Goal: Task Accomplishment & Management: Use online tool/utility

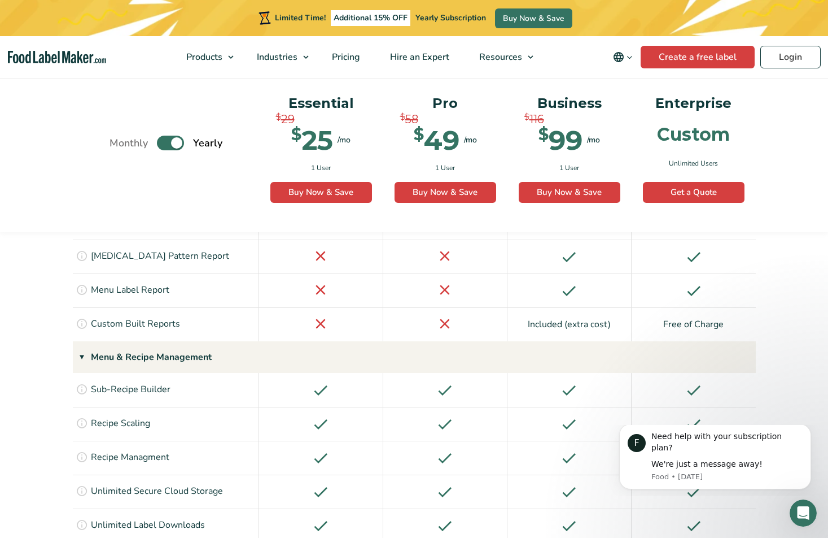
click at [296, 156] on div "Essential $ 29 $ 25 /mo $ 49 /mo 1 User Buy Now & Save Buy Now" at bounding box center [321, 148] width 120 height 129
click at [174, 145] on label "Toggle" at bounding box center [170, 143] width 27 height 15
click at [119, 145] on input "Toggle" at bounding box center [115, 142] width 7 height 7
checkbox input "false"
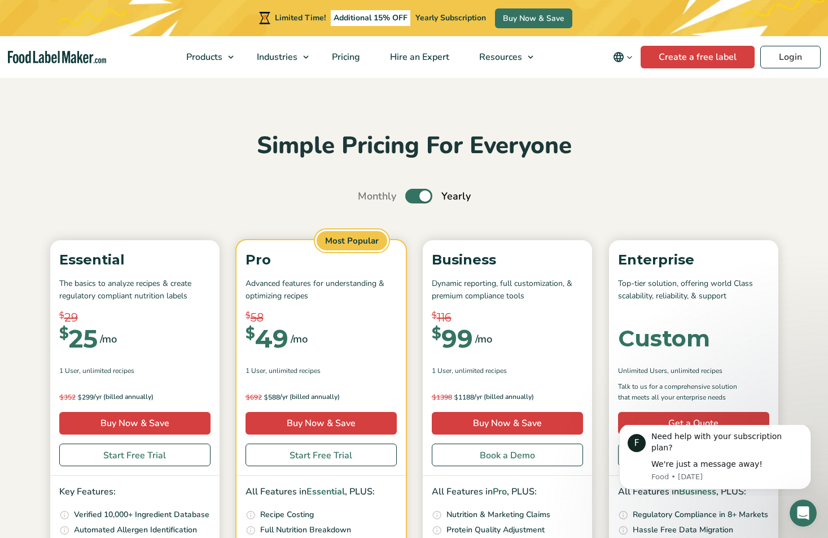
click at [420, 192] on label "Toggle" at bounding box center [418, 196] width 27 height 15
click at [368, 193] on input "Toggle" at bounding box center [363, 196] width 7 height 7
checkbox input "false"
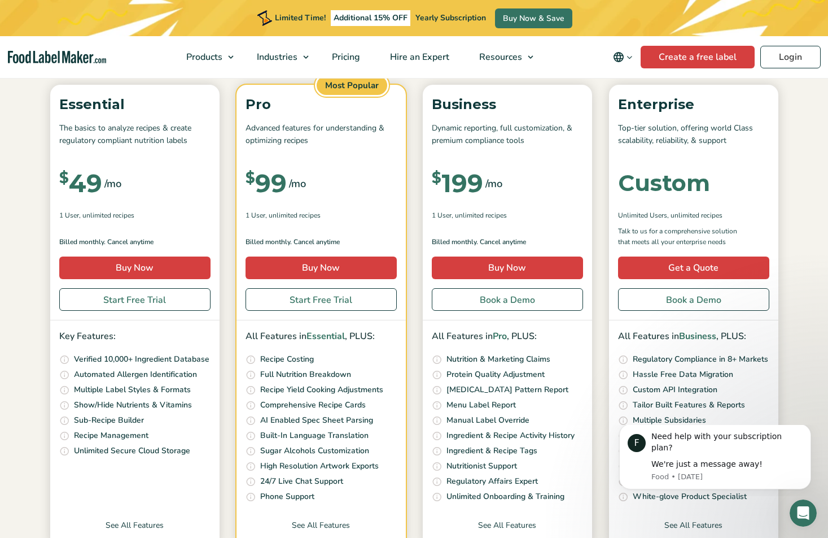
scroll to position [156, 0]
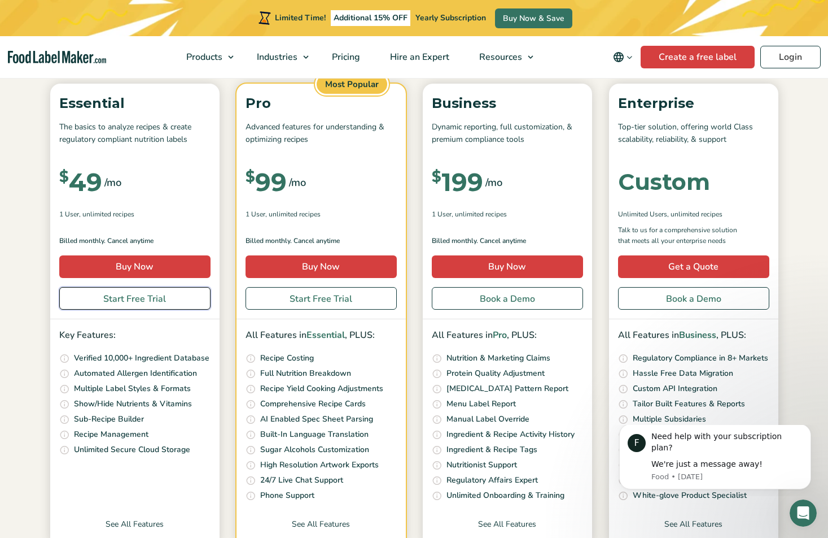
click at [164, 297] on link "Start Free Trial" at bounding box center [134, 298] width 151 height 23
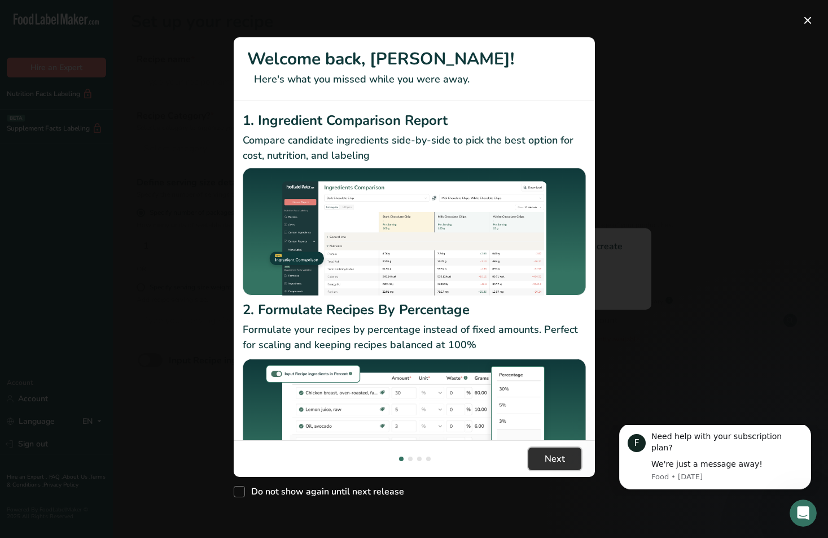
click at [560, 453] on span "Next" at bounding box center [555, 459] width 20 height 14
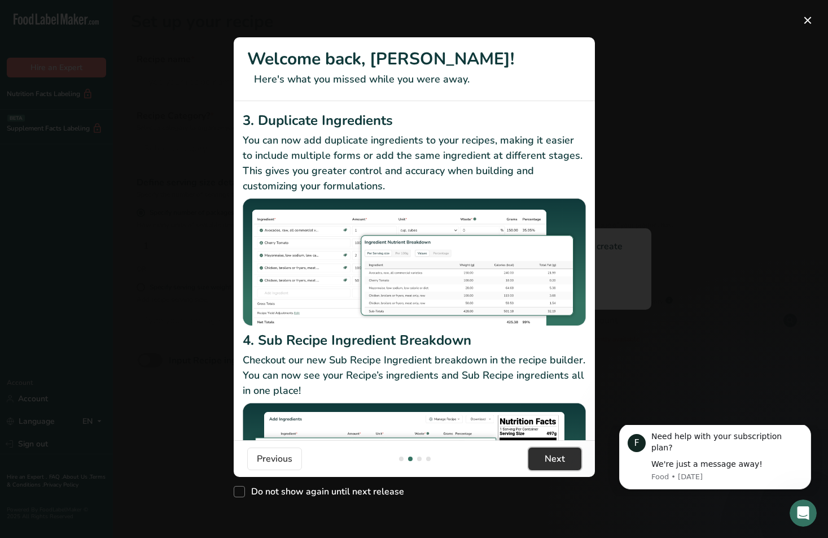
click at [560, 453] on span "Next" at bounding box center [555, 459] width 20 height 14
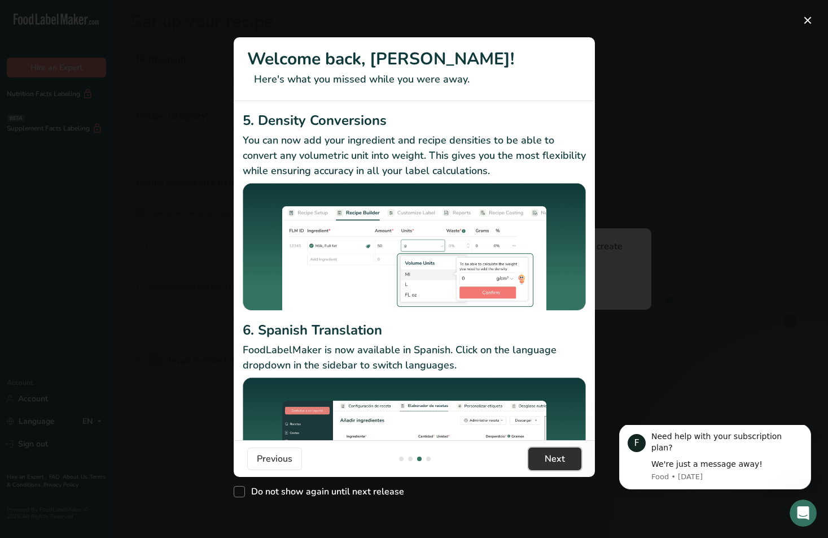
click at [560, 453] on span "Next" at bounding box center [555, 459] width 20 height 14
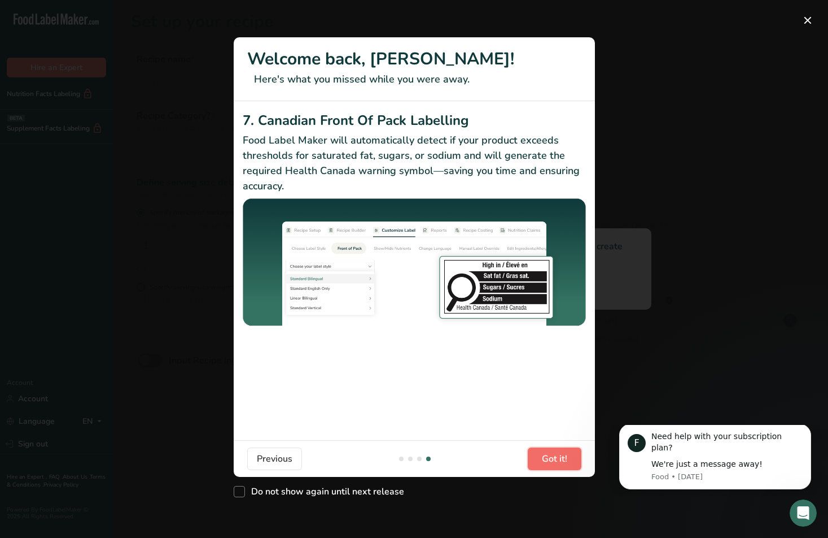
click at [560, 453] on span "Got it!" at bounding box center [554, 459] width 25 height 14
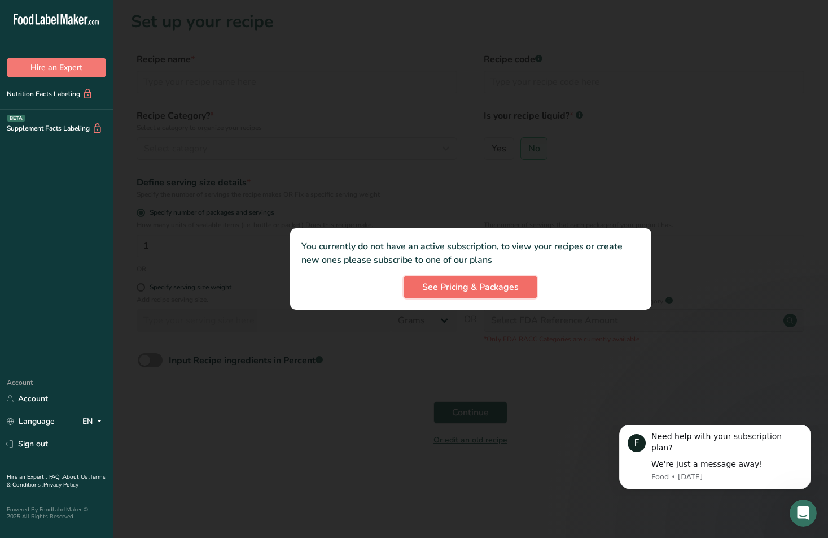
click at [474, 290] on span "See Pricing & Packages" at bounding box center [470, 287] width 97 height 14
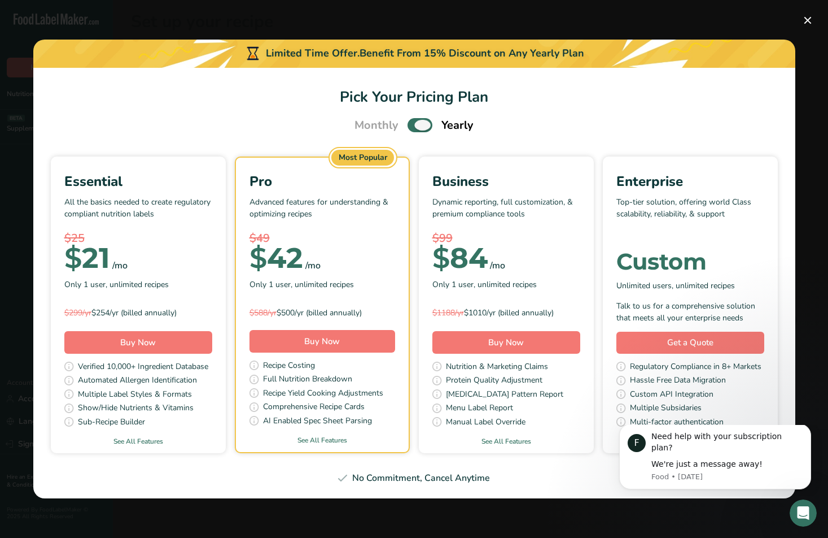
click at [413, 121] on span "Pick Your Pricing Plan Modal" at bounding box center [420, 125] width 25 height 14
click at [413, 121] on input "Pick Your Pricing Plan Modal" at bounding box center [411, 124] width 7 height 7
checkbox input "false"
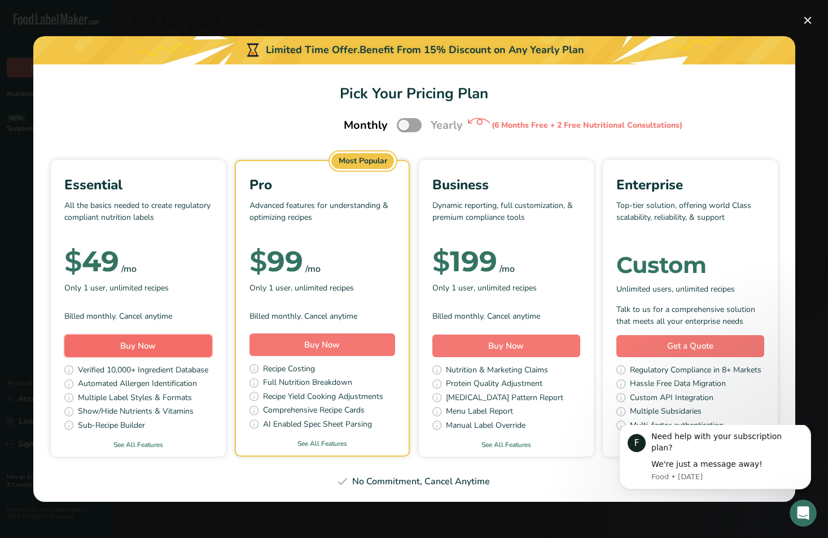
click at [154, 347] on span "Buy Now" at bounding box center [138, 345] width 36 height 11
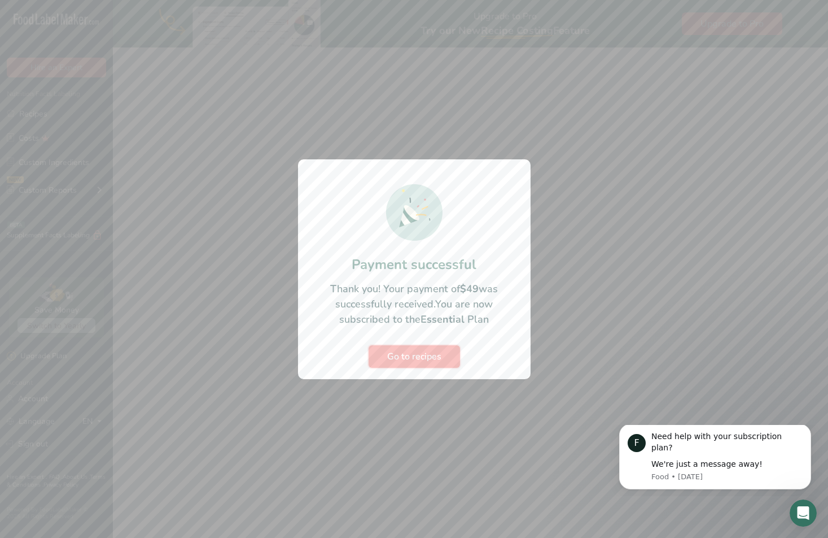
click at [439, 357] on span "Go to recipes" at bounding box center [414, 356] width 54 height 14
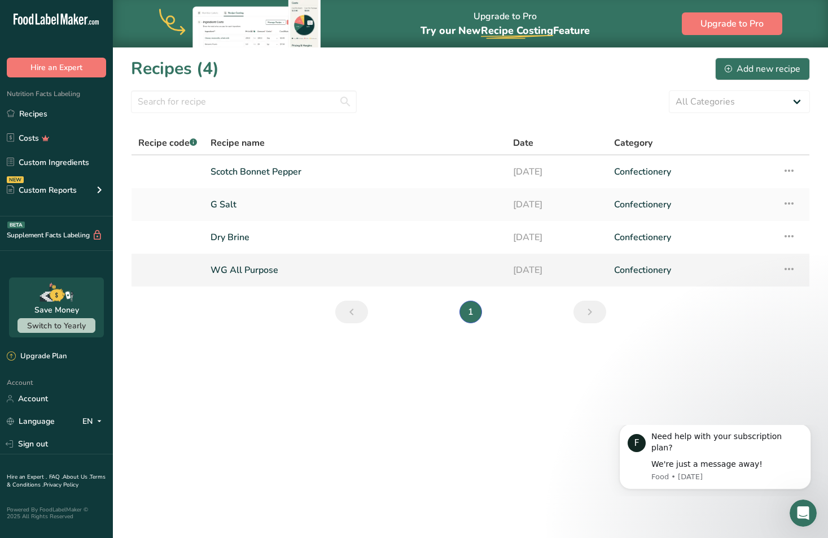
click at [272, 271] on link "WG All Purpose" at bounding box center [355, 270] width 289 height 24
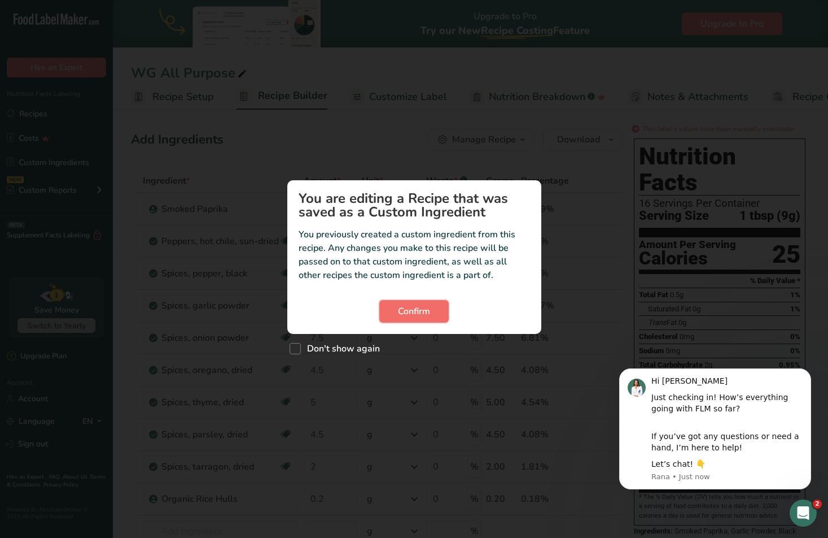
click at [416, 308] on span "Confirm" at bounding box center [414, 311] width 32 height 14
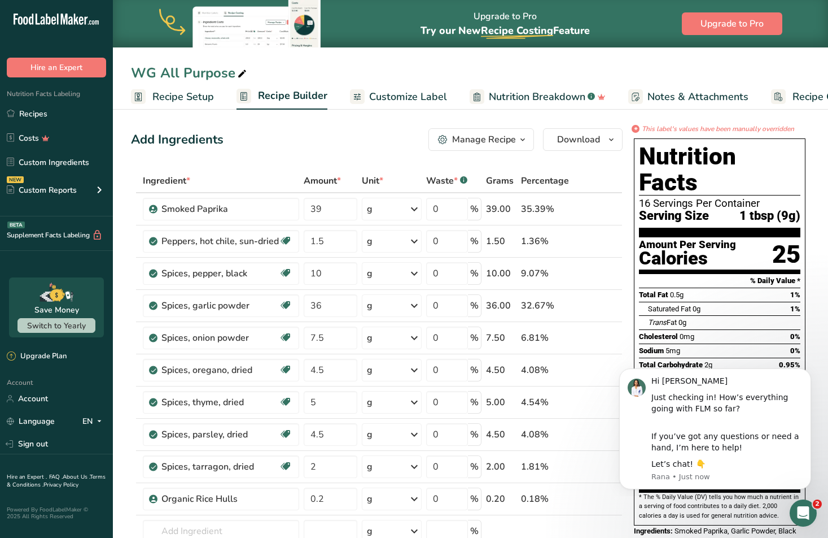
click at [196, 90] on span "Recipe Setup" at bounding box center [183, 96] width 62 height 15
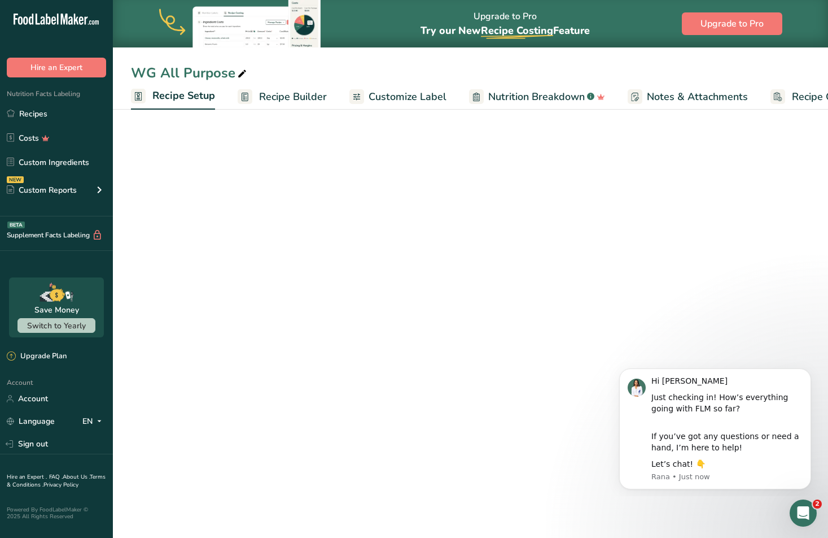
scroll to position [0, 4]
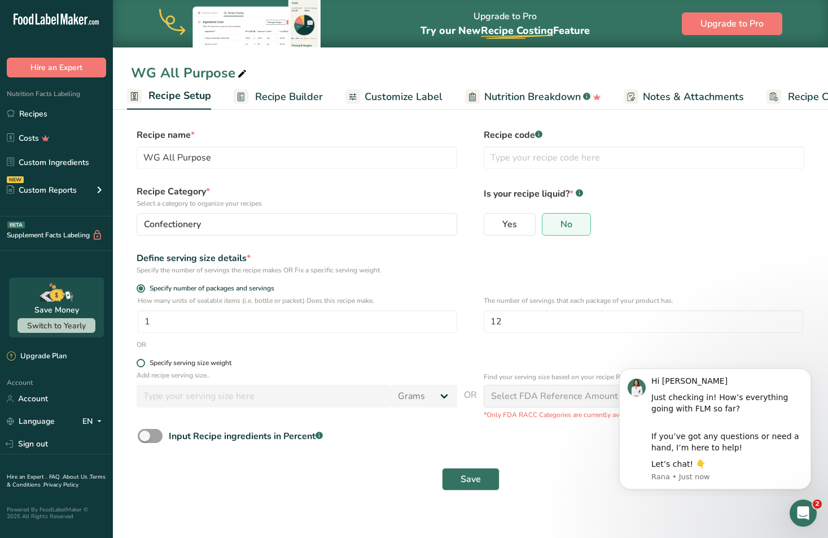
click at [142, 364] on span at bounding box center [141, 363] width 8 height 8
click at [142, 364] on input "Specify serving size weight" at bounding box center [140, 362] width 7 height 7
radio input "true"
radio input "false"
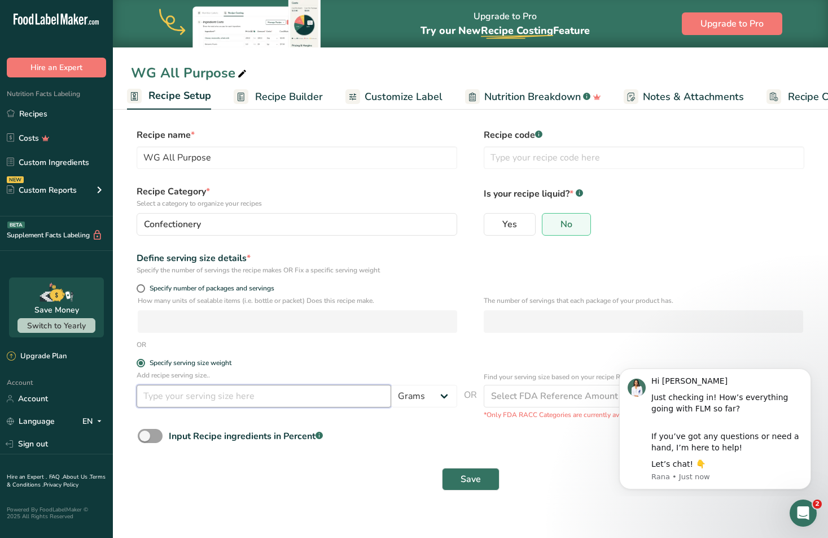
click at [173, 397] on input "number" at bounding box center [264, 396] width 255 height 23
type input "1"
click at [423, 396] on select "Grams kg mg mcg lb oz l mL fl oz tbsp tsp cup qt gallon" at bounding box center [424, 396] width 66 height 23
select select "20"
click at [391, 385] on select "Grams kg mg mcg lb oz l mL fl oz tbsp tsp cup qt gallon" at bounding box center [424, 396] width 66 height 23
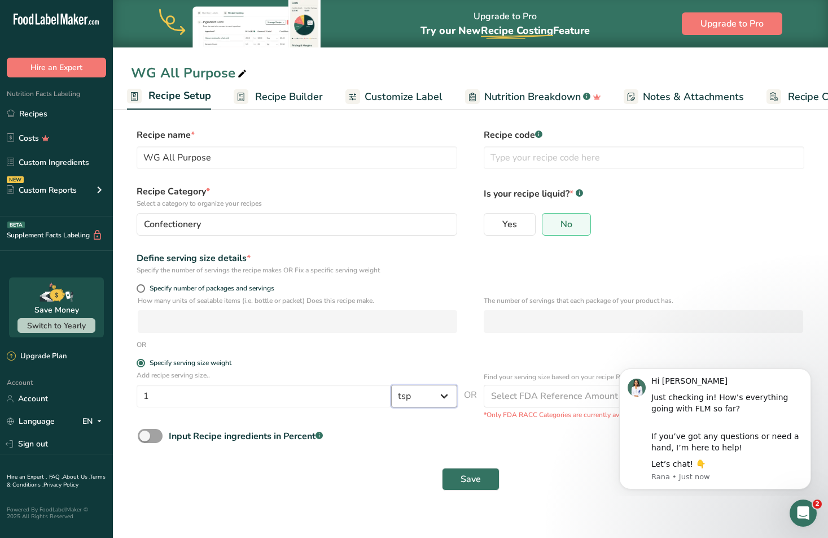
select select "22"
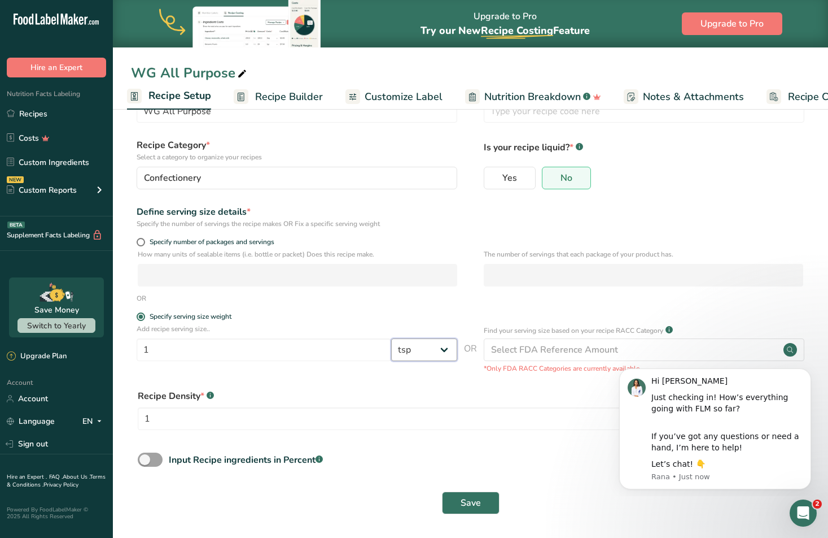
scroll to position [47, 0]
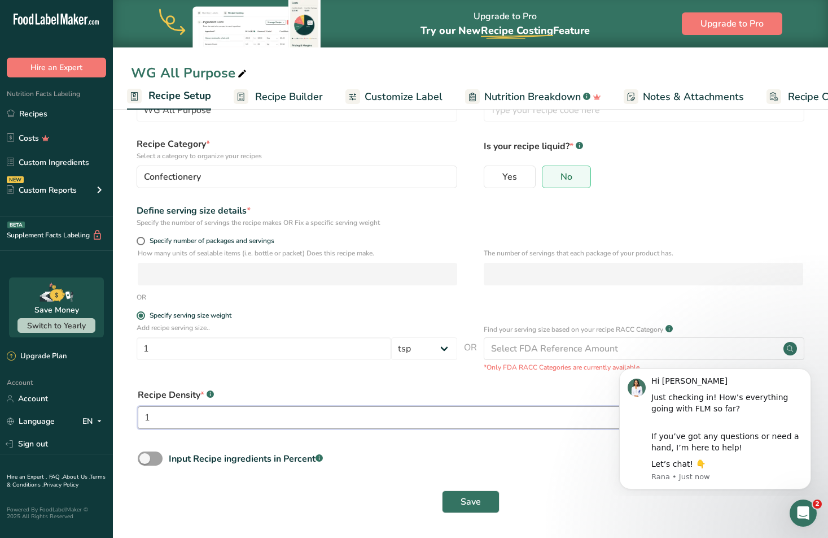
click at [209, 419] on input "1" at bounding box center [432, 417] width 588 height 23
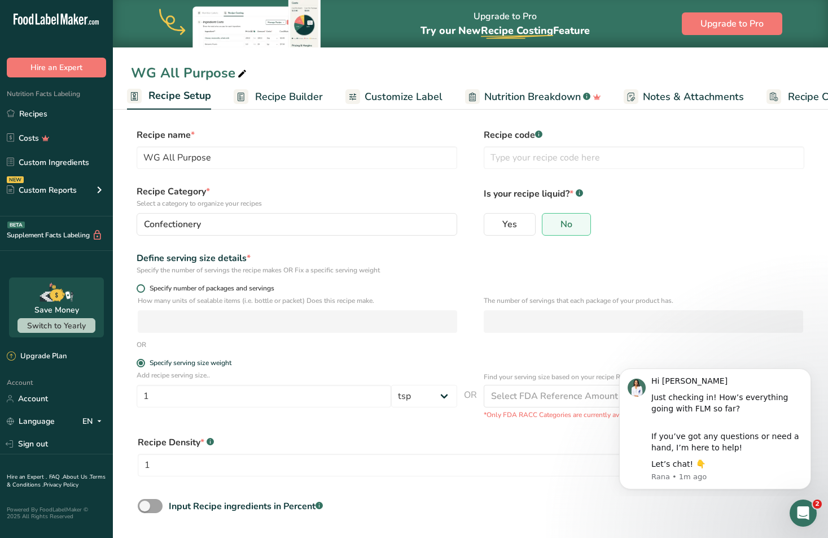
click at [148, 289] on span "Specify number of packages and servings" at bounding box center [209, 288] width 129 height 8
click at [144, 289] on input "Specify number of packages and servings" at bounding box center [140, 288] width 7 height 7
radio input "true"
radio input "false"
select select "0"
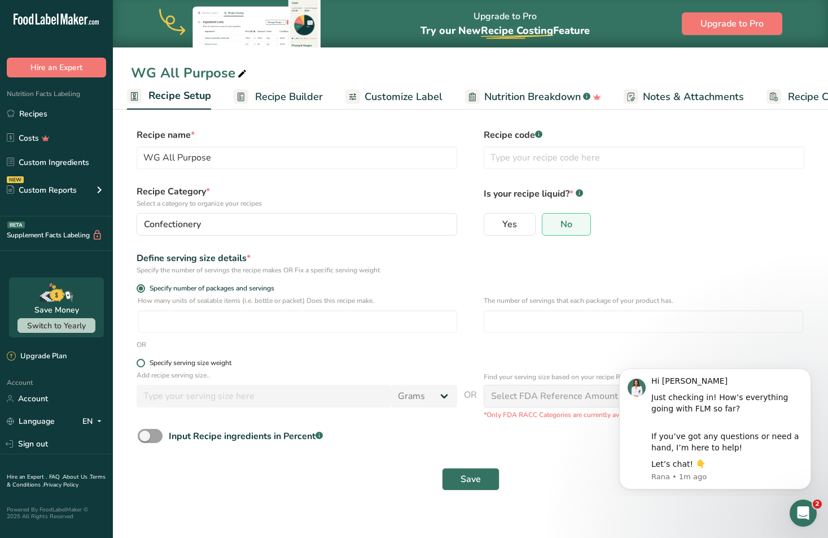
click at [141, 360] on span at bounding box center [141, 363] width 8 height 8
click at [141, 360] on input "Specify serving size weight" at bounding box center [140, 362] width 7 height 7
radio input "true"
radio input "false"
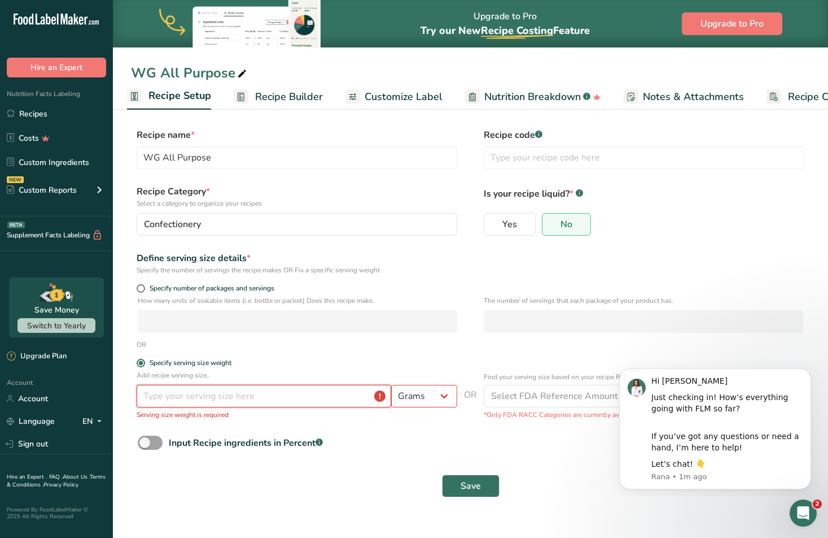
click at [161, 397] on input "number" at bounding box center [264, 396] width 255 height 23
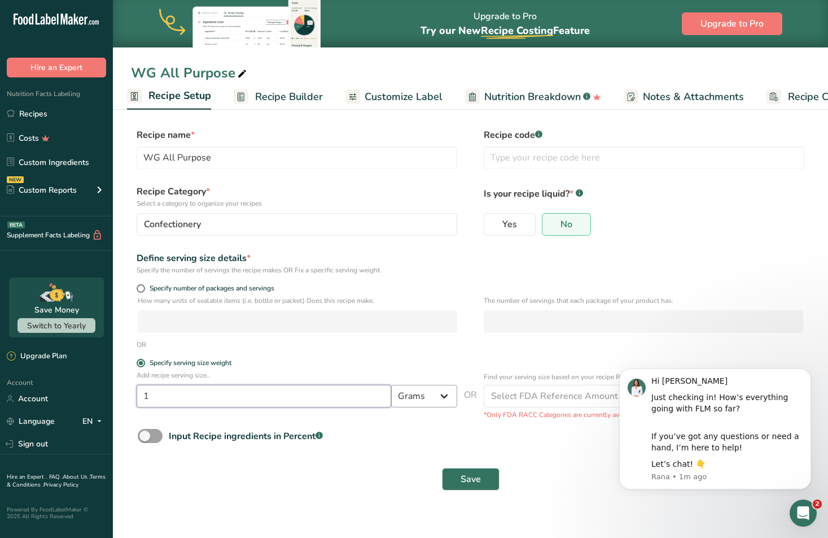
type input "1"
click at [442, 393] on select "Grams kg mg mcg lb oz l mL fl oz tbsp tsp cup qt gallon" at bounding box center [424, 396] width 66 height 23
select select "20"
click at [391, 385] on select "Grams kg mg mcg lb oz l mL fl oz tbsp tsp cup qt gallon" at bounding box center [424, 396] width 66 height 23
select select "22"
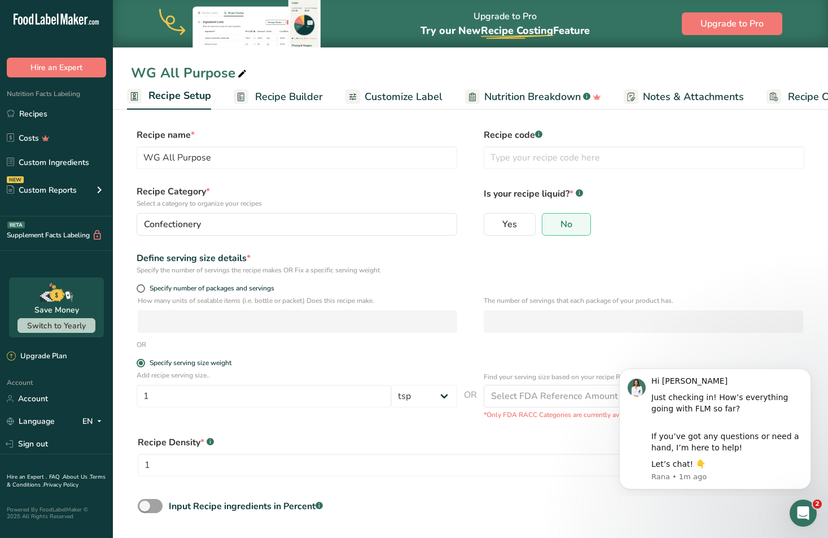
click at [810, 373] on icon "Dismiss notification" at bounding box center [808, 371] width 5 height 5
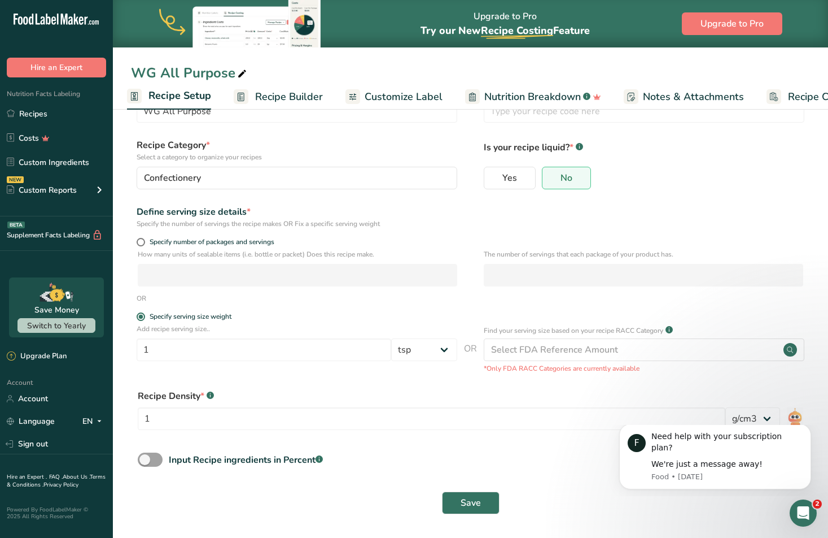
scroll to position [40, 0]
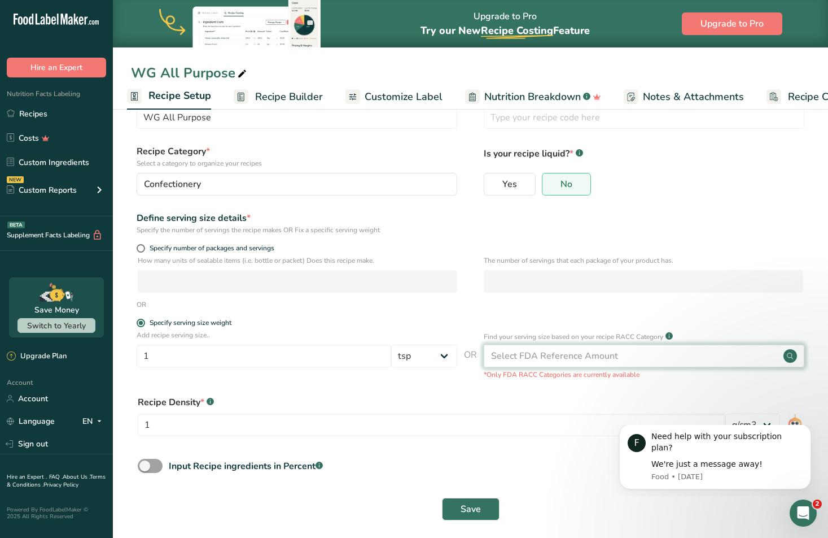
click at [787, 358] on circle at bounding box center [791, 356] width 14 height 14
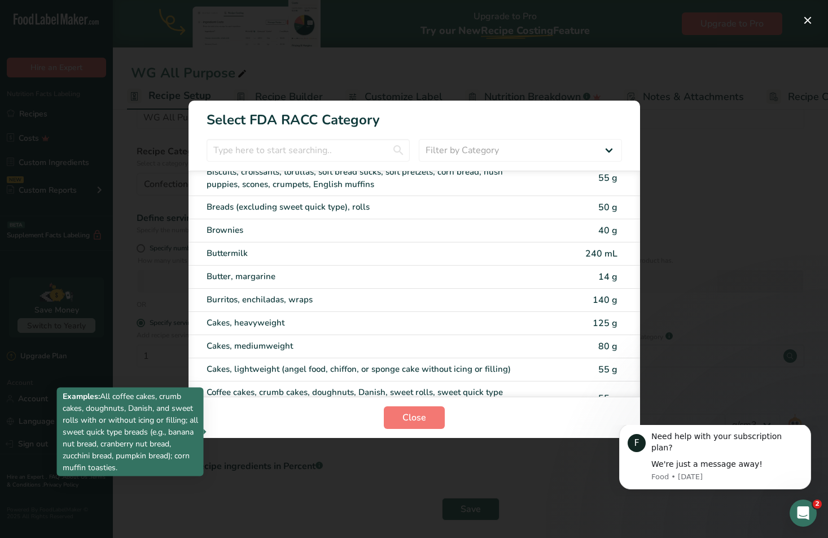
scroll to position [0, 0]
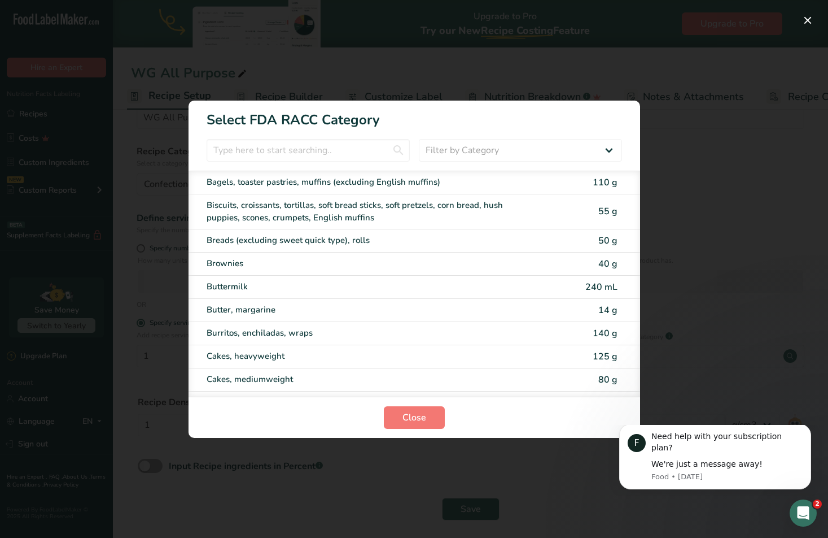
click at [740, 237] on div "RACC Category Selection Modal" at bounding box center [414, 269] width 828 height 538
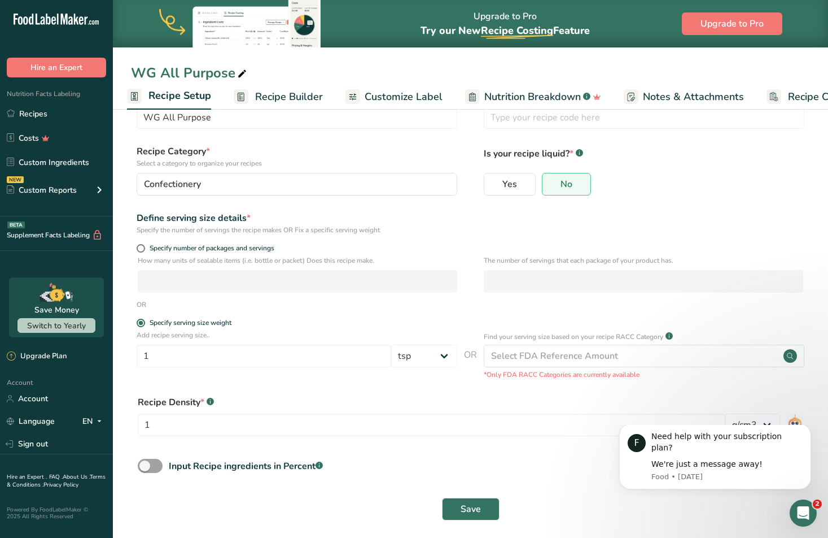
click at [762, 425] on html "F Need help with your subscription plan? We're just a message away! Food • 4d a…" at bounding box center [715, 460] width 226 height 71
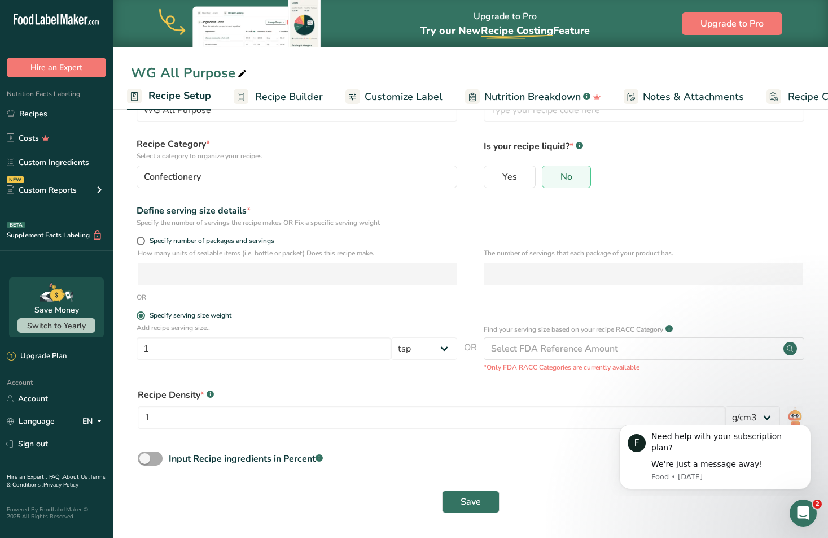
click at [137, 460] on div "Input Recipe ingredients in Percent .a-a{fill:#347362;}.b-a{fill:#fff;}" at bounding box center [470, 462] width 679 height 23
click at [142, 459] on span at bounding box center [150, 458] width 25 height 14
click at [142, 459] on input "Input Recipe ingredients in Percent .a-a{fill:#347362;}.b-a{fill:#fff;}" at bounding box center [141, 458] width 7 height 7
checkbox input "true"
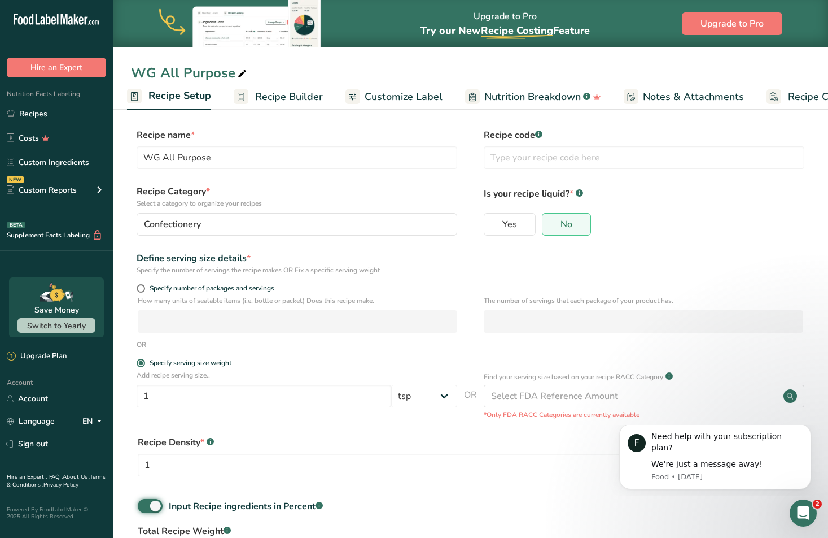
scroll to position [97, 0]
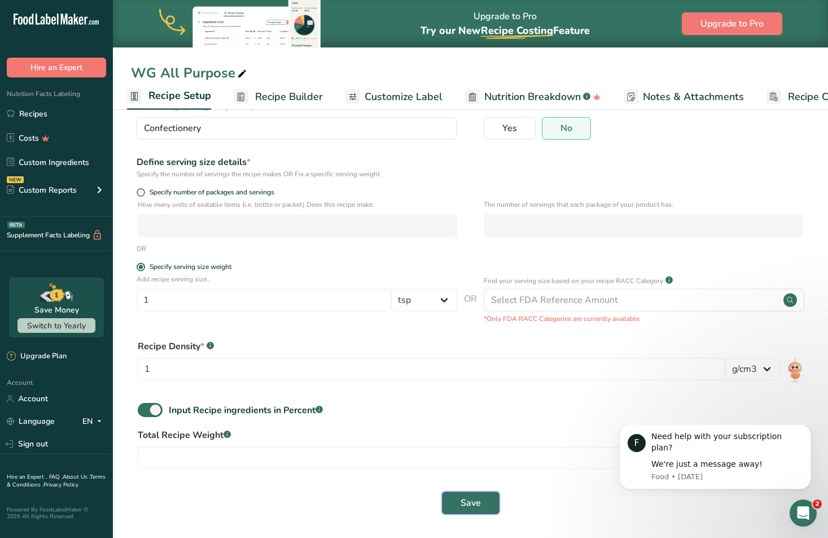
click at [476, 499] on span "Save" at bounding box center [471, 503] width 20 height 14
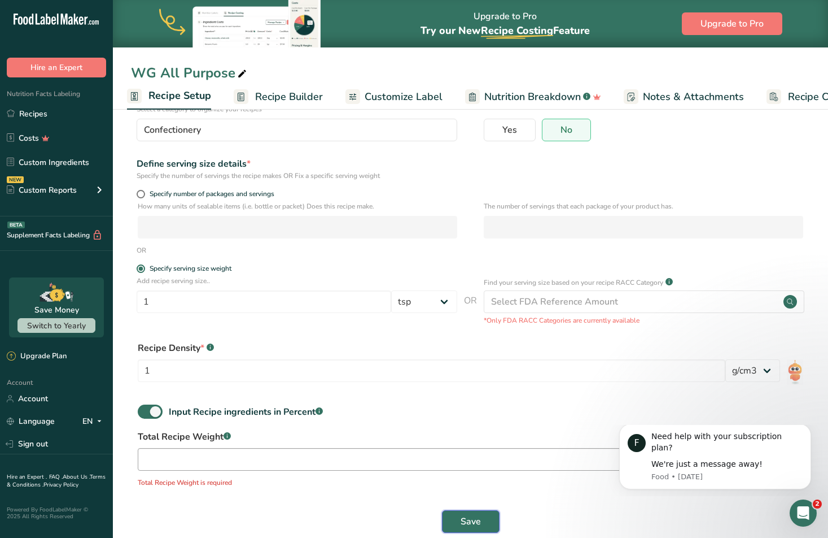
scroll to position [114, 0]
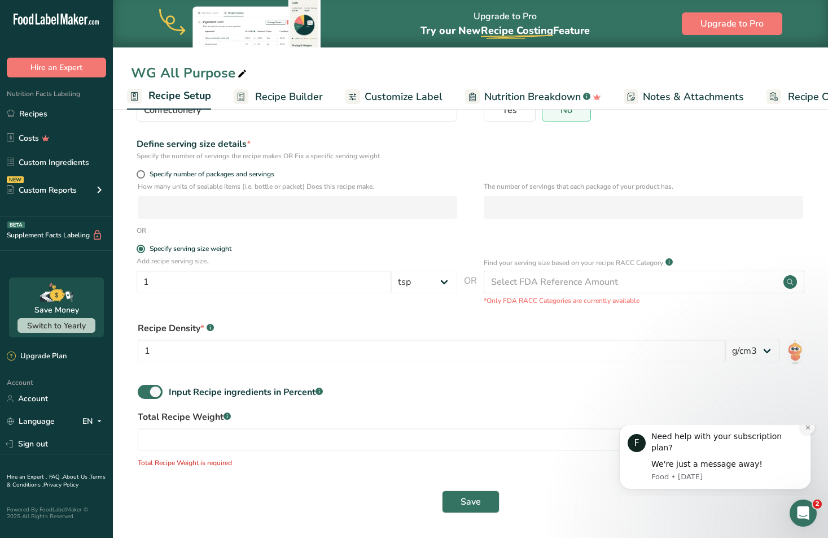
click at [810, 430] on icon "Dismiss notification" at bounding box center [808, 427] width 6 height 6
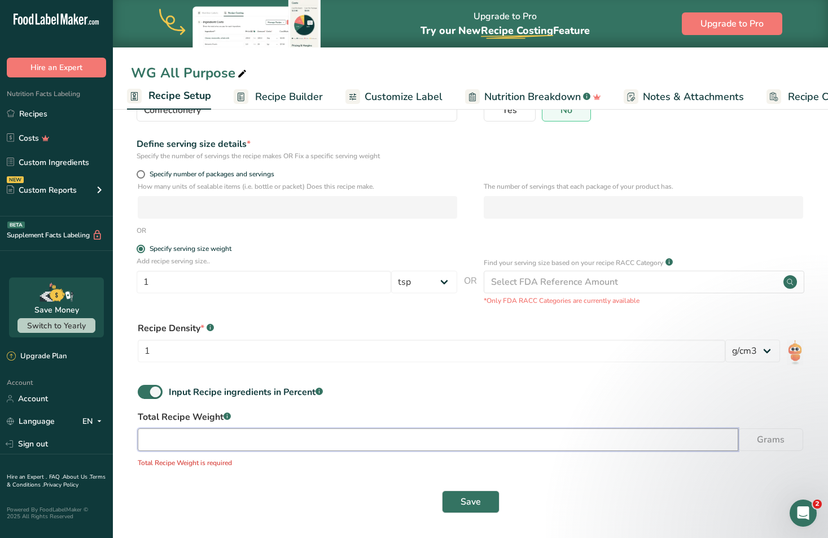
click at [312, 440] on input "number" at bounding box center [438, 439] width 601 height 23
type input "1"
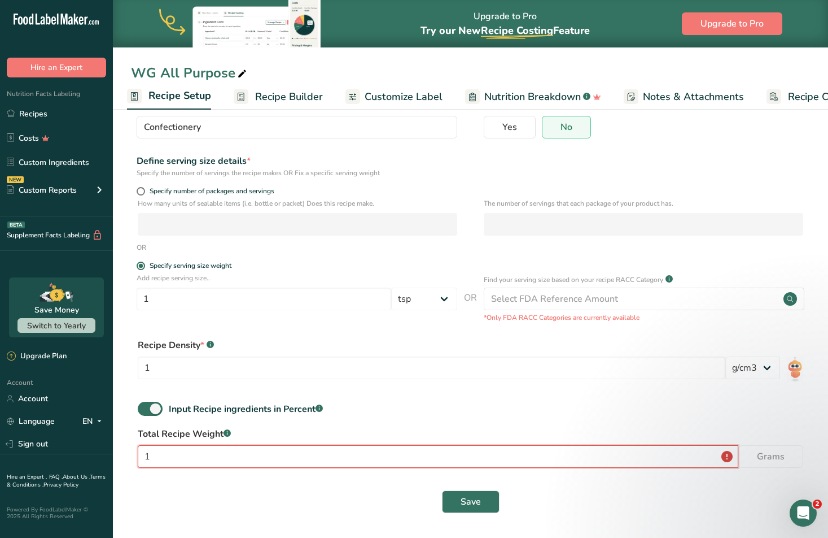
scroll to position [97, 0]
click at [730, 457] on input "1.9" at bounding box center [438, 456] width 601 height 23
type input "1.9"
click at [275, 462] on input "1.9" at bounding box center [438, 456] width 601 height 23
click at [220, 452] on input "1.9" at bounding box center [438, 456] width 601 height 23
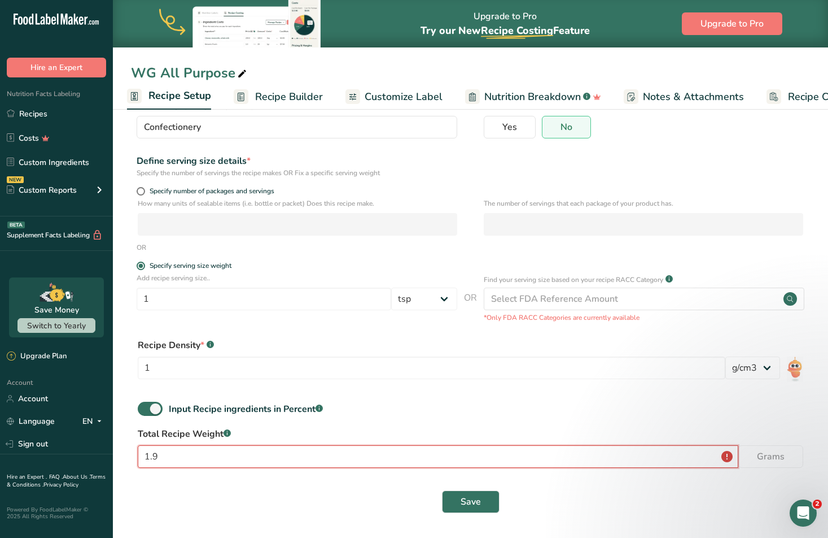
drag, startPoint x: 219, startPoint y: 456, endPoint x: 101, endPoint y: 453, distance: 118.0
click at [101, 453] on div ".a-20{fill:#fff;} Hire an Expert Nutrition Facts Labeling Recipes Costs Custom …" at bounding box center [414, 220] width 828 height 635
type input "54"
click at [688, 492] on div "Save" at bounding box center [471, 501] width 666 height 23
click at [176, 452] on input "54" at bounding box center [438, 456] width 601 height 23
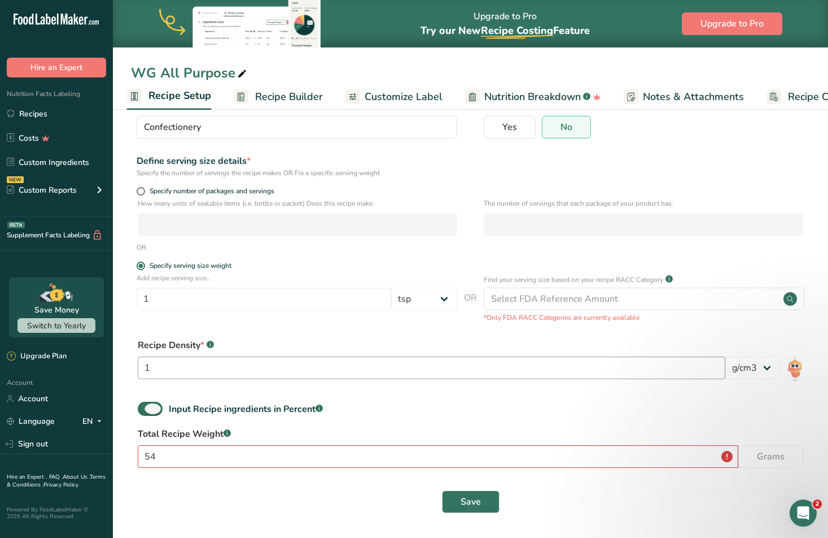
click at [151, 408] on span at bounding box center [150, 408] width 25 height 14
click at [145, 408] on input "Input Recipe ingredients in Percent .a-a{fill:#347362;}.b-a{fill:#fff;}" at bounding box center [141, 408] width 7 height 7
checkbox input "false"
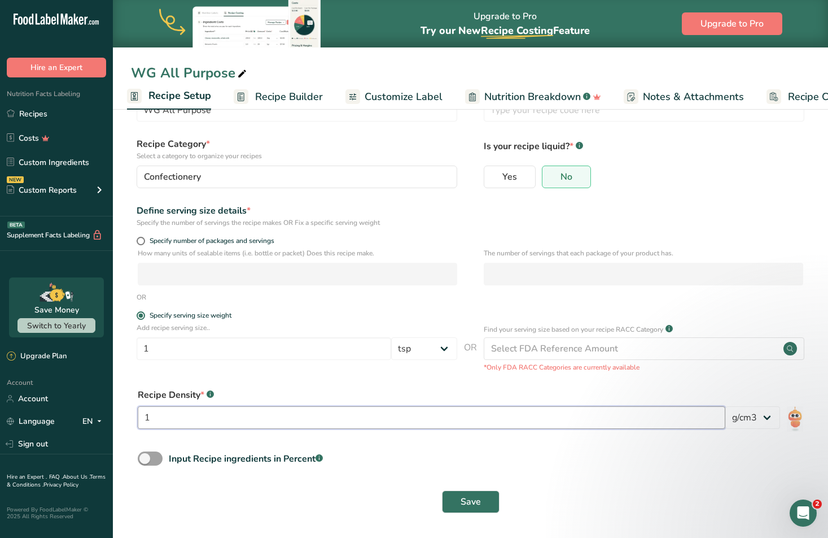
click at [196, 412] on input "1" at bounding box center [432, 417] width 588 height 23
click at [762, 417] on select "lb/ft3 g/cm3" at bounding box center [753, 417] width 55 height 23
click at [259, 419] on input "1" at bounding box center [432, 417] width 588 height 23
type input "54"
click at [473, 518] on div "Save" at bounding box center [470, 501] width 679 height 36
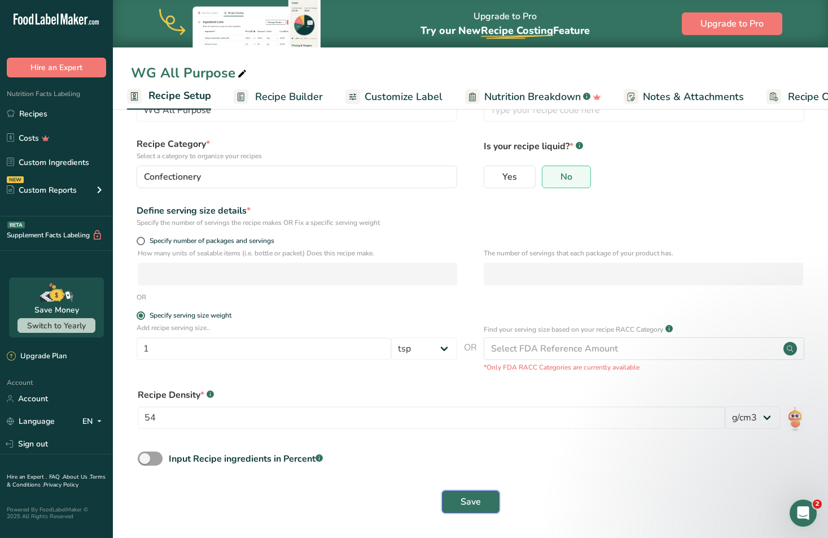
click at [474, 501] on span "Save" at bounding box center [471, 502] width 20 height 14
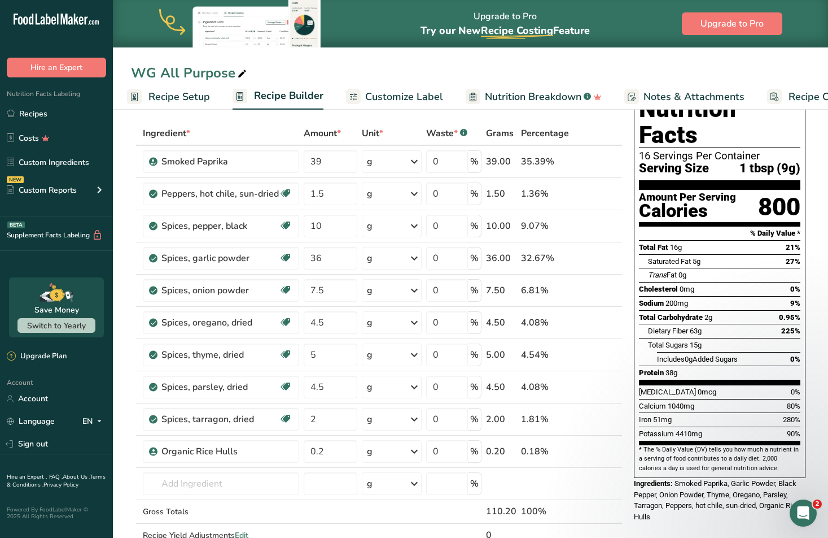
click at [182, 95] on span "Recipe Setup" at bounding box center [179, 96] width 62 height 15
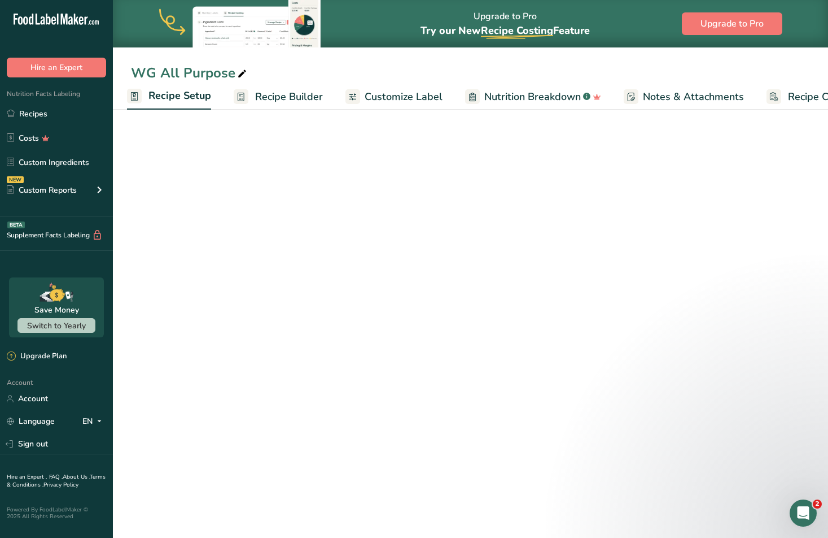
select select "20"
select select "22"
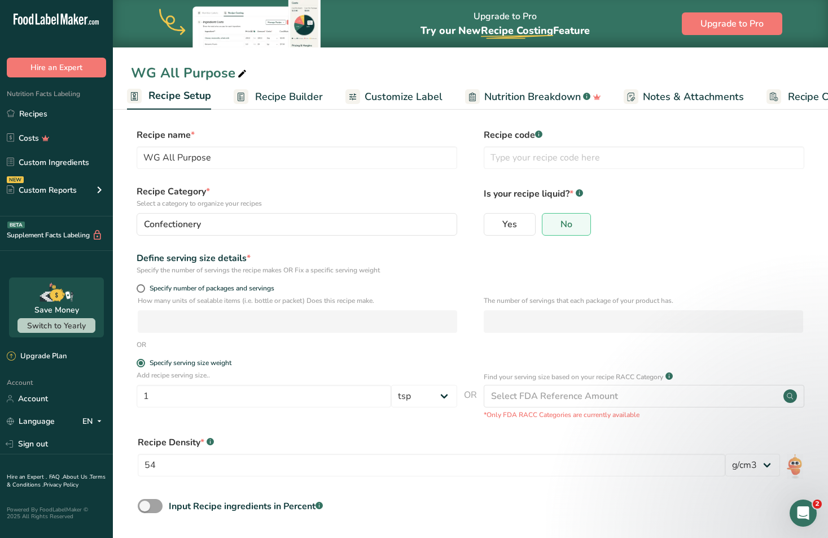
click at [177, 374] on p "Add recipe serving size.." at bounding box center [297, 375] width 321 height 10
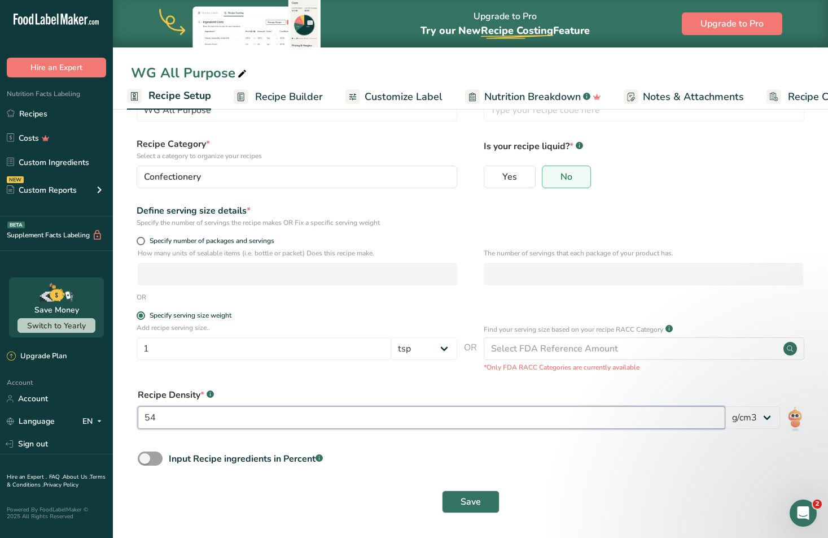
drag, startPoint x: 165, startPoint y: 419, endPoint x: 121, endPoint y: 414, distance: 44.3
click at [121, 414] on section "Recipe name * WG All Purpose Recipe code .a-a{fill:#347362;}.b-a{fill:#fff;} Re…" at bounding box center [470, 297] width 715 height 479
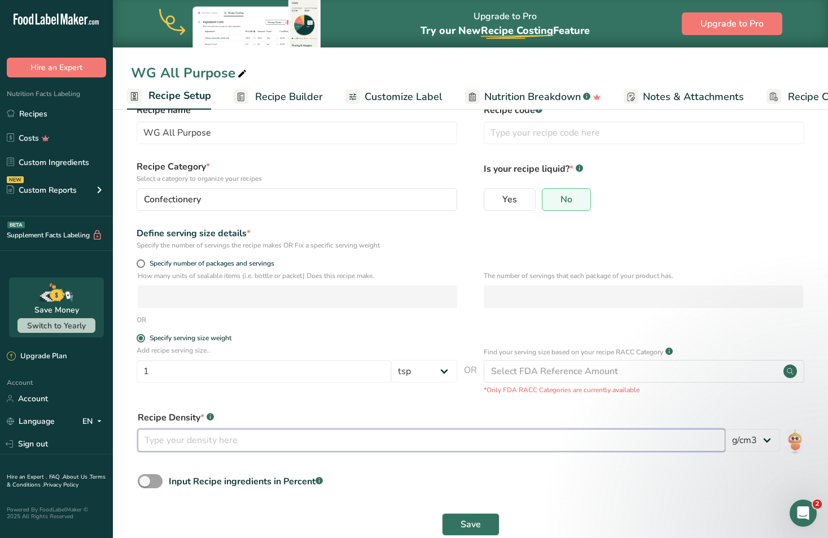
scroll to position [0, 0]
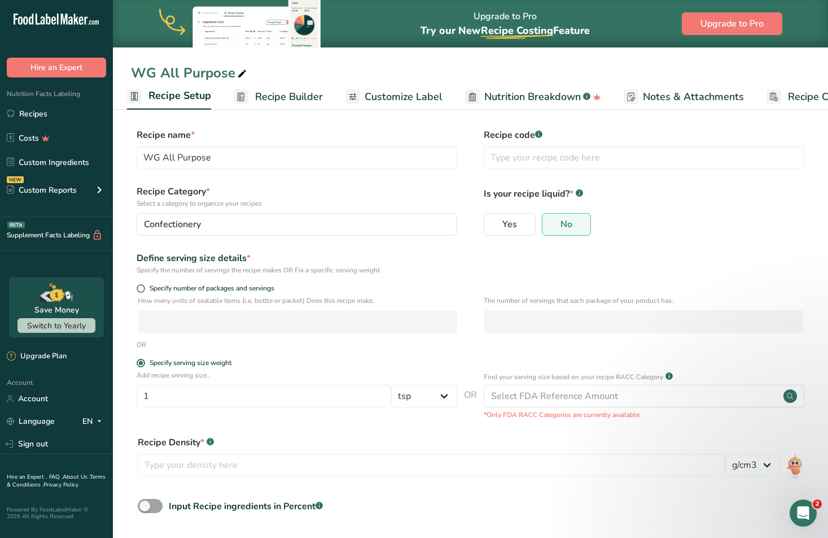
click at [506, 302] on p "The number of servings that each package of your product has." at bounding box center [644, 300] width 320 height 10
click at [301, 302] on p "How many units of sealable items (i.e. bottle or packet) Does this recipe make." at bounding box center [298, 300] width 320 height 10
click at [558, 304] on p "The number of servings that each package of your product has." at bounding box center [644, 300] width 320 height 10
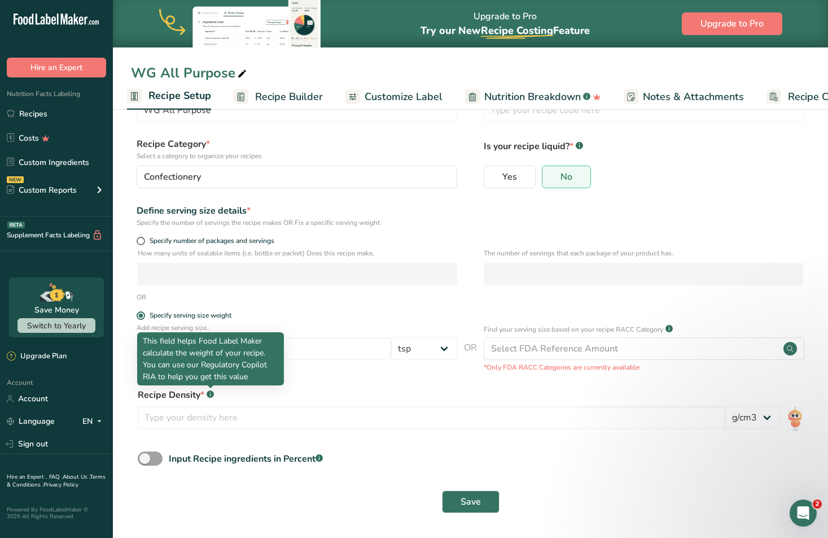
click at [210, 392] on icon at bounding box center [210, 391] width 1 height 1
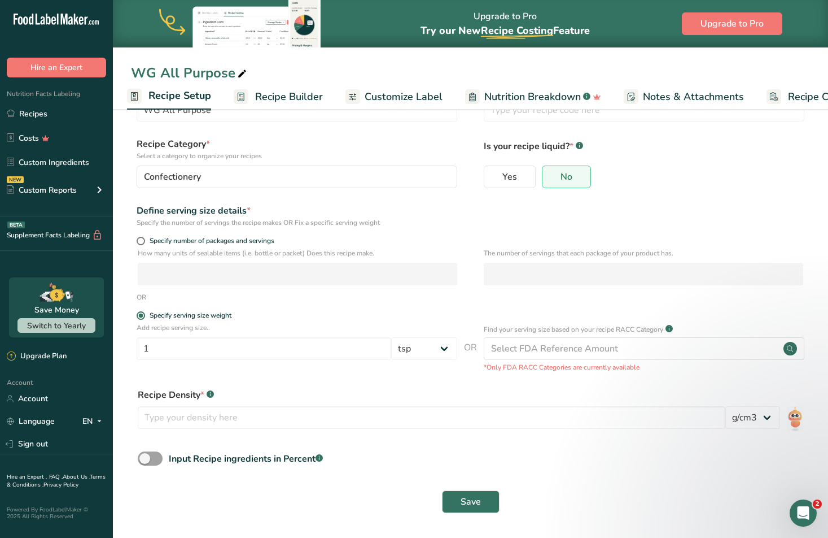
click at [210, 392] on icon at bounding box center [210, 391] width 1 height 1
click at [204, 416] on input "number" at bounding box center [432, 417] width 588 height 23
click at [772, 418] on select "lb/ft3 g/cm3" at bounding box center [753, 417] width 55 height 23
click at [463, 499] on span "Save" at bounding box center [471, 502] width 20 height 14
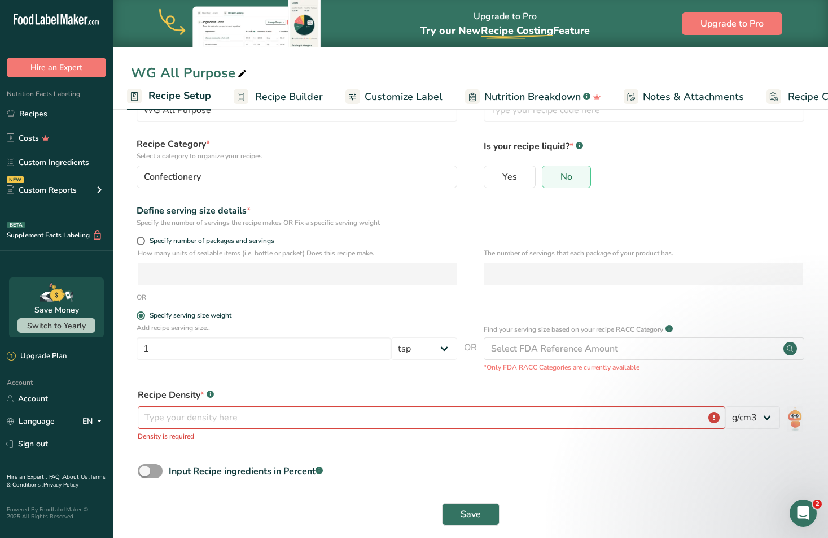
click at [141, 243] on span at bounding box center [141, 241] width 8 height 8
click at [141, 243] on input "Specify number of packages and servings" at bounding box center [140, 240] width 7 height 7
radio input "true"
radio input "false"
select select "0"
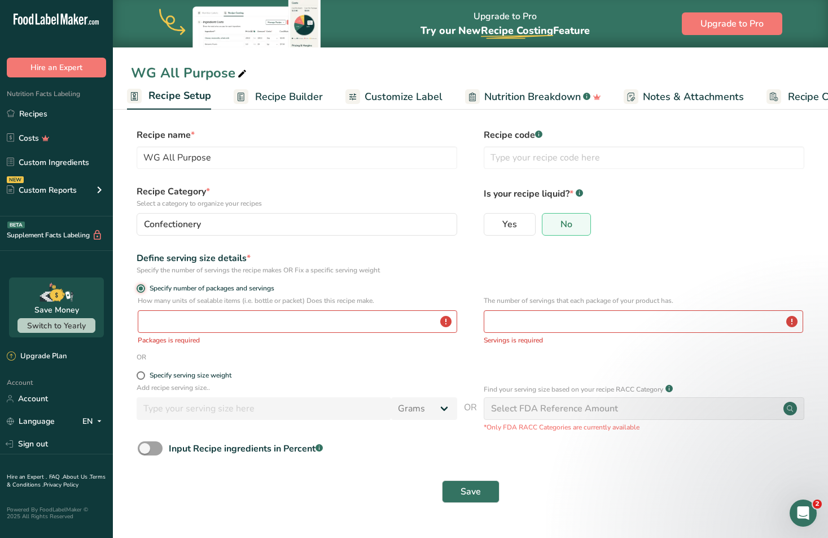
scroll to position [0, 0]
click at [172, 324] on input "number" at bounding box center [298, 321] width 320 height 23
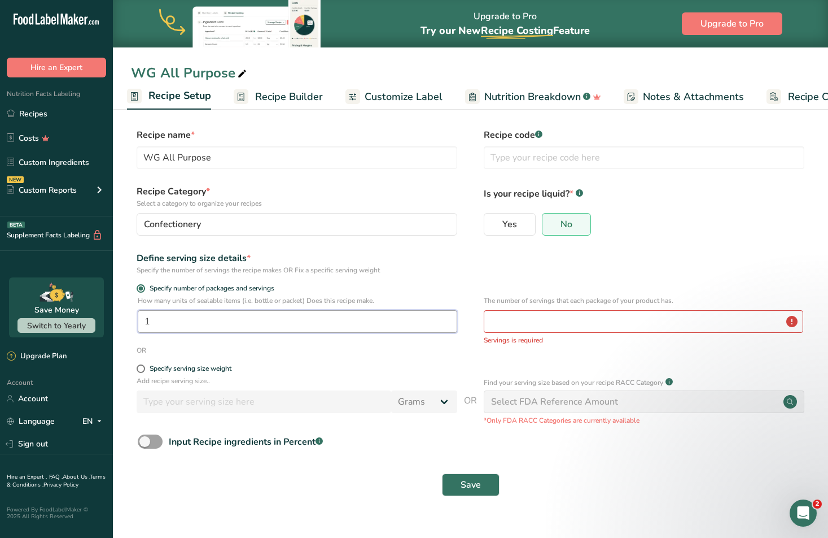
type input "1"
click at [537, 319] on input "number" at bounding box center [644, 321] width 320 height 23
click at [534, 316] on input "number" at bounding box center [644, 321] width 320 height 23
type input "-0.016"
drag, startPoint x: 540, startPoint y: 326, endPoint x: 436, endPoint y: 317, distance: 104.3
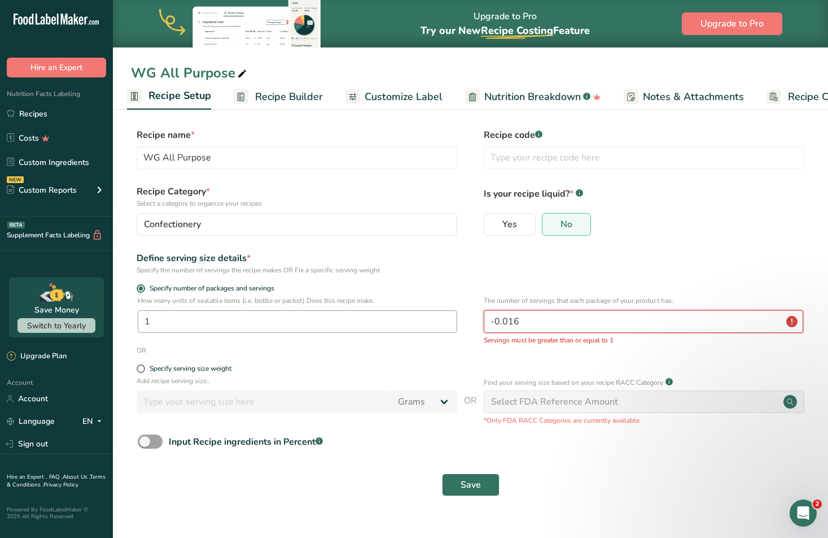
click at [436, 317] on div "How many units of sealable items (i.e. bottle or packet) Does this recipe make.…" at bounding box center [470, 320] width 679 height 50
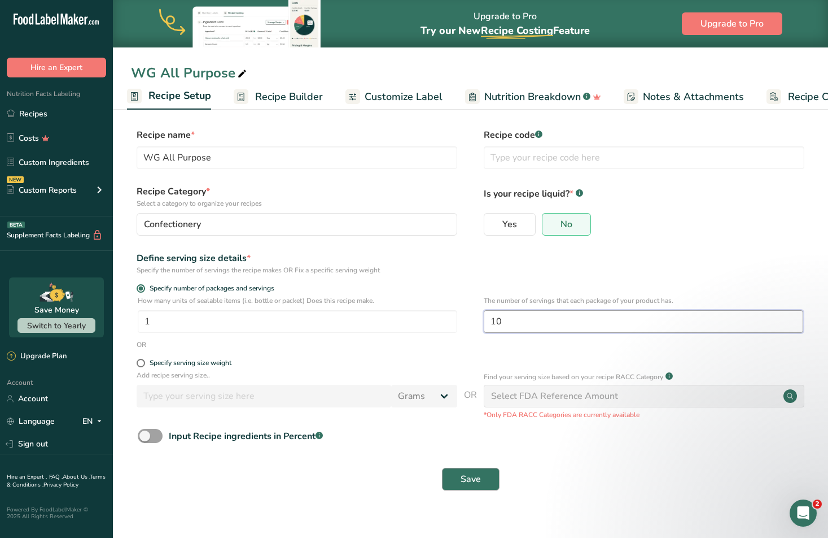
type input "10"
click at [483, 480] on button "Save" at bounding box center [471, 479] width 58 height 23
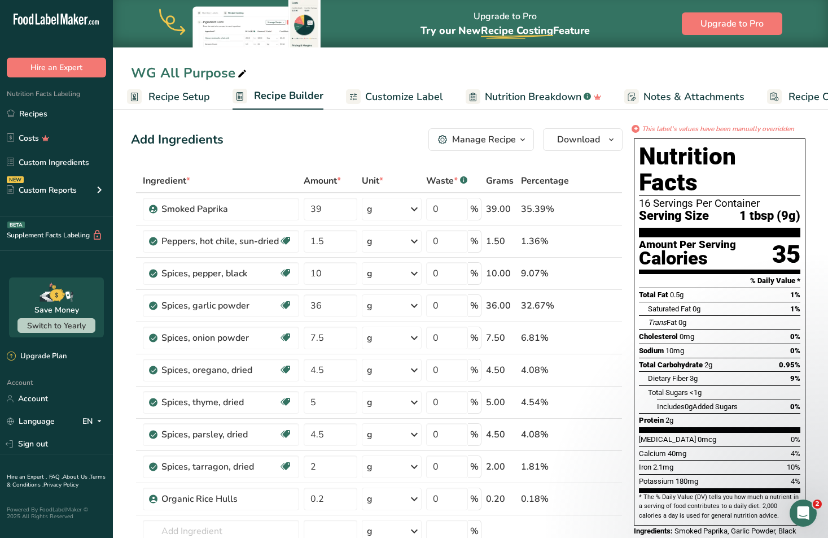
click at [186, 101] on span "Recipe Setup" at bounding box center [179, 96] width 62 height 15
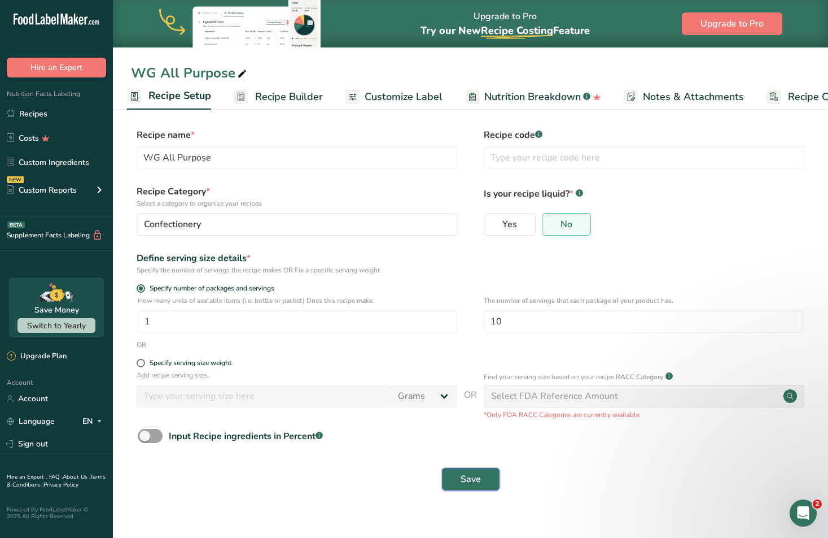
click at [458, 473] on button "Save" at bounding box center [471, 479] width 58 height 23
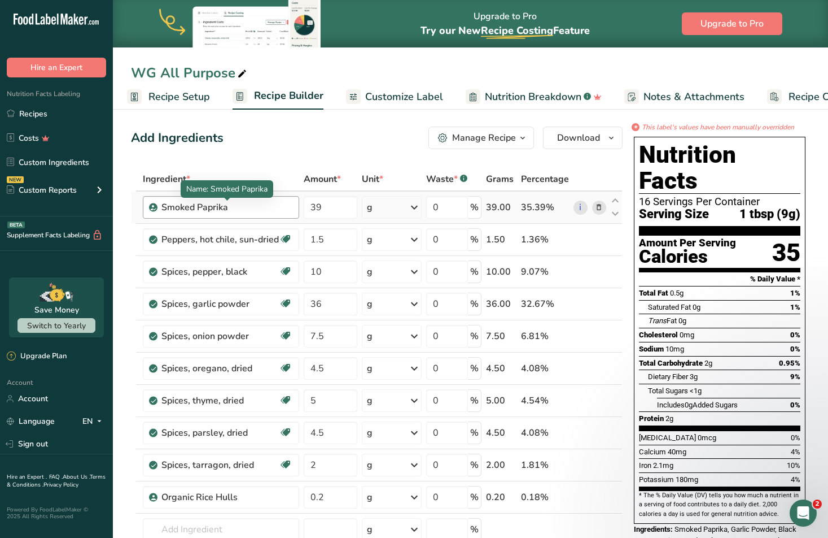
scroll to position [6, 0]
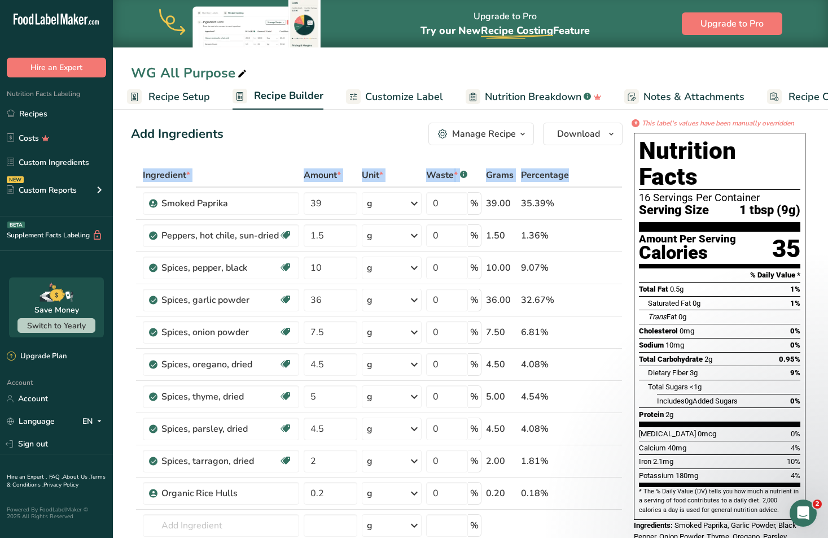
drag, startPoint x: 131, startPoint y: 196, endPoint x: 120, endPoint y: 192, distance: 12.0
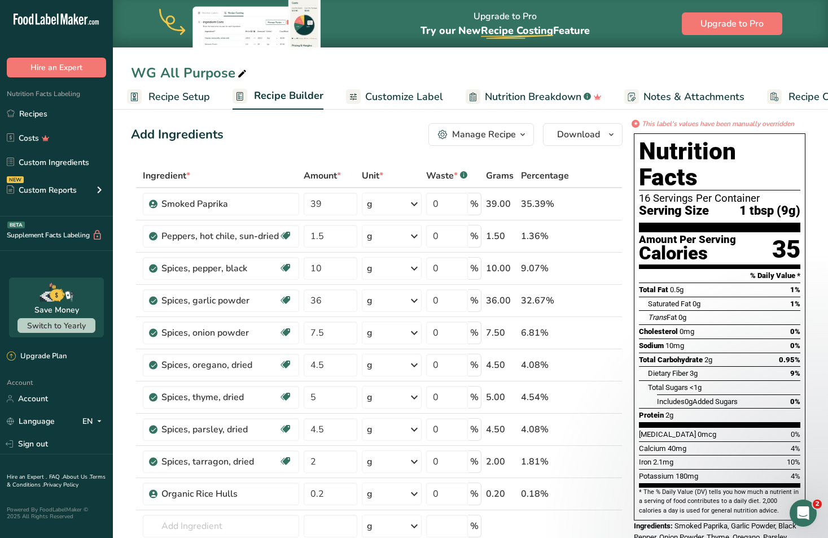
click at [525, 137] on icon "button" at bounding box center [522, 135] width 9 height 14
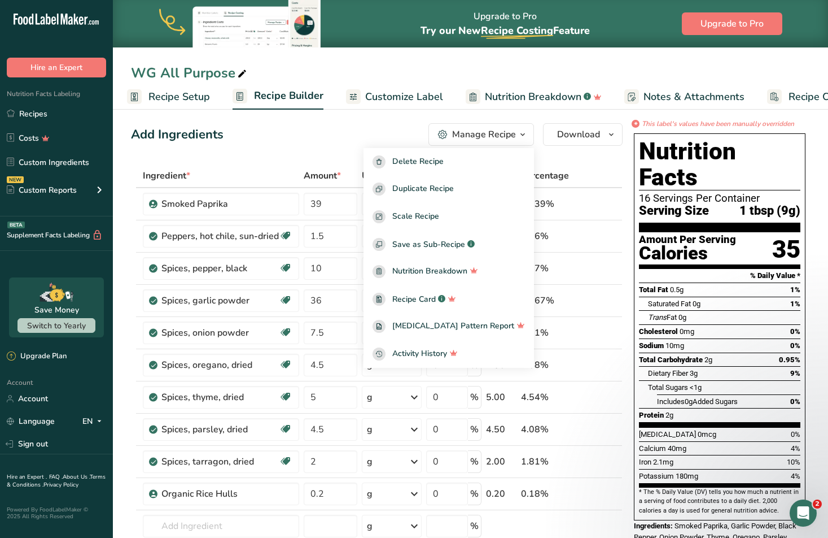
click at [340, 133] on div "Add Ingredients Manage Recipe Delete Recipe Duplicate Recipe Scale Recipe Save …" at bounding box center [377, 134] width 492 height 23
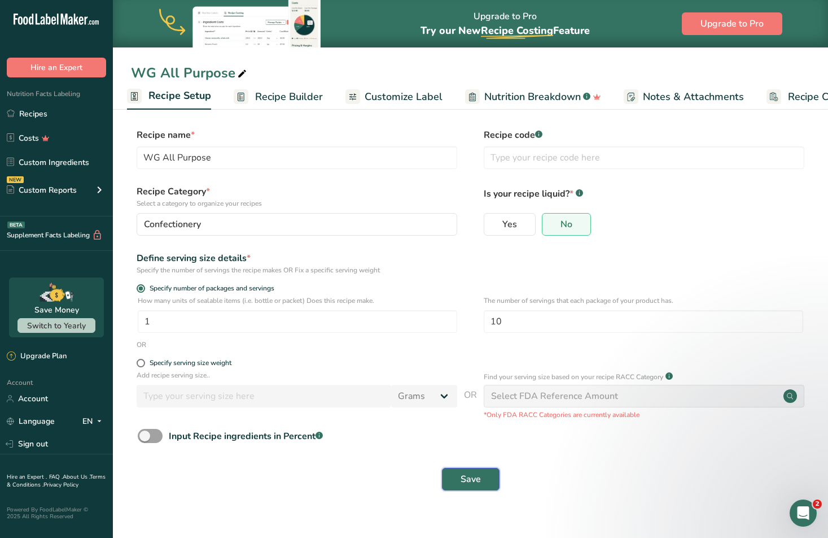
click at [482, 483] on button "Save" at bounding box center [471, 479] width 58 height 23
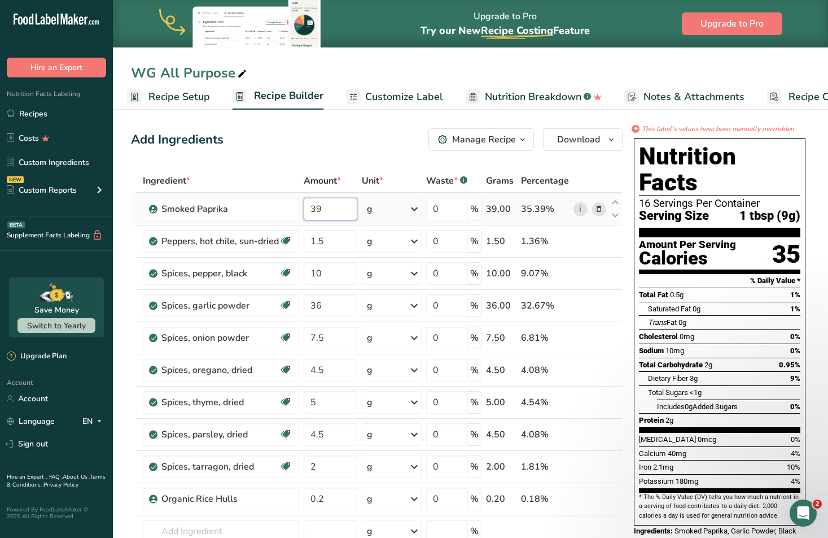
click at [320, 214] on input "39" at bounding box center [331, 209] width 54 height 23
type input "3"
type input "18.5"
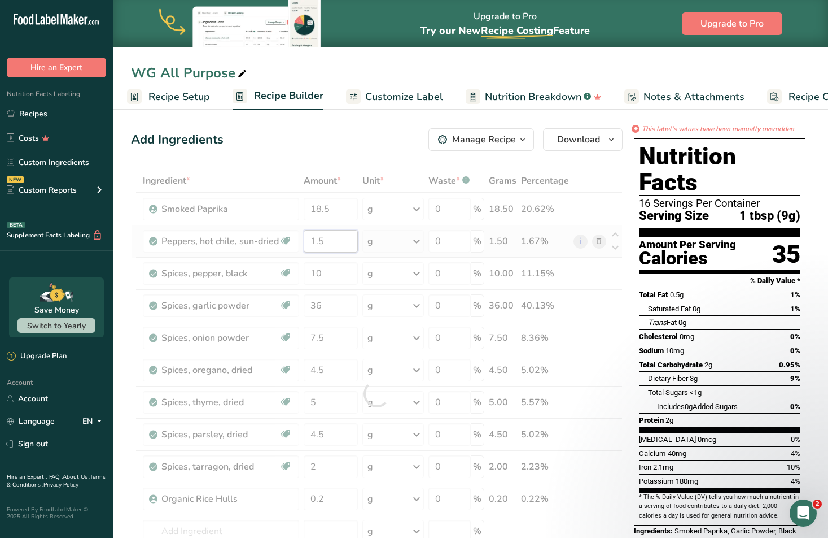
click at [332, 243] on div "Ingredient * Amount * Unit * Waste * .a-a{fill:#347362;}.b-a{fill:#fff;} Grams …" at bounding box center [377, 393] width 492 height 449
type input "1"
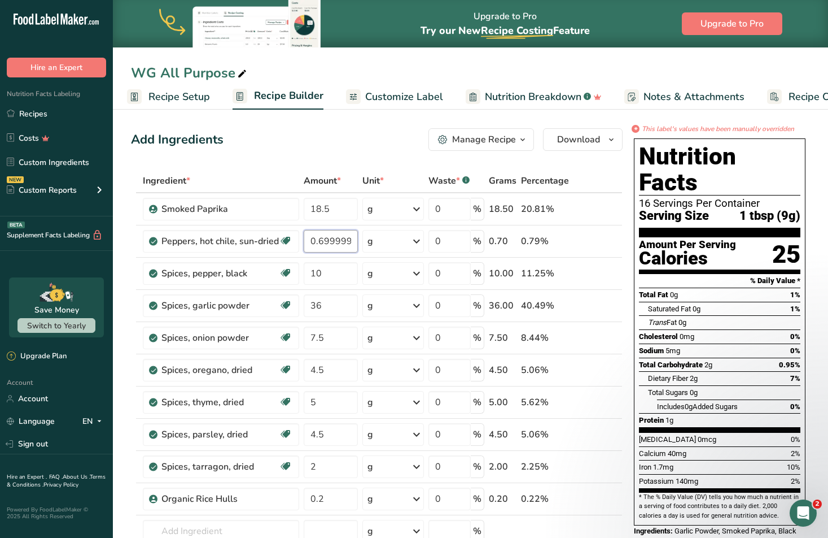
scroll to position [1, 0]
type input "0.699999"
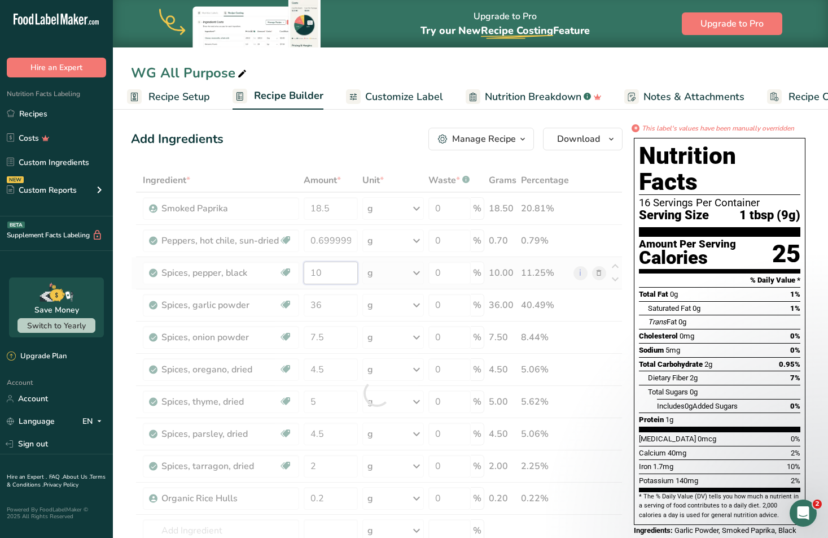
click at [340, 278] on div "Ingredient * Amount * Unit * Waste * .a-a{fill:#347362;}.b-a{fill:#fff;} Grams …" at bounding box center [377, 392] width 492 height 449
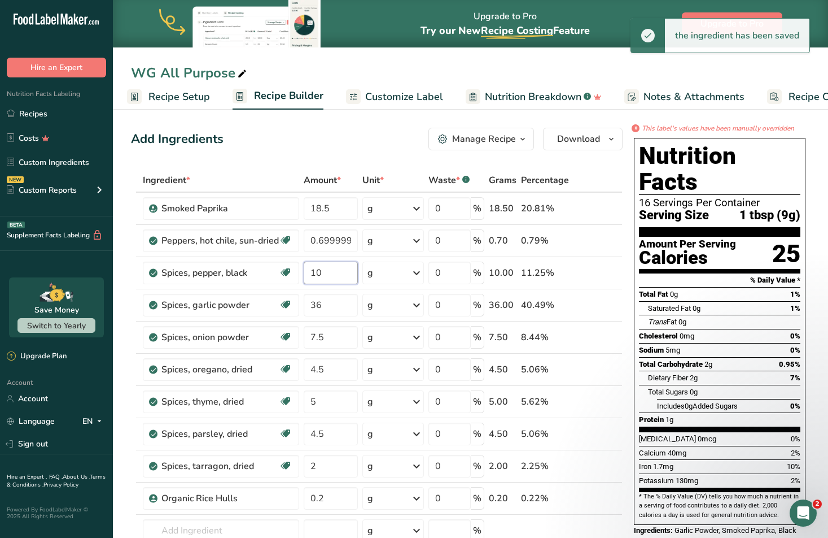
type input "1"
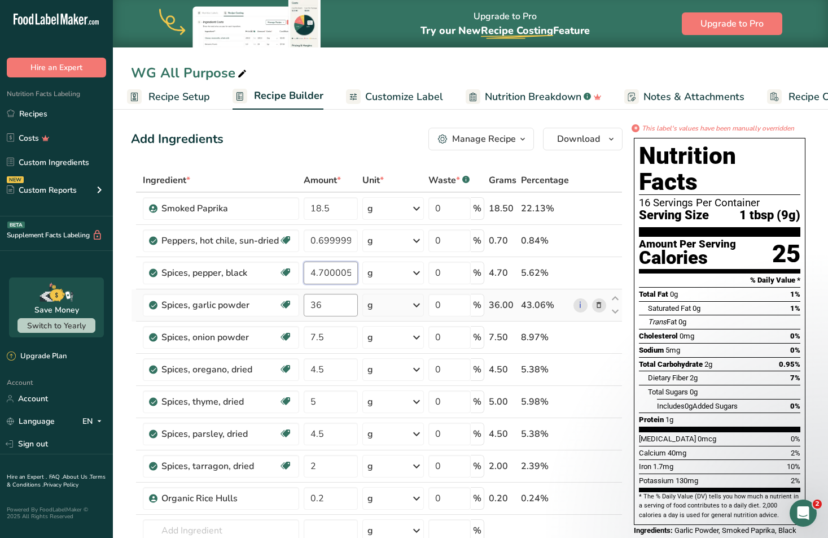
type input "4.700005"
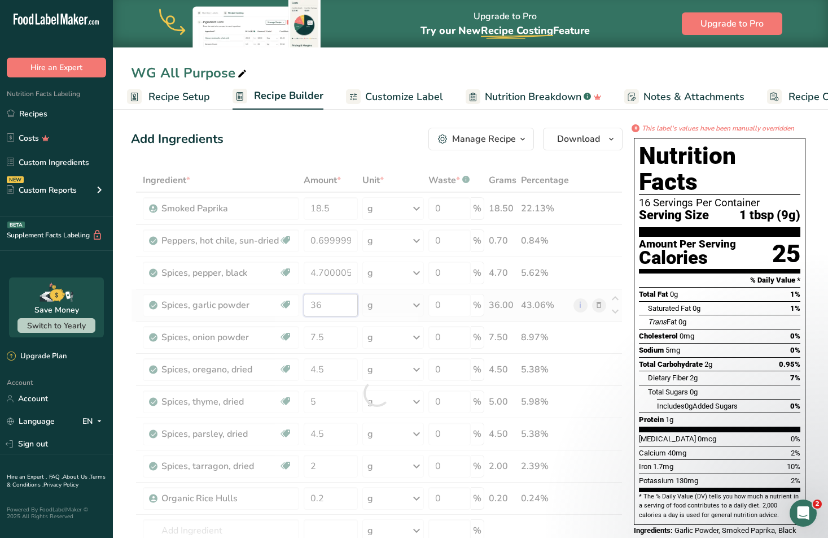
click at [326, 308] on div "Ingredient * Amount * Unit * Waste * .a-a{fill:#347362;}.b-a{fill:#fff;} Grams …" at bounding box center [377, 392] width 492 height 449
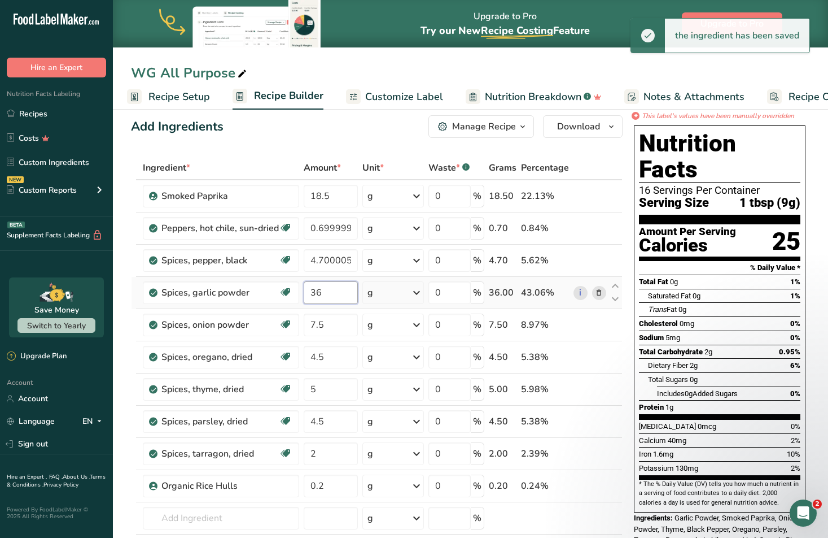
scroll to position [12, 0]
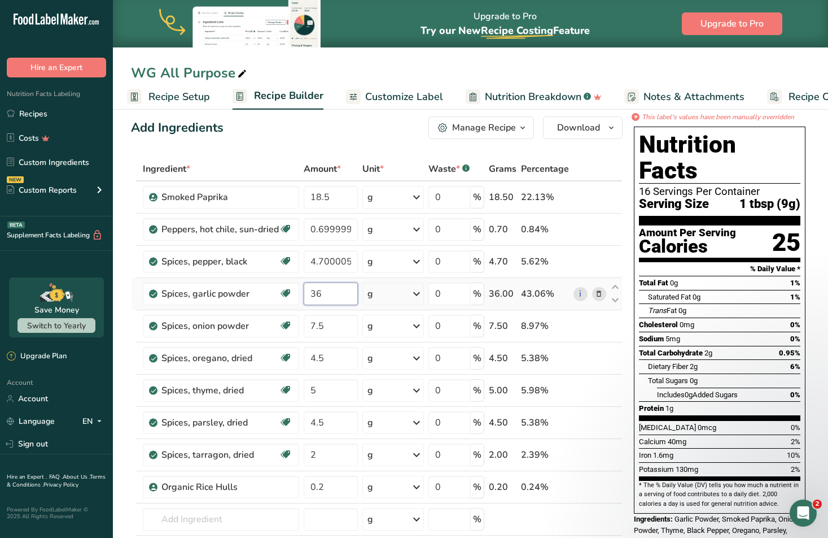
type input "3"
type input "17.1"
click at [334, 326] on div "Ingredient * Amount * Unit * Waste * .a-a{fill:#347362;}.b-a{fill:#fff;} Grams …" at bounding box center [377, 381] width 492 height 449
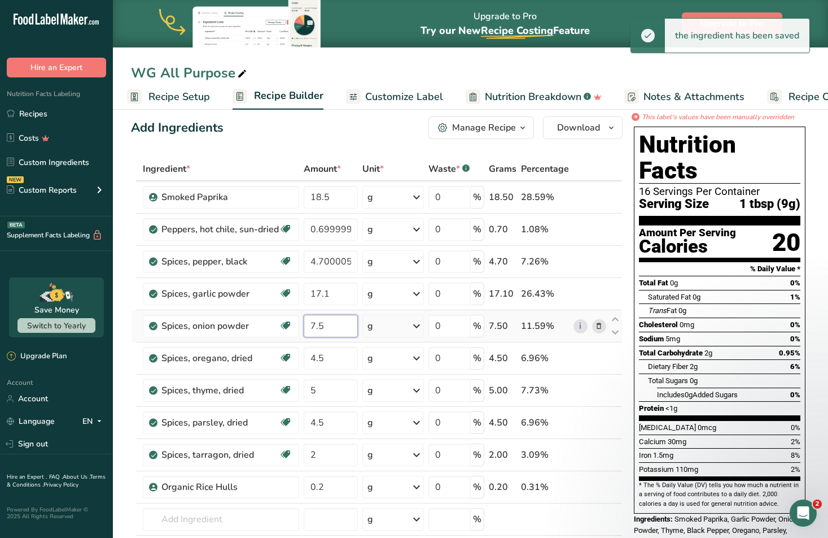
type input "7"
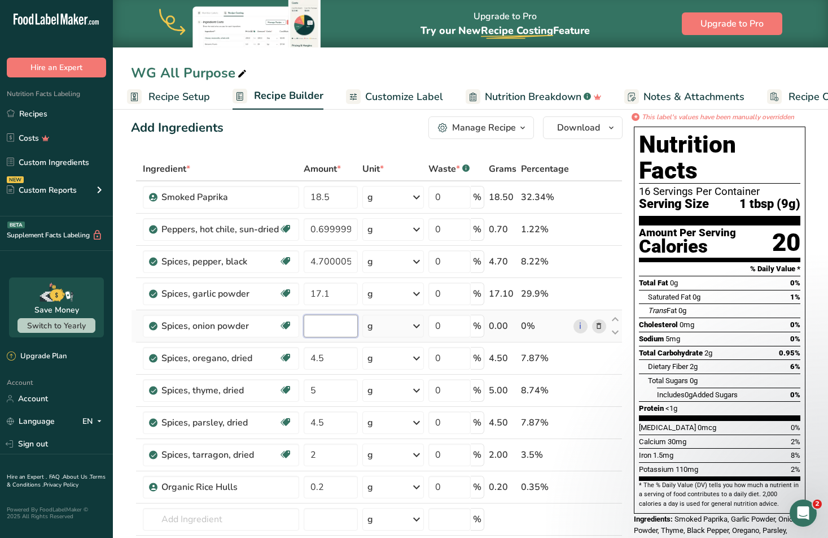
type input "3"
type input "0"
type input "3.5"
click at [327, 360] on div "Ingredient * Amount * Unit * Waste * .a-a{fill:#347362;}.b-a{fill:#fff;} Grams …" at bounding box center [377, 381] width 492 height 449
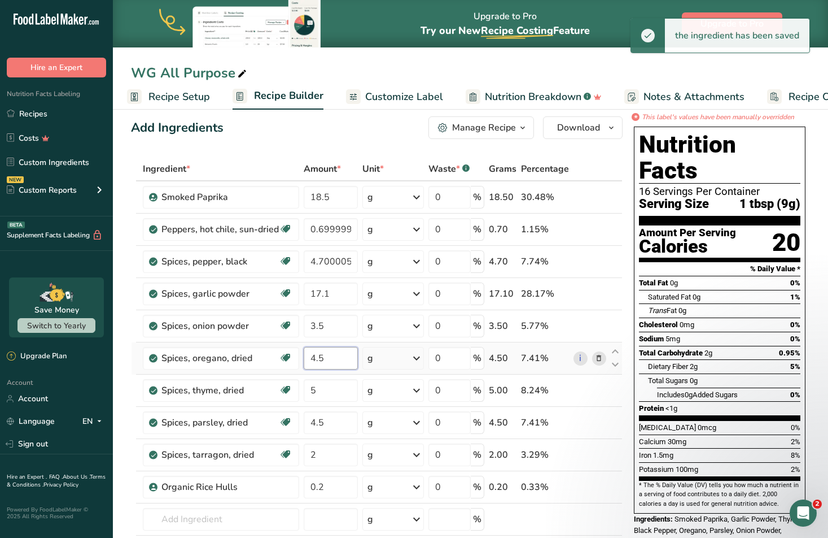
type input "4"
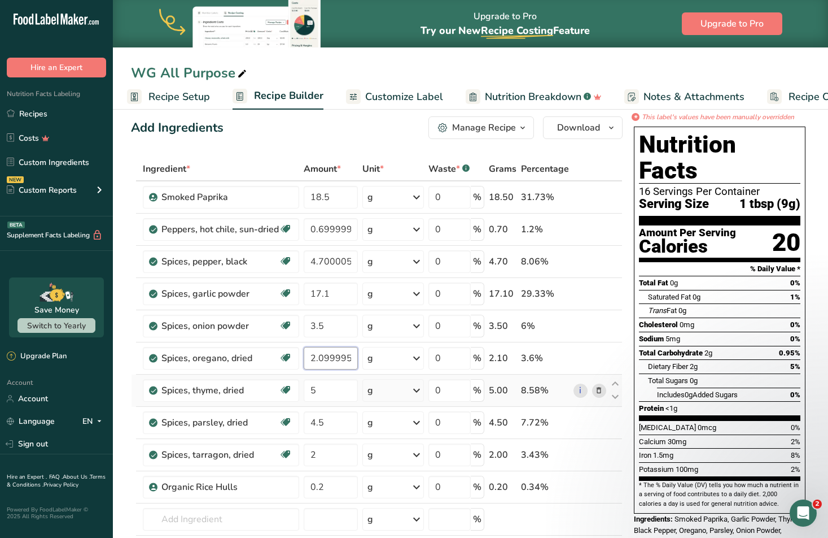
scroll to position [18, 0]
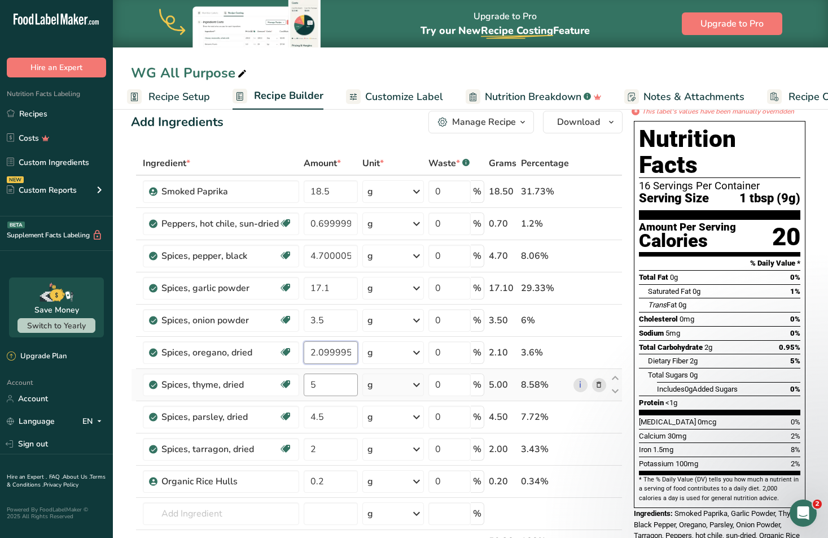
type input "2.099995"
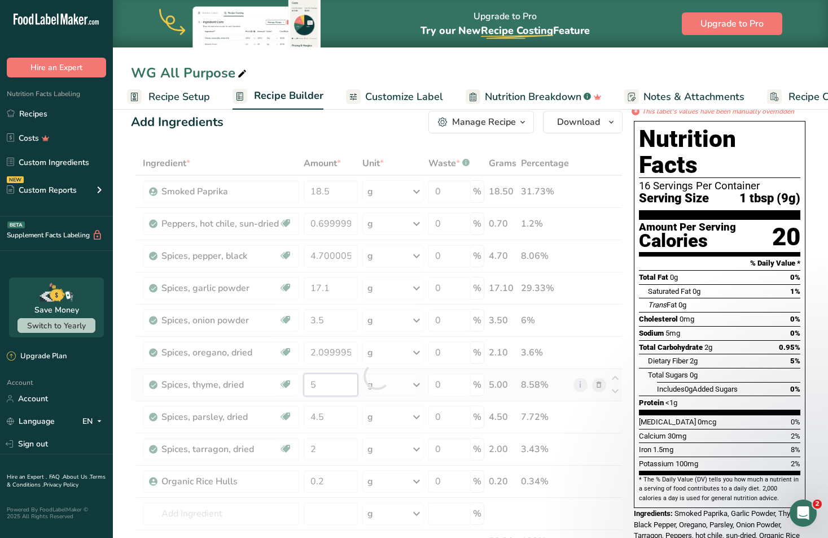
click at [324, 384] on div "Ingredient * Amount * Unit * Waste * .a-a{fill:#347362;}.b-a{fill:#fff;} Grams …" at bounding box center [377, 375] width 492 height 449
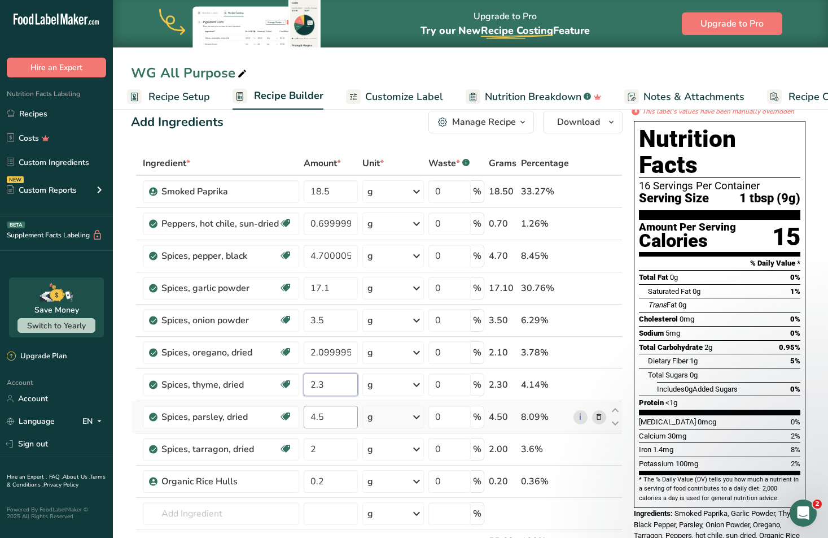
type input "2.3"
click at [331, 420] on div "Ingredient * Amount * Unit * Waste * .a-a{fill:#347362;}.b-a{fill:#fff;} Grams …" at bounding box center [377, 375] width 492 height 449
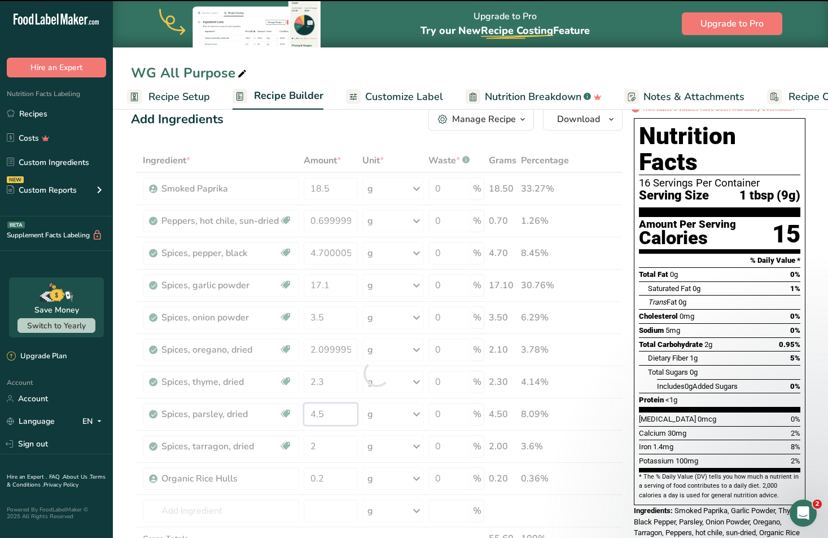
type input "4"
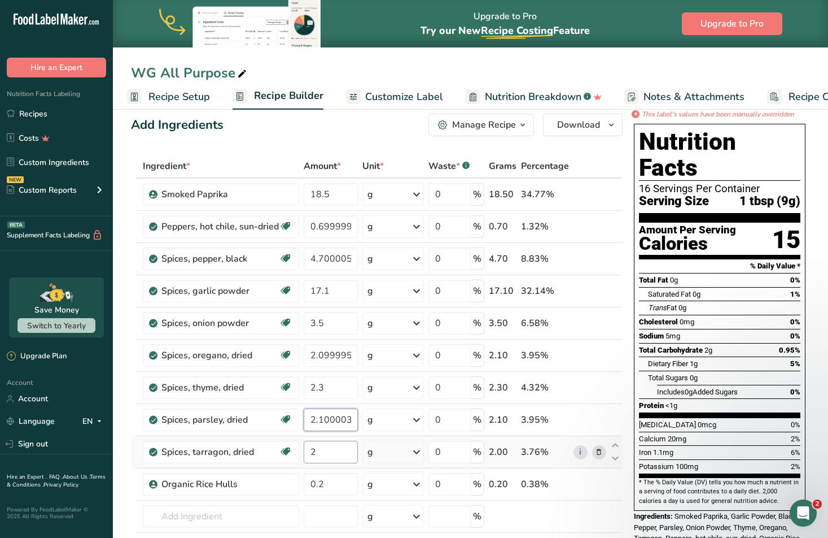
type input "2.100003"
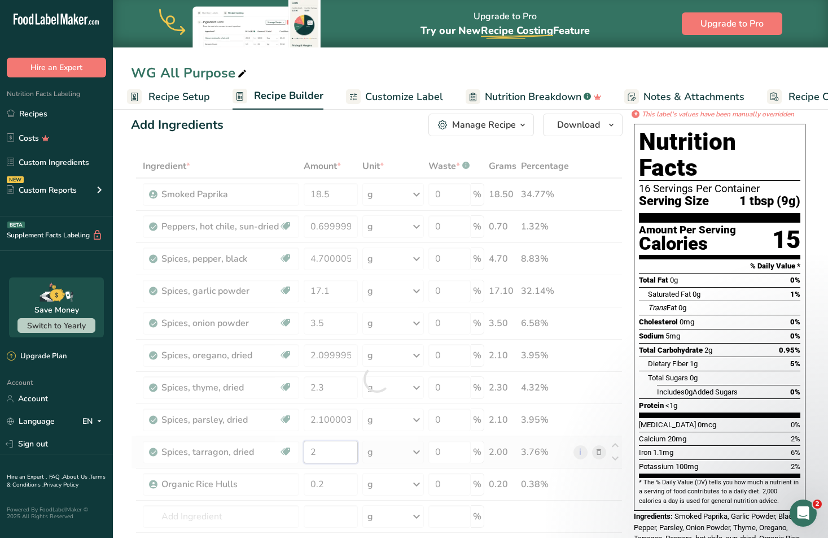
scroll to position [15, 0]
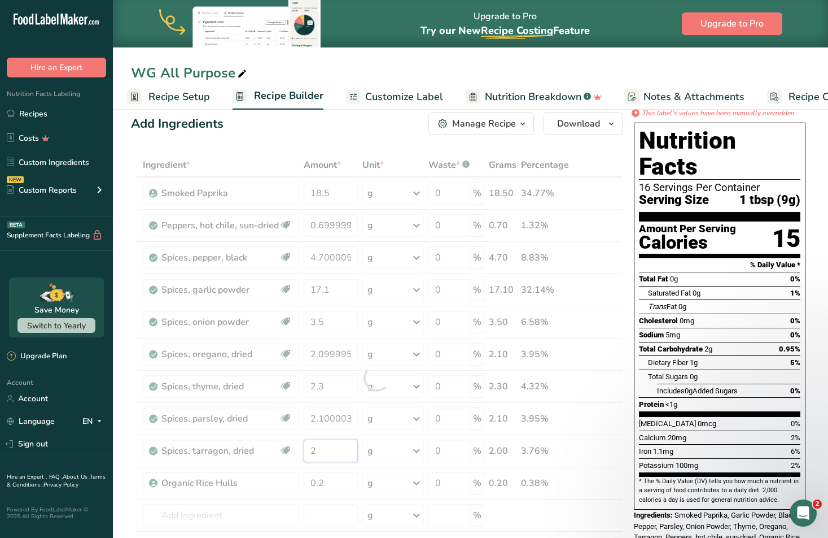
click at [325, 454] on div "Ingredient * Amount * Unit * Waste * .a-a{fill:#347362;}.b-a{fill:#fff;} Grams …" at bounding box center [377, 377] width 492 height 449
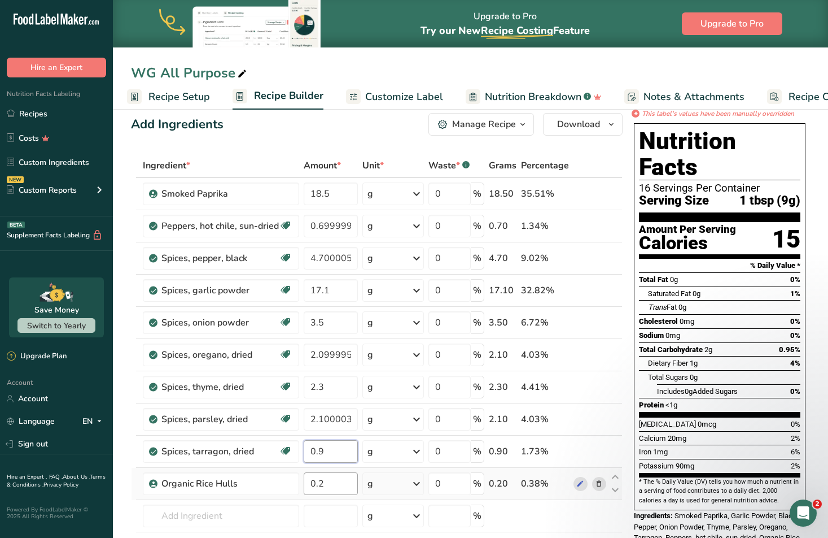
type input "0.9"
click at [334, 486] on div "Ingredient * Amount * Unit * Waste * .a-a{fill:#347362;}.b-a{fill:#fff;} Grams …" at bounding box center [377, 378] width 492 height 449
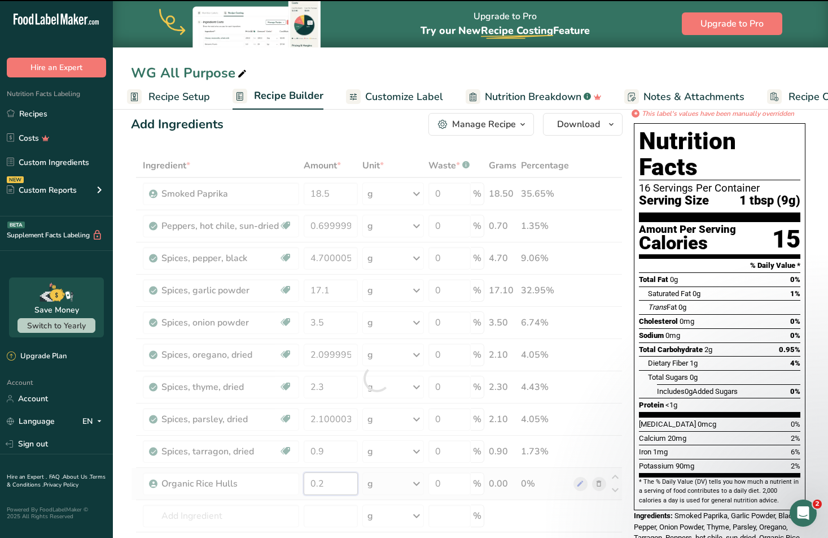
type input "0"
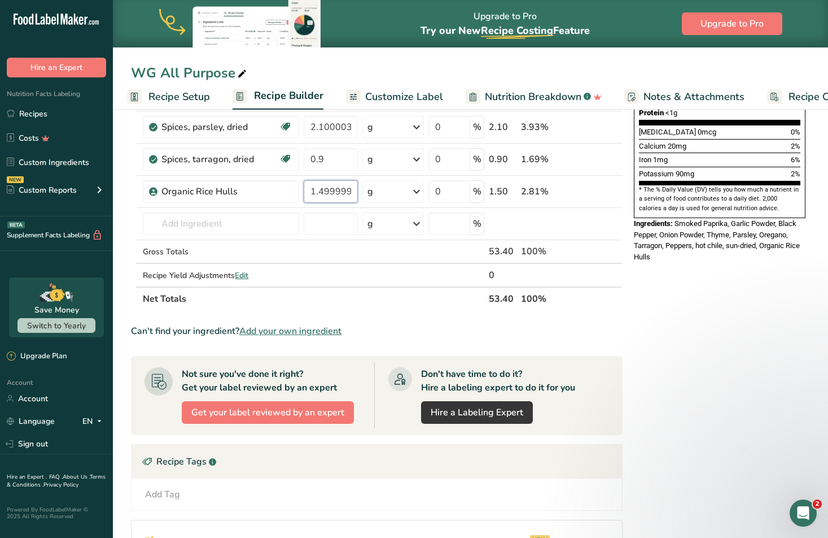
scroll to position [312, 0]
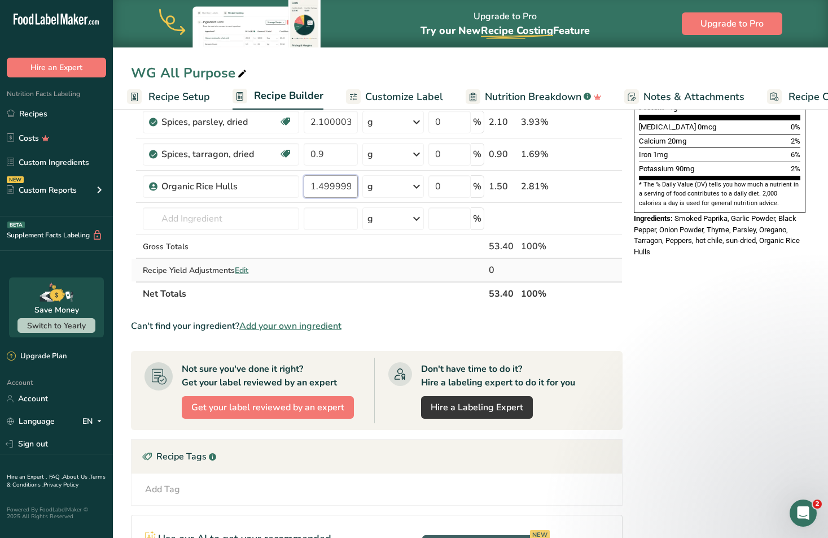
type input "1.499999"
click at [244, 269] on div "Ingredient * Amount * Unit * Waste * .a-a{fill:#347362;}.b-a{fill:#fff;} Grams …" at bounding box center [377, 81] width 492 height 449
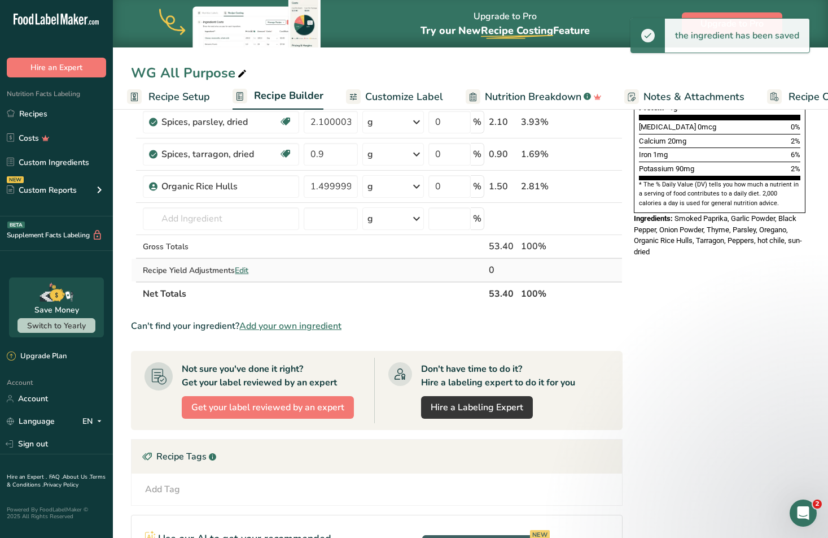
click at [501, 272] on div "0" at bounding box center [503, 270] width 28 height 14
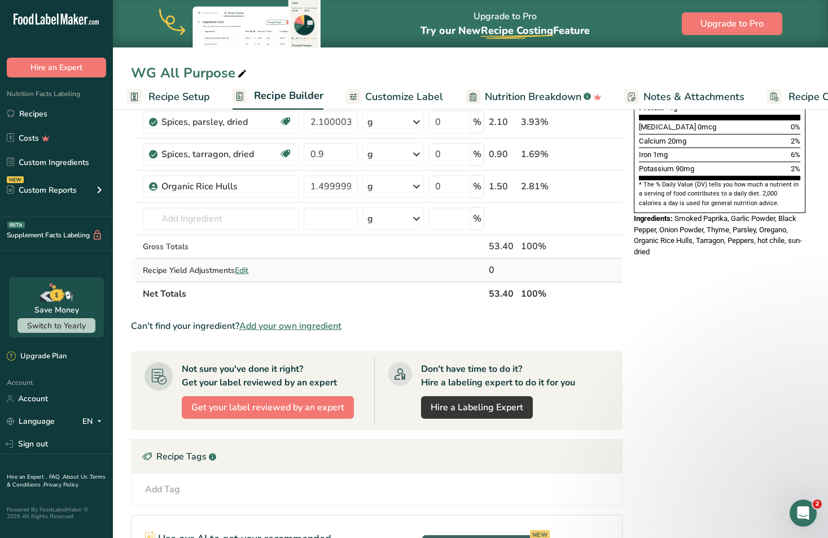
click at [247, 270] on span "Edit" at bounding box center [242, 270] width 14 height 11
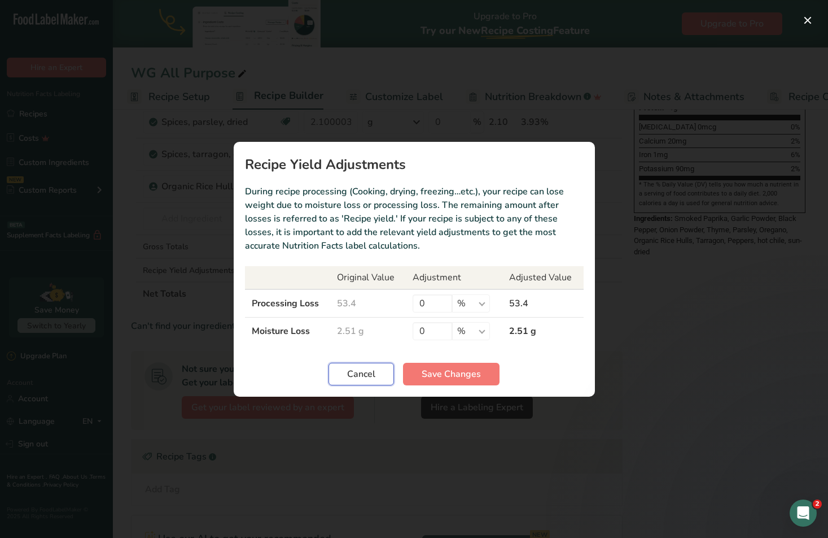
click at [361, 369] on span "Cancel" at bounding box center [361, 374] width 28 height 14
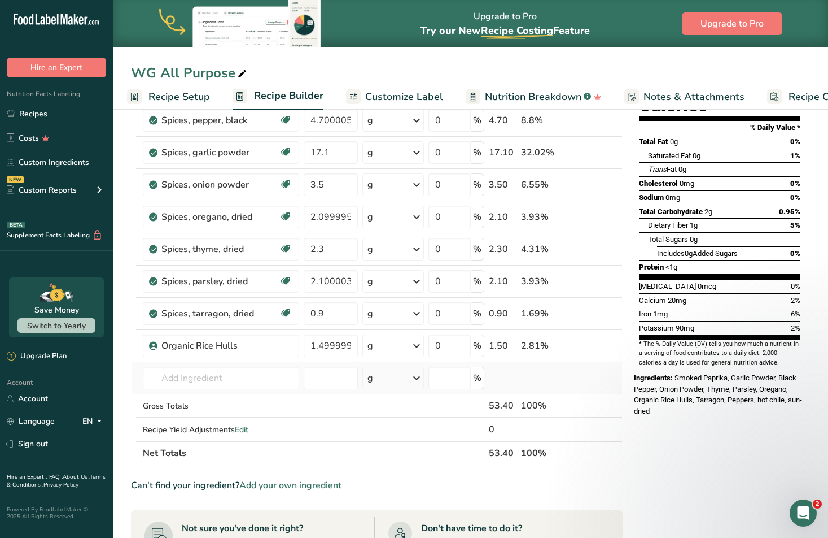
scroll to position [0, 0]
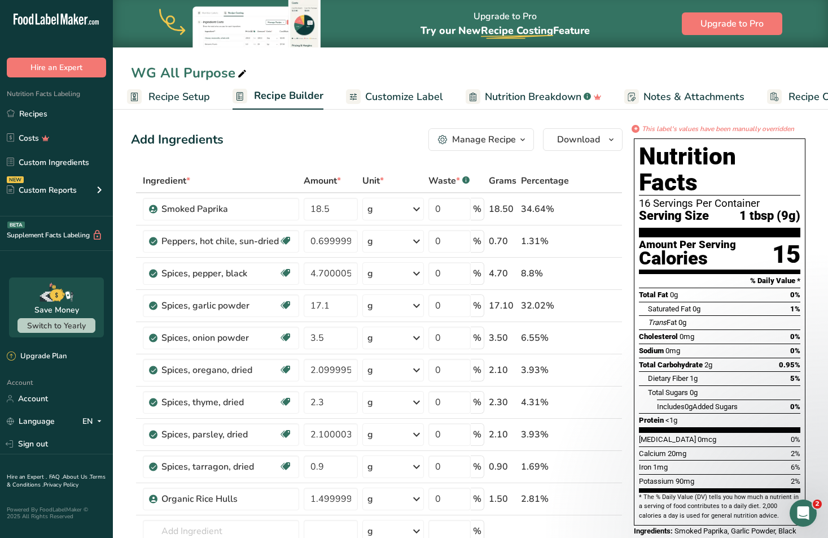
click at [500, 137] on div "Manage Recipe" at bounding box center [484, 140] width 64 height 14
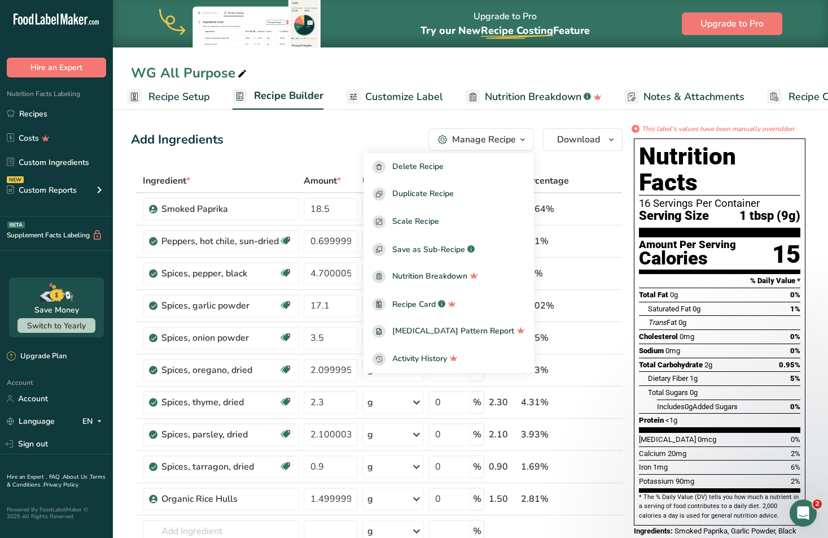
click at [359, 142] on div "Add Ingredients Manage Recipe Delete Recipe Duplicate Recipe Scale Recipe Save …" at bounding box center [377, 139] width 492 height 23
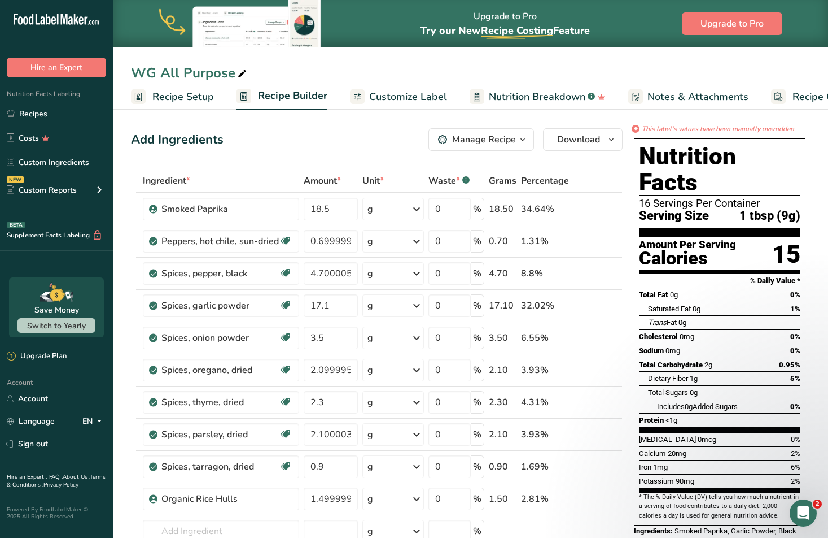
click at [520, 141] on icon "button" at bounding box center [522, 140] width 9 height 14
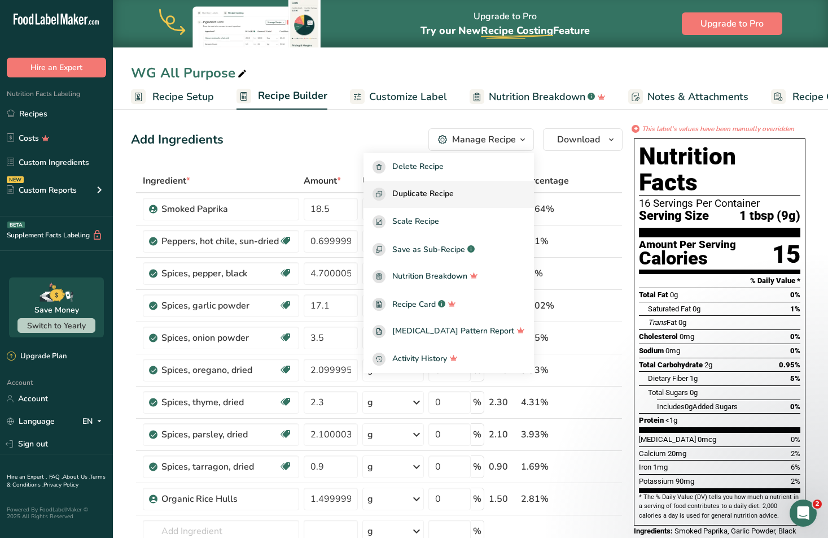
scroll to position [1, 0]
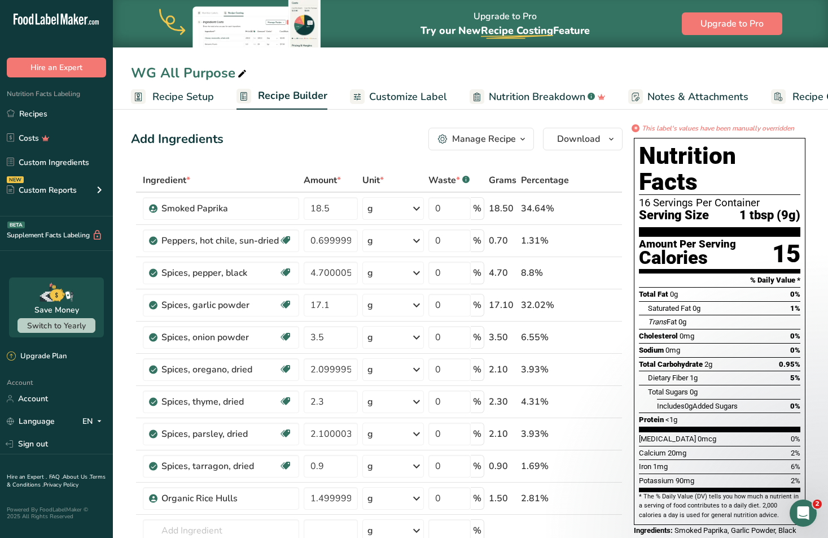
scroll to position [1, 0]
click at [383, 94] on span "Customize Label" at bounding box center [408, 96] width 78 height 15
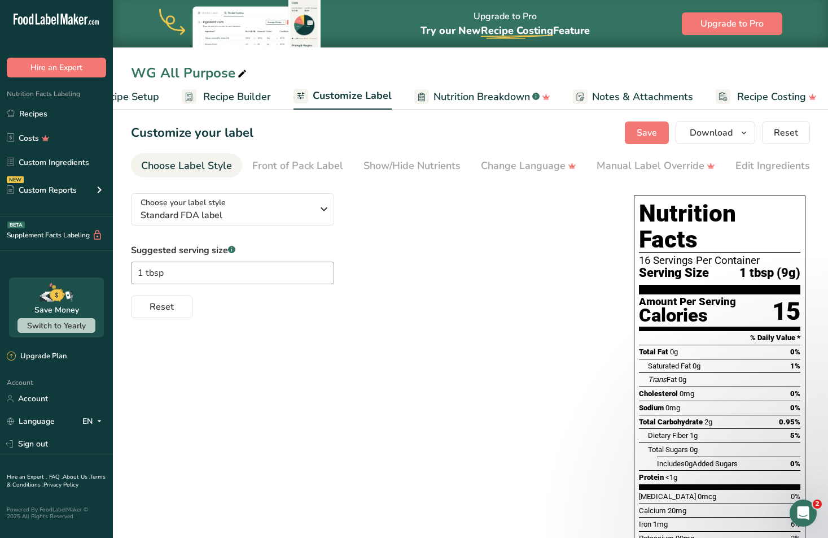
scroll to position [0, 62]
click at [190, 284] on input "1 tbsp" at bounding box center [232, 272] width 203 height 23
drag, startPoint x: 194, startPoint y: 276, endPoint x: 117, endPoint y: 278, distance: 76.8
click at [117, 278] on section "Customize your label Save Download Choose what to show on your downloaded label…" at bounding box center [470, 379] width 715 height 553
type input "1 tsp"
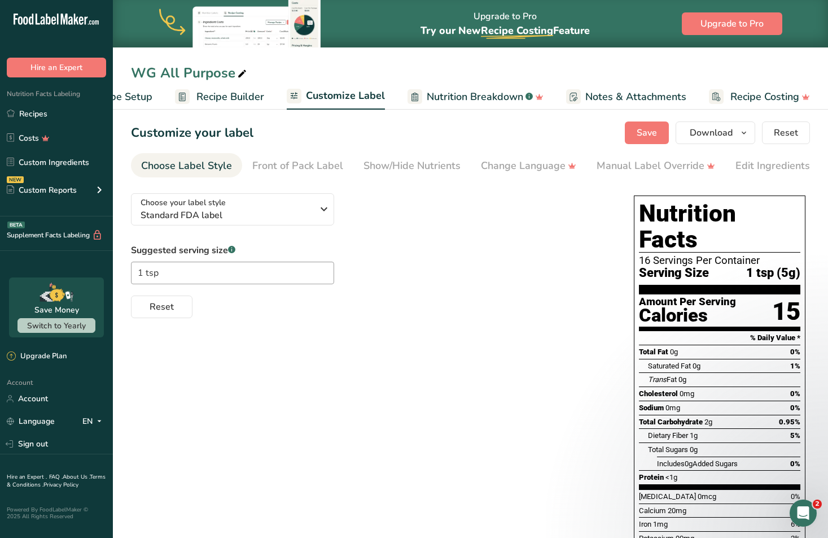
click at [399, 339] on div "Choose your label style Standard FDA label USA (FDA) Standard FDA label Tabular…" at bounding box center [470, 411] width 679 height 454
click at [216, 212] on span "Standard FDA label" at bounding box center [227, 215] width 172 height 14
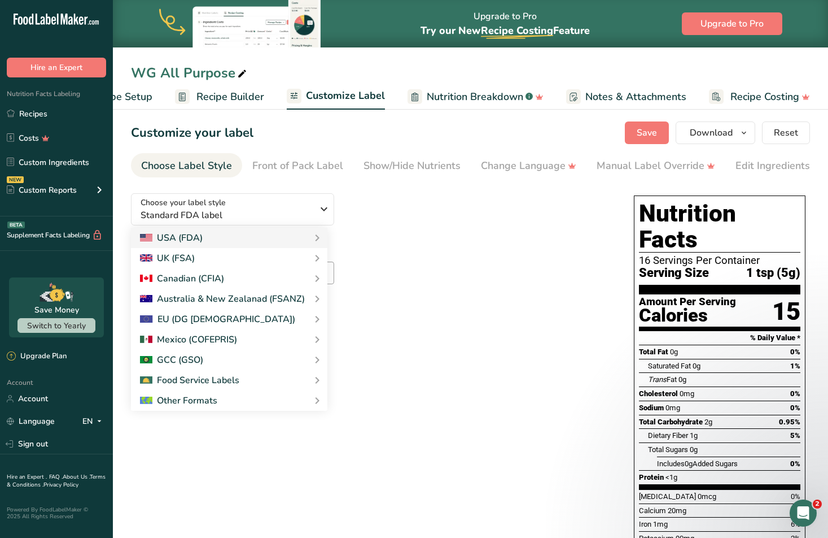
click at [447, 241] on div "Choose your label style Standard FDA label USA (FDA) Standard FDA label Tabular…" at bounding box center [371, 251] width 480 height 134
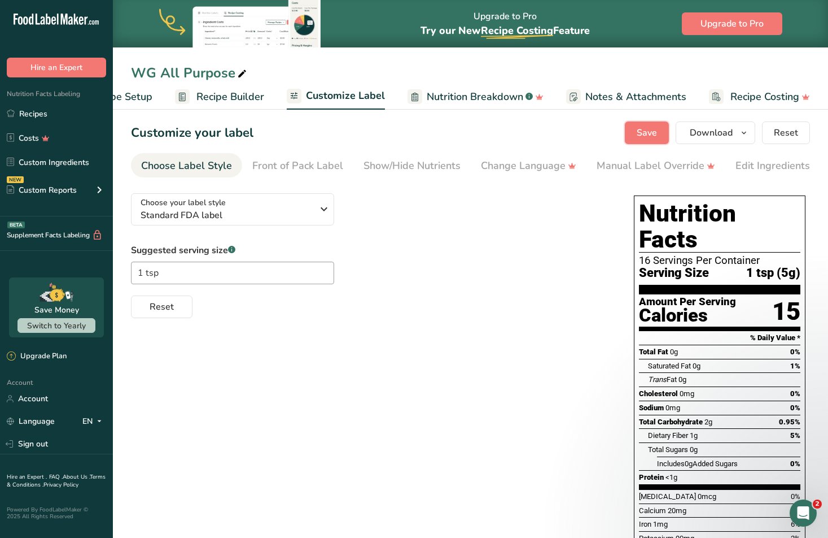
click at [658, 137] on button "Save" at bounding box center [647, 132] width 44 height 23
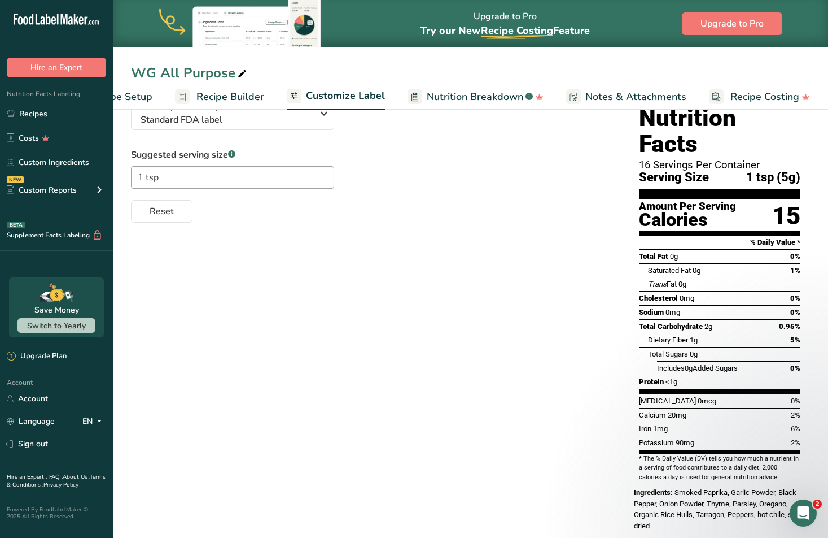
scroll to position [0, 0]
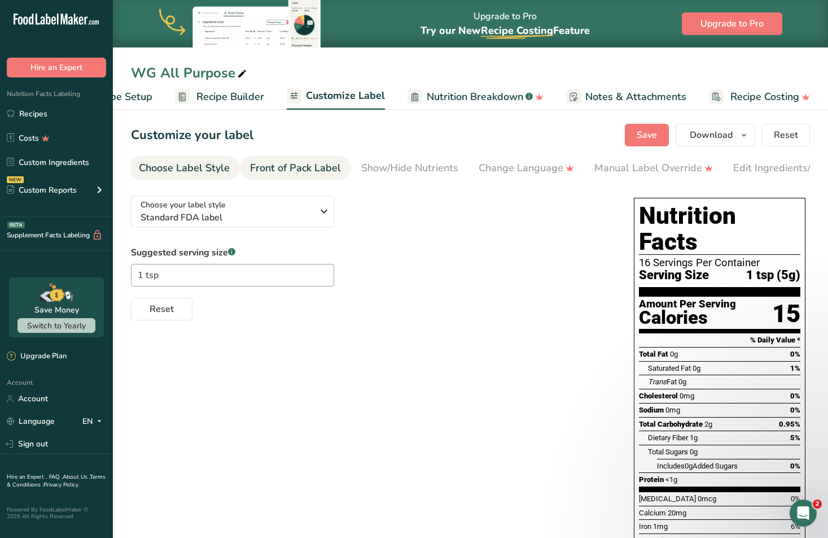
click at [300, 172] on div "Front of Pack Label" at bounding box center [295, 167] width 91 height 15
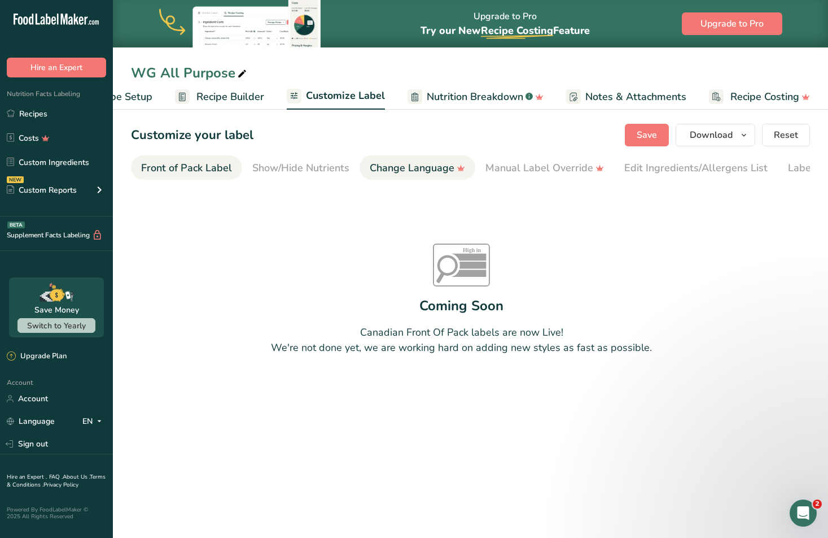
scroll to position [0, 110]
click at [213, 172] on div "Front of Pack Label" at bounding box center [187, 167] width 91 height 15
click at [222, 167] on div "Front of Pack Label" at bounding box center [190, 167] width 91 height 15
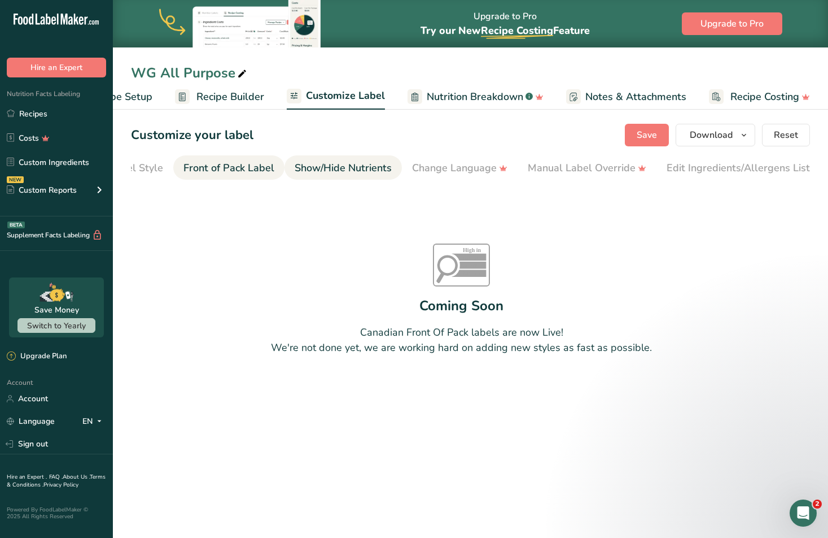
scroll to position [0, 0]
click at [199, 164] on div "Choose Label Style" at bounding box center [186, 167] width 91 height 15
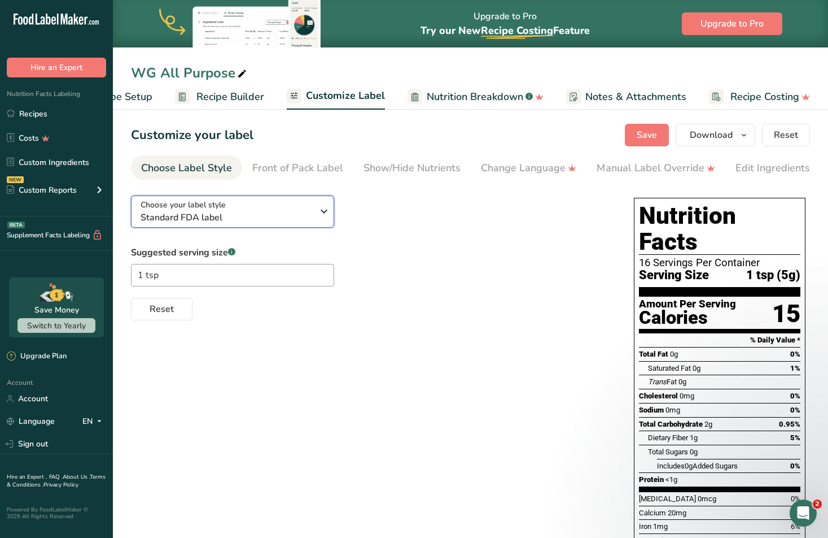
click at [281, 214] on span "Standard FDA label" at bounding box center [227, 218] width 172 height 14
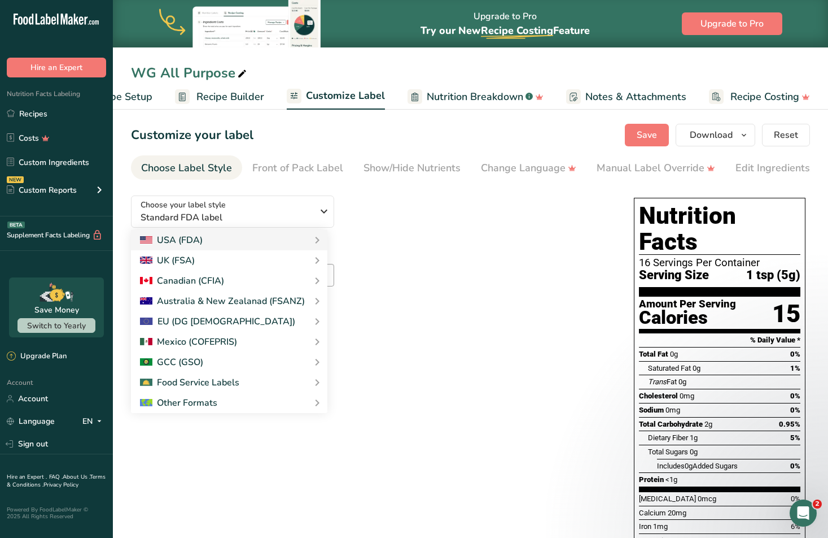
click at [441, 225] on div "Choose your label style Standard FDA label USA (FDA) Standard FDA label Tabular…" at bounding box center [371, 253] width 480 height 134
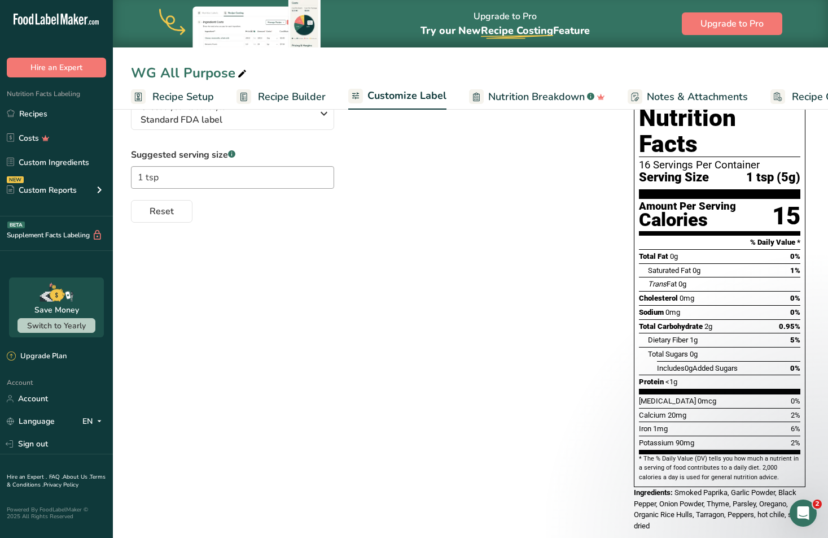
click at [186, 93] on span "Recipe Setup" at bounding box center [183, 96] width 62 height 15
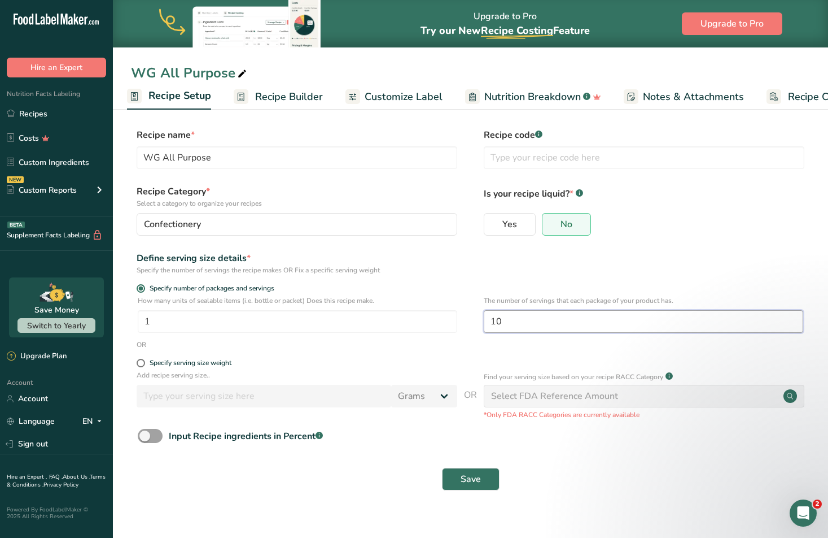
click at [527, 321] on input "10" at bounding box center [644, 321] width 320 height 23
type input "16"
click at [478, 485] on span "Save" at bounding box center [471, 479] width 20 height 14
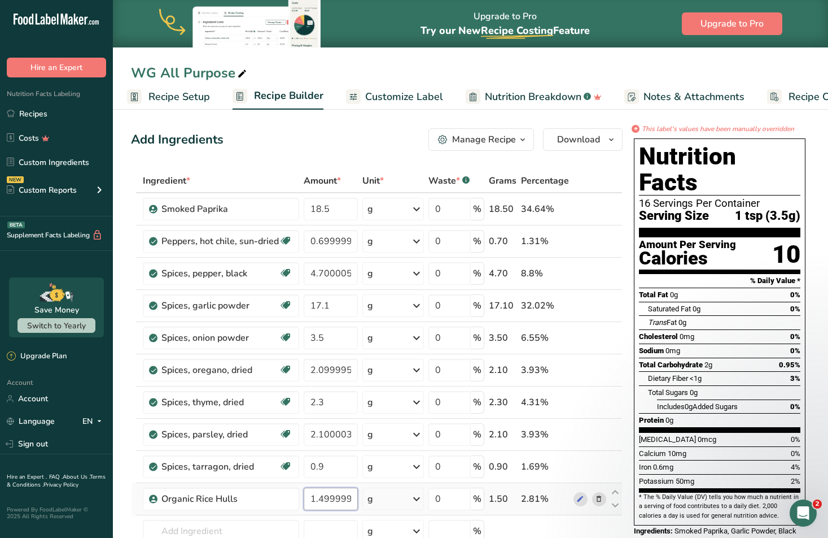
click at [327, 499] on input "1.499999" at bounding box center [331, 498] width 54 height 23
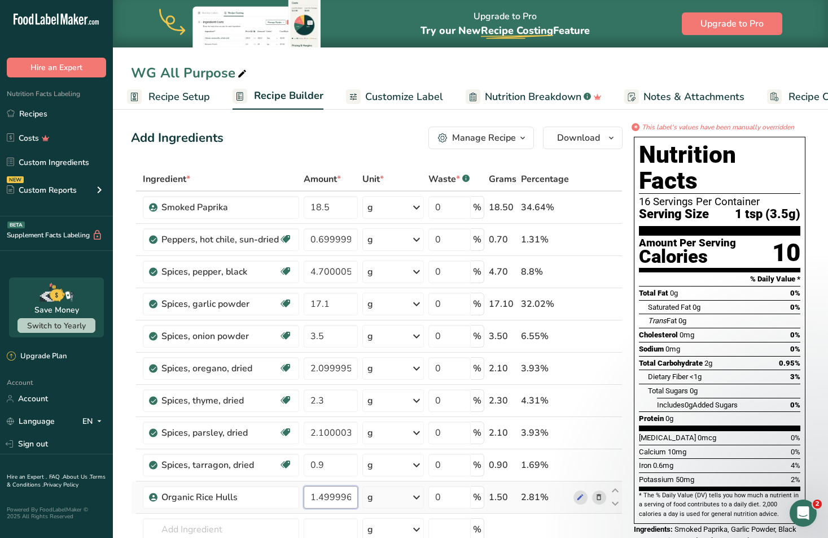
type input "1.499993"
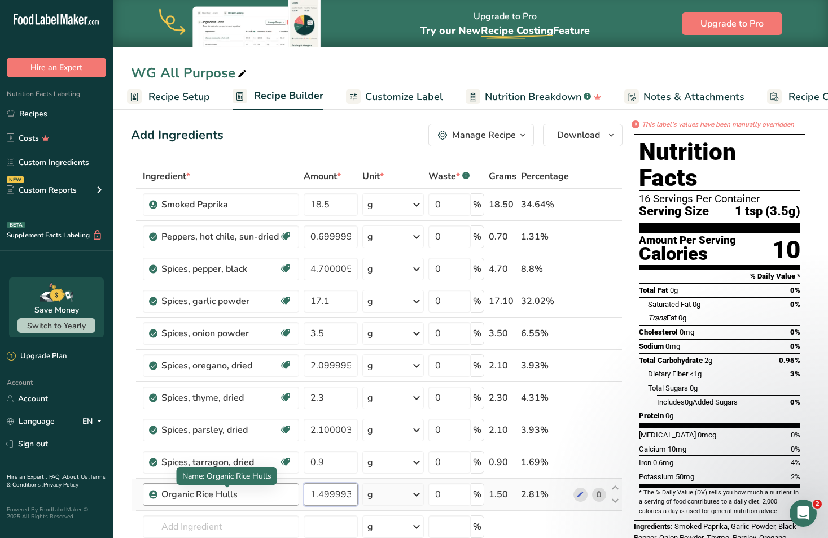
drag, startPoint x: 351, startPoint y: 496, endPoint x: 286, endPoint y: 495, distance: 64.4
click at [286, 495] on tr "Organic Rice Hulls 1.499993 g Weight Units g kg mg See more Volume Units l Volu…" at bounding box center [377, 494] width 491 height 32
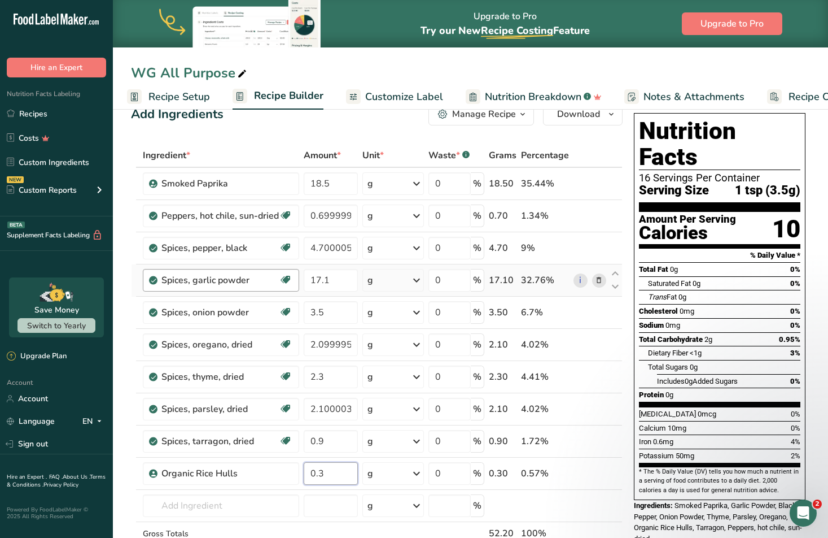
scroll to position [0, 0]
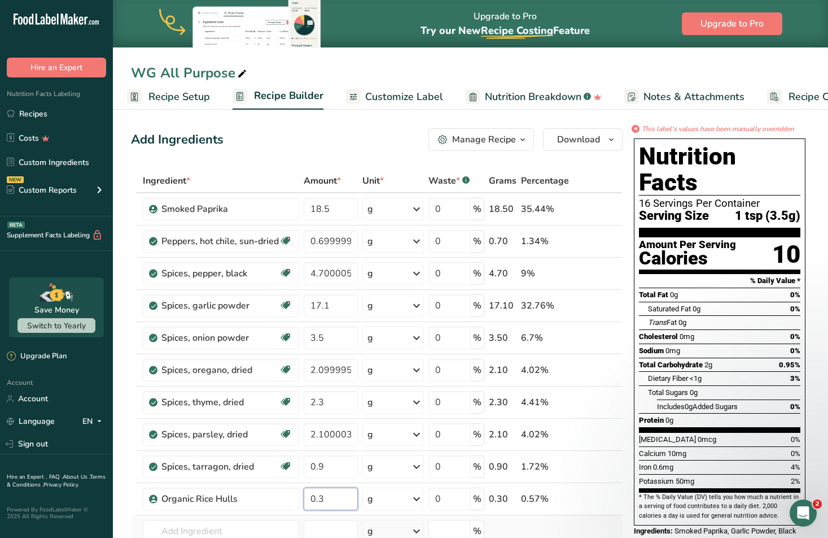
type input "0.3"
click at [570, 523] on div "Ingredient * Amount * Unit * Waste * .a-a{fill:#347362;}.b-a{fill:#fff;} Grams …" at bounding box center [377, 393] width 492 height 449
click at [523, 141] on icon "button" at bounding box center [522, 140] width 9 height 14
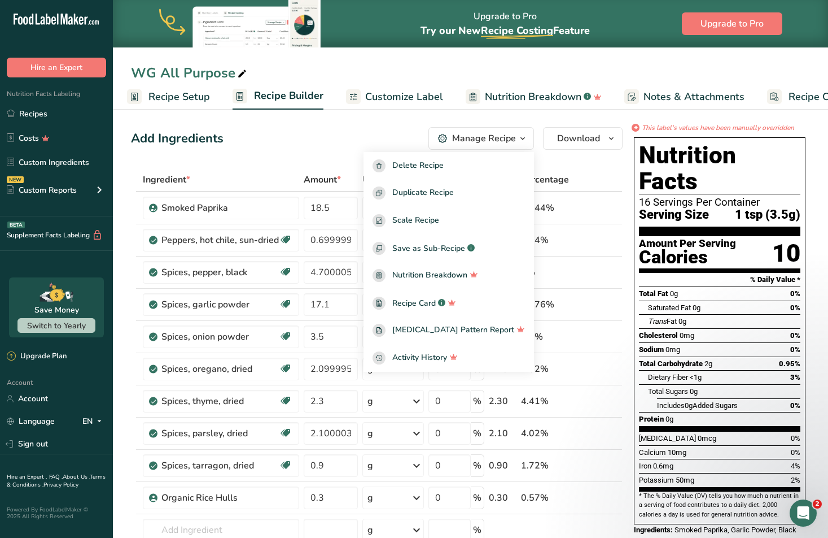
scroll to position [2, 0]
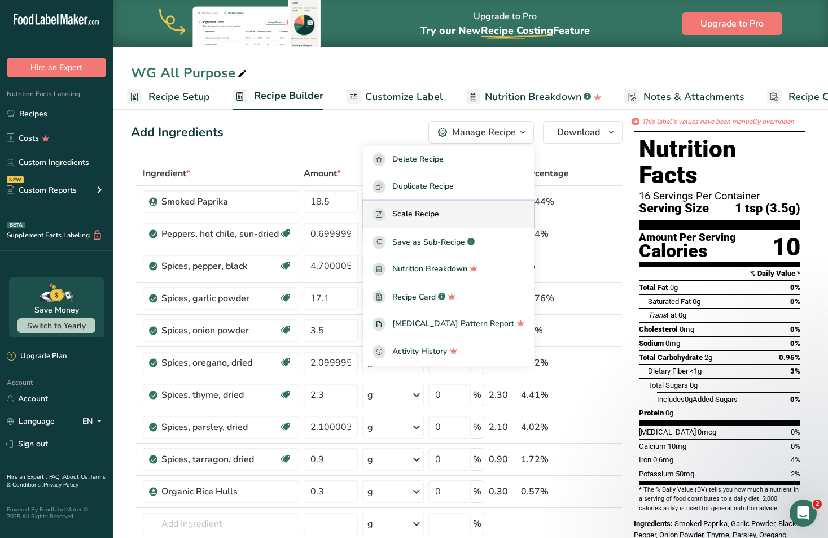
click at [463, 203] on button "Scale Recipe" at bounding box center [449, 214] width 171 height 28
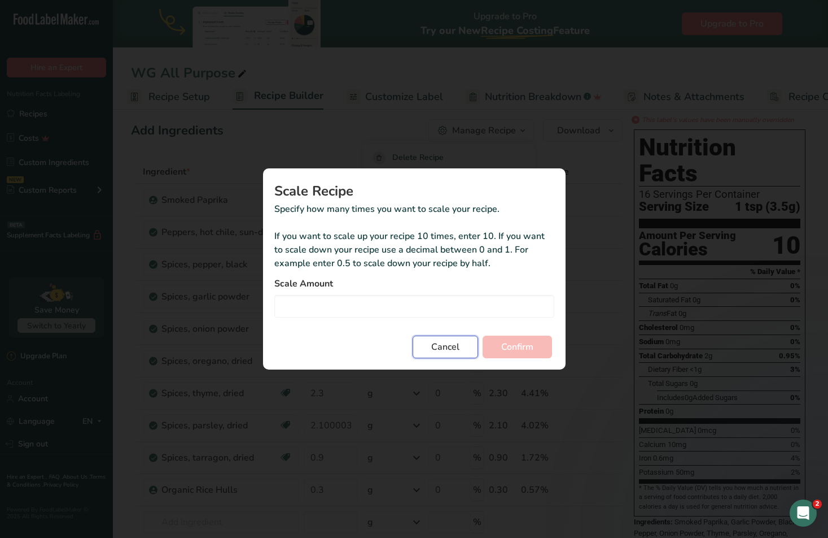
click at [427, 350] on button "Cancel" at bounding box center [445, 346] width 65 height 23
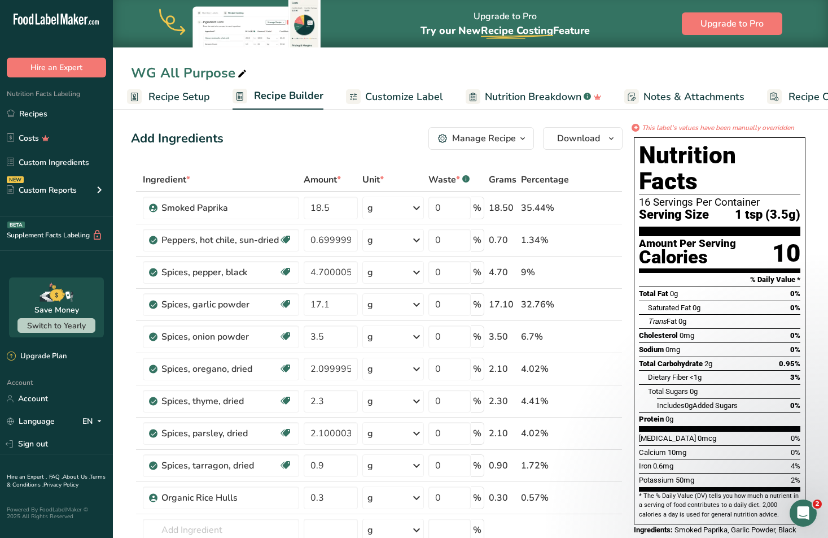
scroll to position [5, 0]
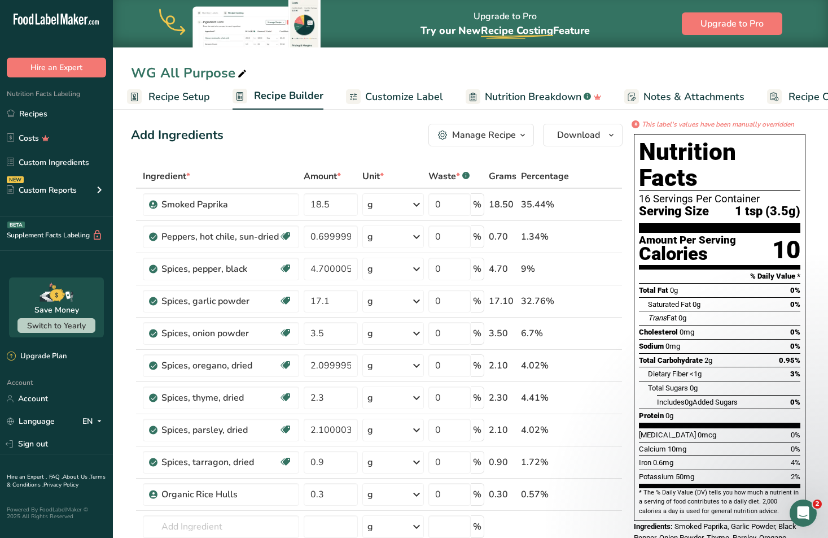
click at [400, 94] on span "Customize Label" at bounding box center [404, 96] width 78 height 15
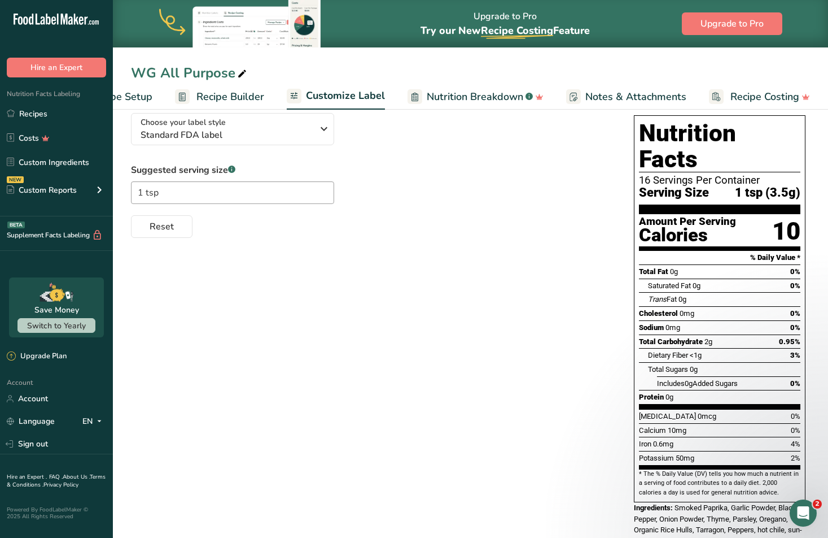
scroll to position [98, 0]
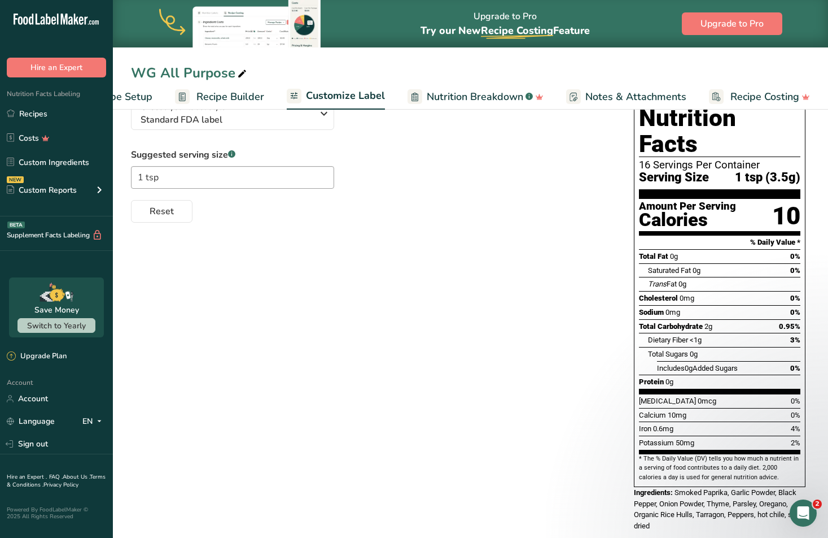
click at [703, 488] on span "Smoked Paprika, Garlic Powder, Black Pepper, Onion Powder, Thyme, Parsley, Oreg…" at bounding box center [718, 509] width 168 height 42
click at [702, 488] on span "Smoked Paprika, Garlic Powder, Black Pepper, Onion Powder, Thyme, Parsley, Oreg…" at bounding box center [718, 509] width 168 height 42
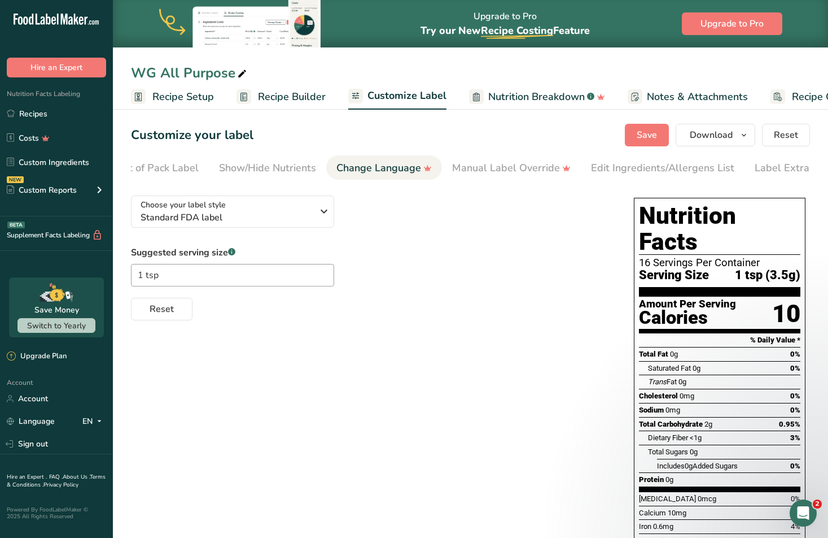
scroll to position [0, 168]
click at [514, 165] on div "Manual Label Override" at bounding box center [488, 167] width 119 height 15
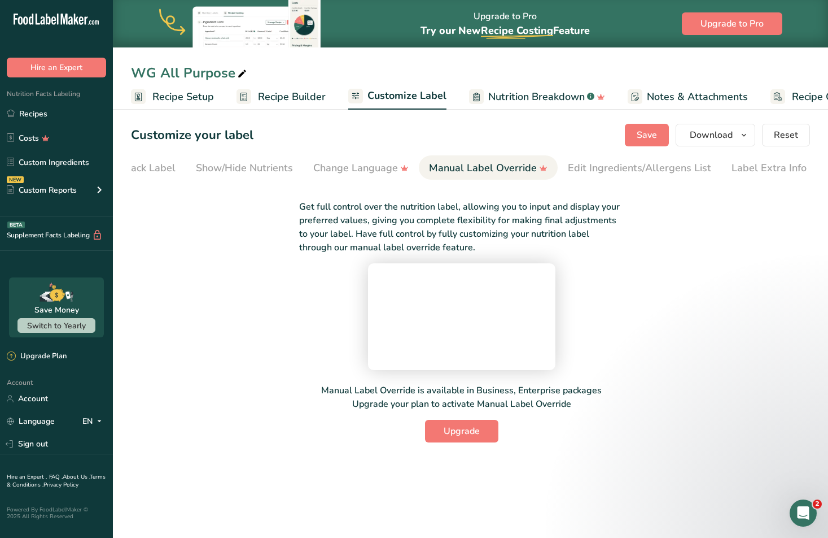
scroll to position [12, 0]
click at [356, 160] on div "Change Language" at bounding box center [360, 167] width 95 height 15
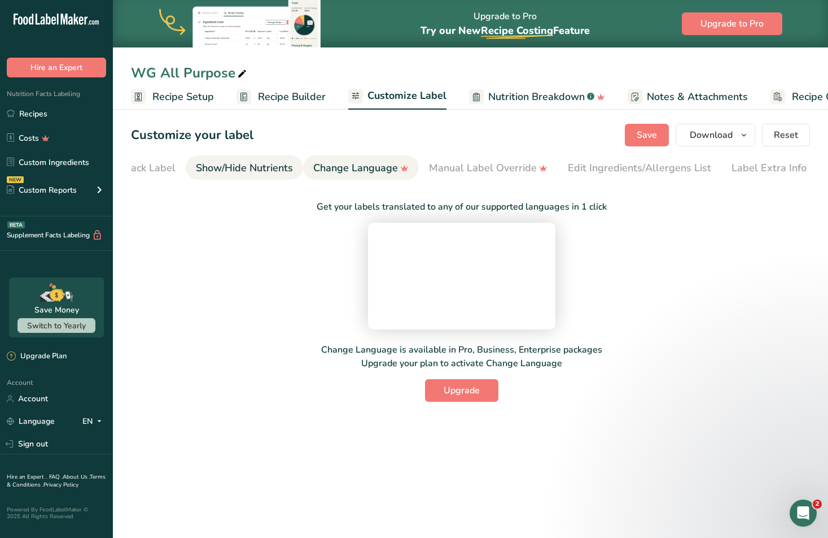
click at [272, 160] on div "Show/Hide Nutrients" at bounding box center [244, 167] width 97 height 15
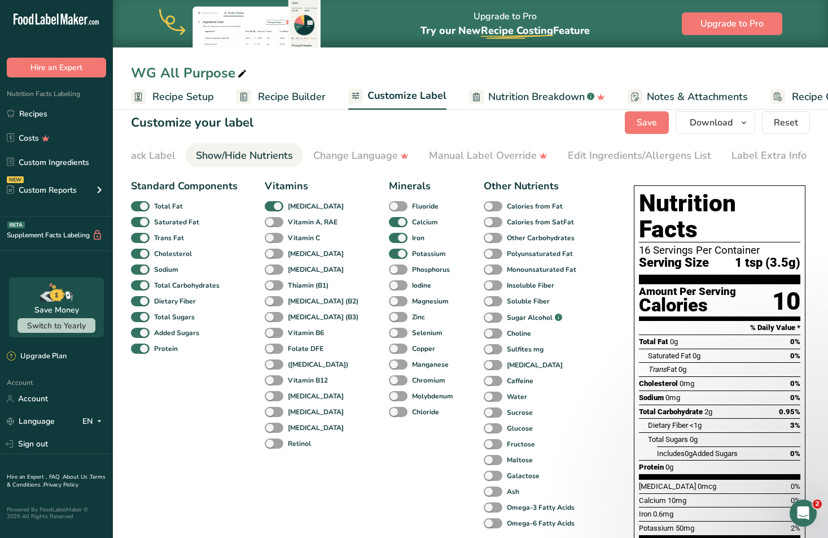
click at [160, 154] on div "Front of Pack Label" at bounding box center [130, 155] width 91 height 15
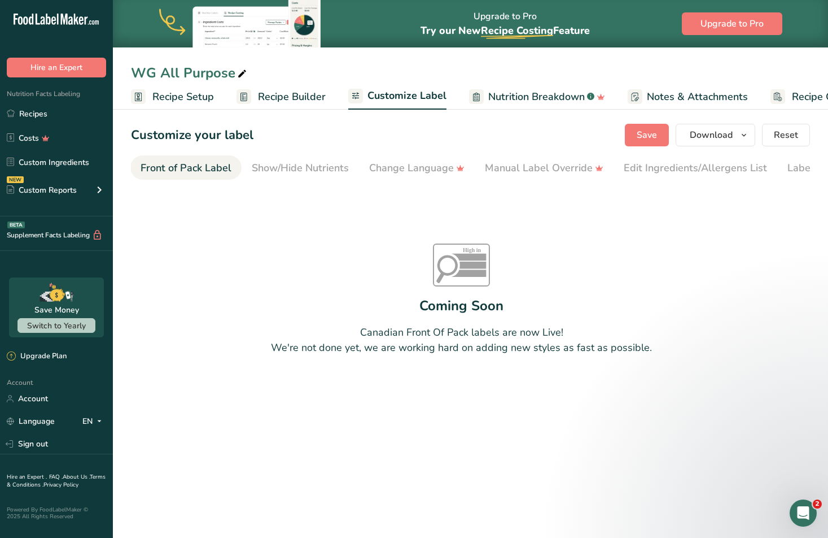
scroll to position [0, 110]
click at [182, 167] on div "Front of Pack Label" at bounding box center [188, 167] width 91 height 15
click at [184, 169] on div "Front of Pack Label" at bounding box center [193, 167] width 91 height 15
click at [200, 99] on span "Recipe Setup" at bounding box center [183, 96] width 62 height 15
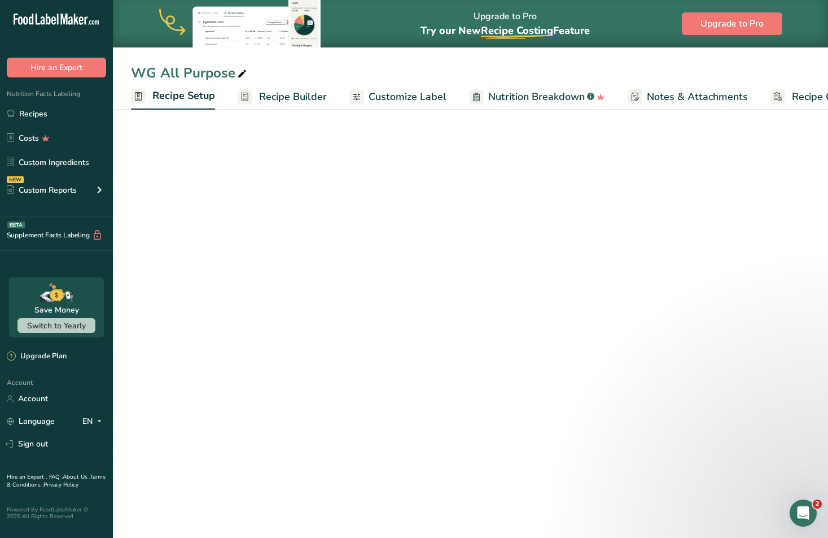
scroll to position [0, 4]
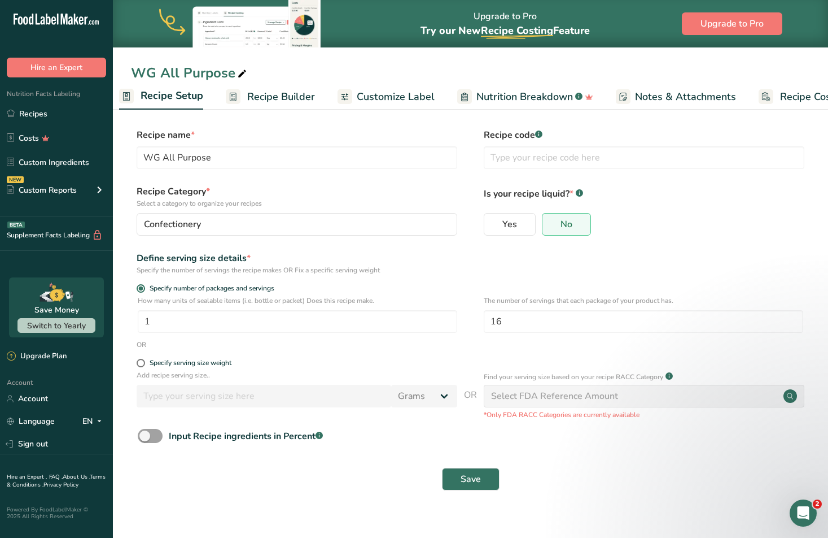
click at [362, 93] on span "Customize Label" at bounding box center [396, 96] width 78 height 15
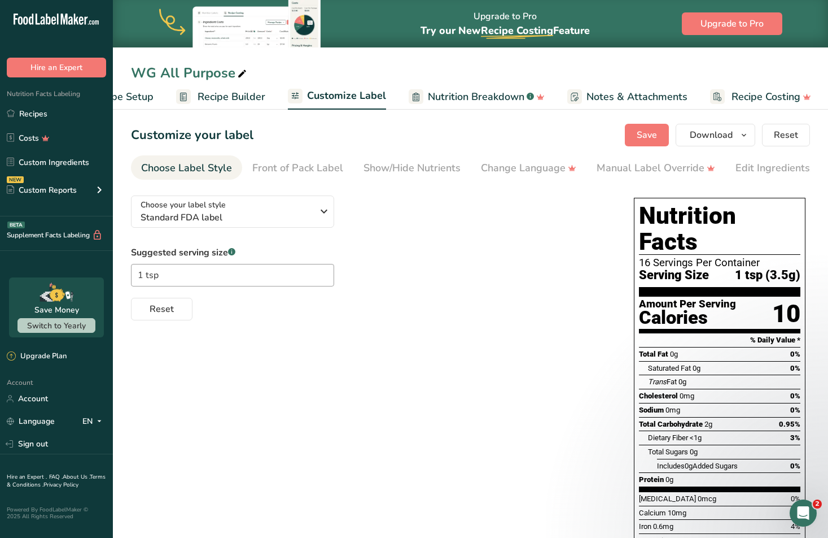
scroll to position [0, 62]
click at [465, 94] on span "Nutrition Breakdown" at bounding box center [475, 96] width 97 height 15
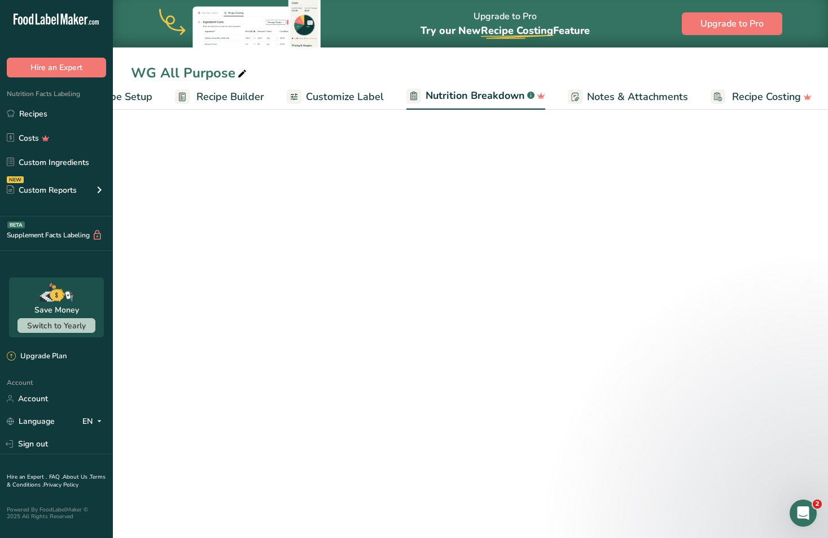
scroll to position [0, 63]
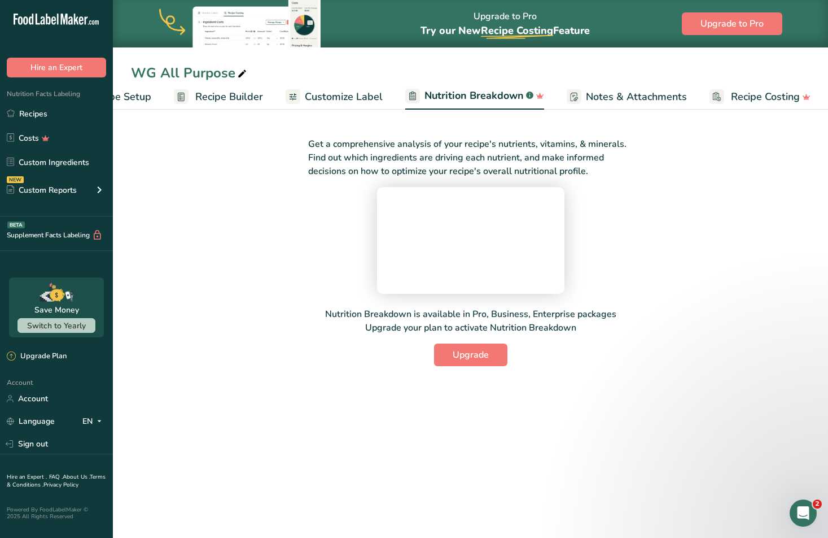
click at [356, 94] on span "Customize Label" at bounding box center [344, 96] width 78 height 15
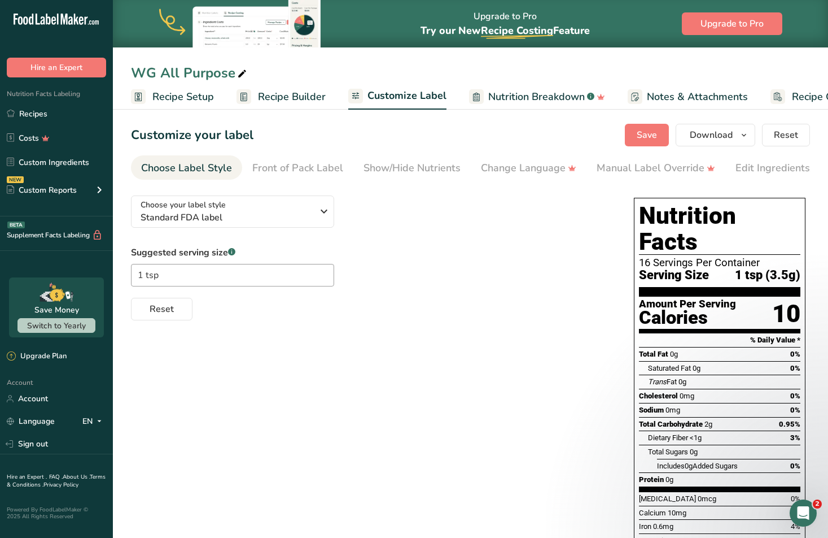
click at [199, 93] on span "Recipe Setup" at bounding box center [183, 96] width 62 height 15
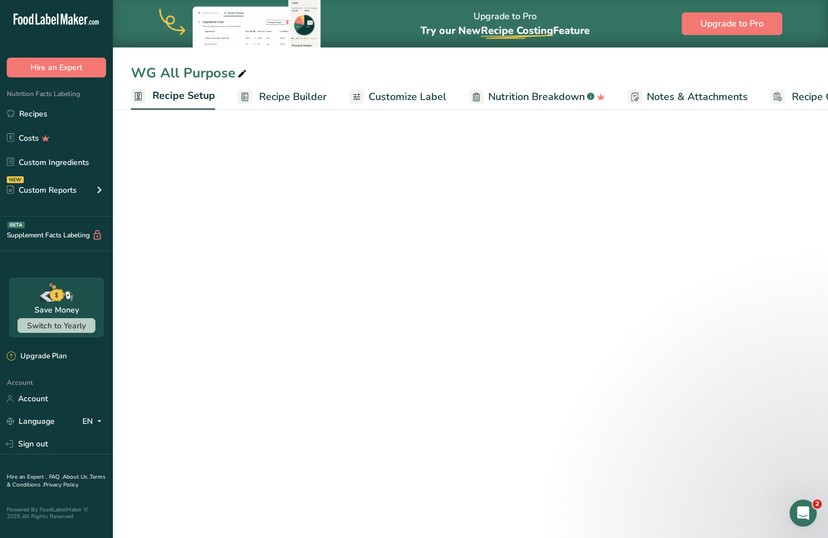
scroll to position [0, 4]
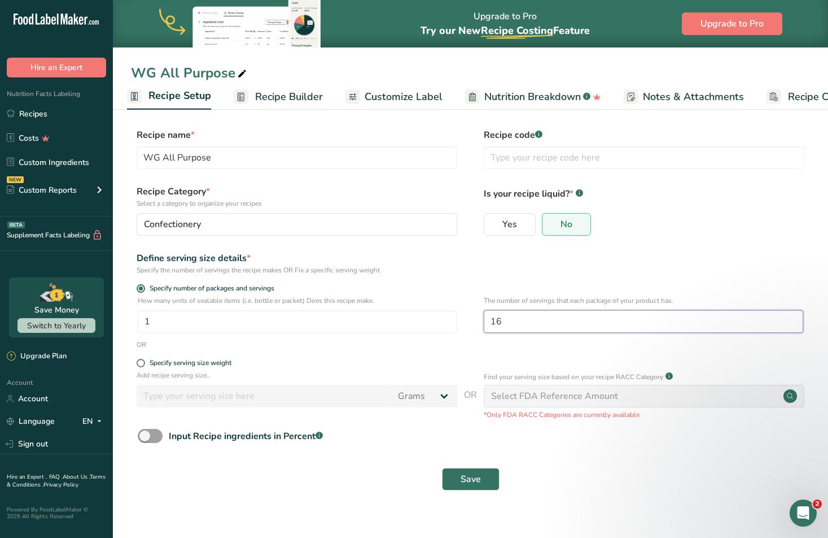
click at [521, 321] on input "16" at bounding box center [644, 321] width 320 height 23
type input "15.99"
drag, startPoint x: 523, startPoint y: 318, endPoint x: 451, endPoint y: 317, distance: 72.3
click at [451, 317] on div "How many units of sealable items (i.e. bottle or packet) Does this recipe make.…" at bounding box center [470, 317] width 679 height 44
type input "10"
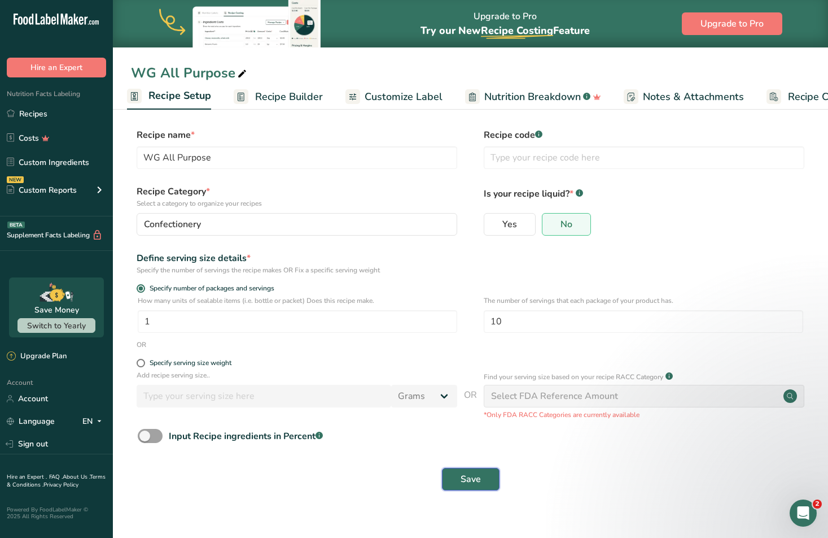
click at [451, 484] on button "Save" at bounding box center [471, 479] width 58 height 23
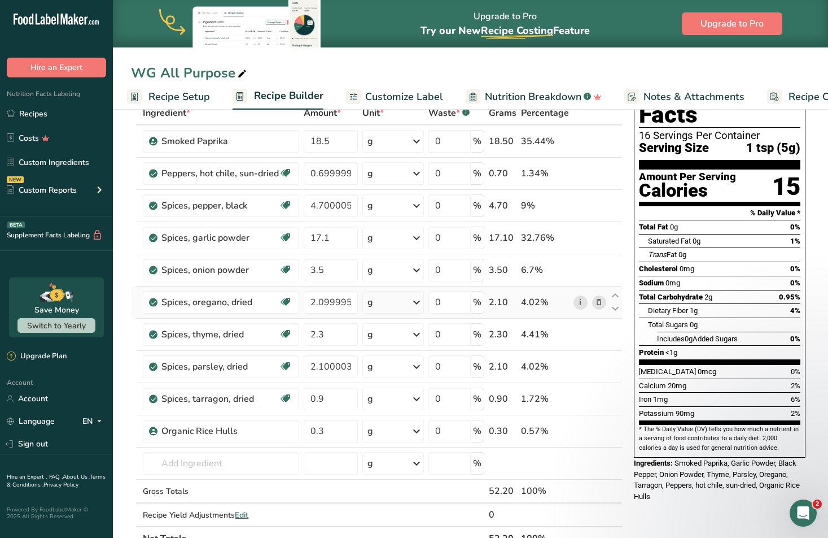
scroll to position [72, 0]
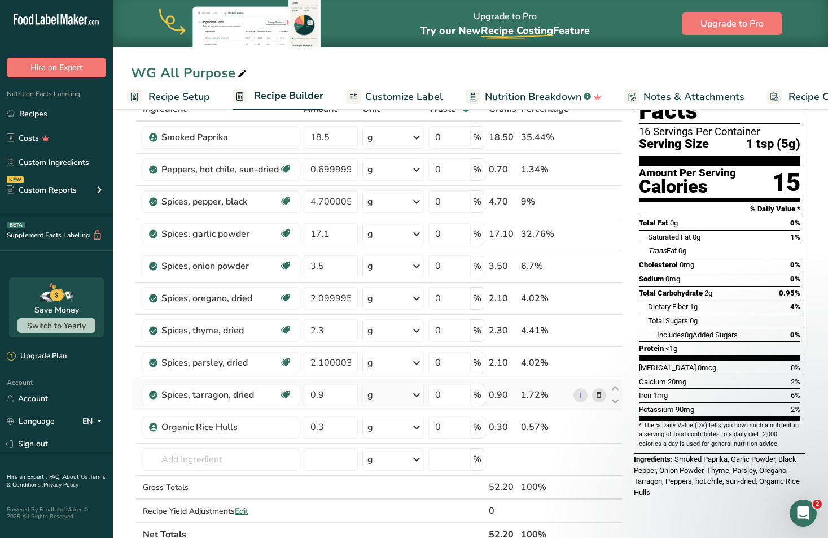
click at [598, 392] on icon at bounding box center [599, 395] width 8 height 12
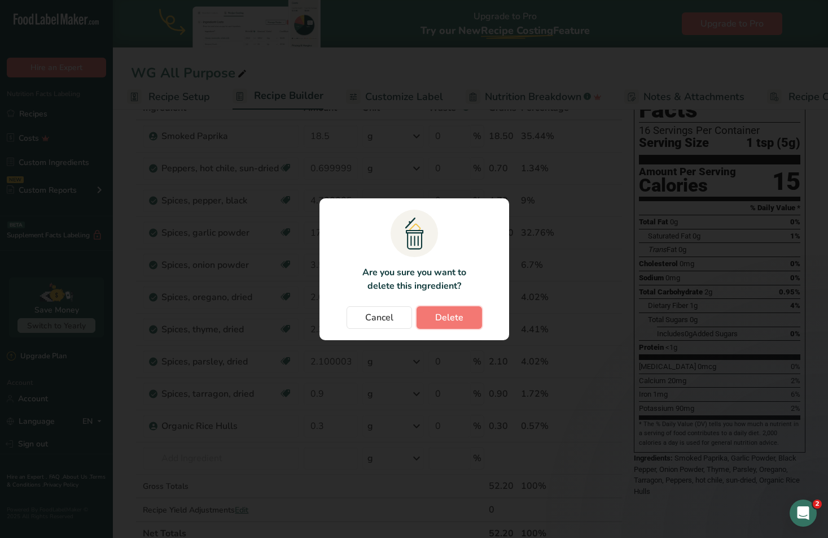
click at [452, 321] on span "Delete" at bounding box center [449, 318] width 28 height 14
type input "0.3"
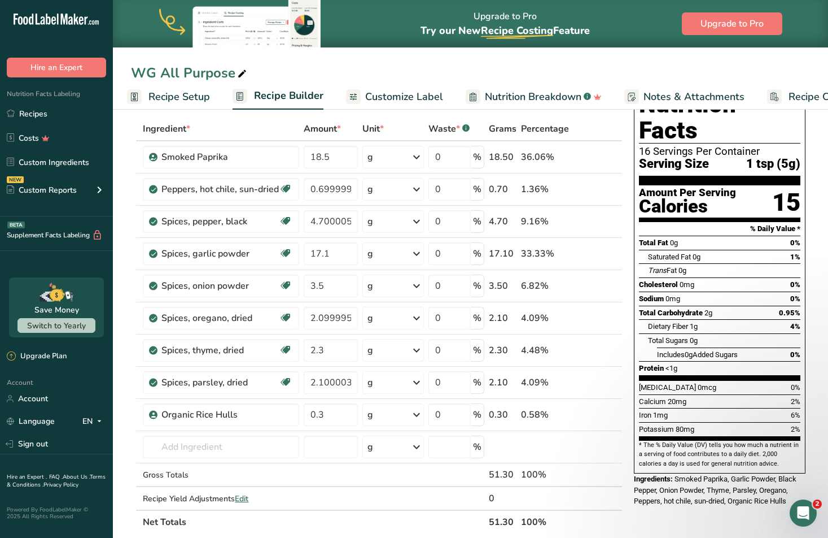
scroll to position [54, 0]
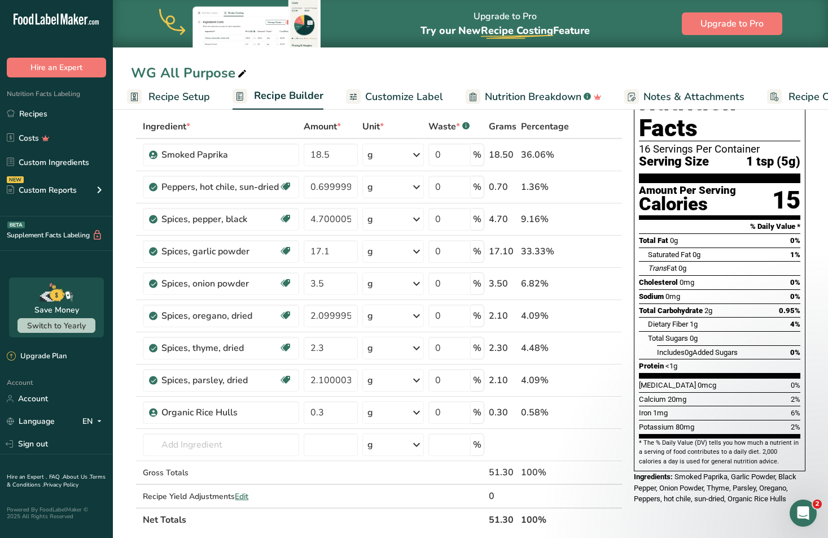
click at [729, 472] on span "Smoked Paprika, Garlic Powder, Black Pepper, Onion Powder, Thyme, Parsley, Oreg…" at bounding box center [715, 487] width 163 height 30
click at [726, 474] on span "Smoked Paprika, Garlic Powder, Black Pepper, Onion Powder, Thyme, Parsley, Oreg…" at bounding box center [715, 487] width 163 height 30
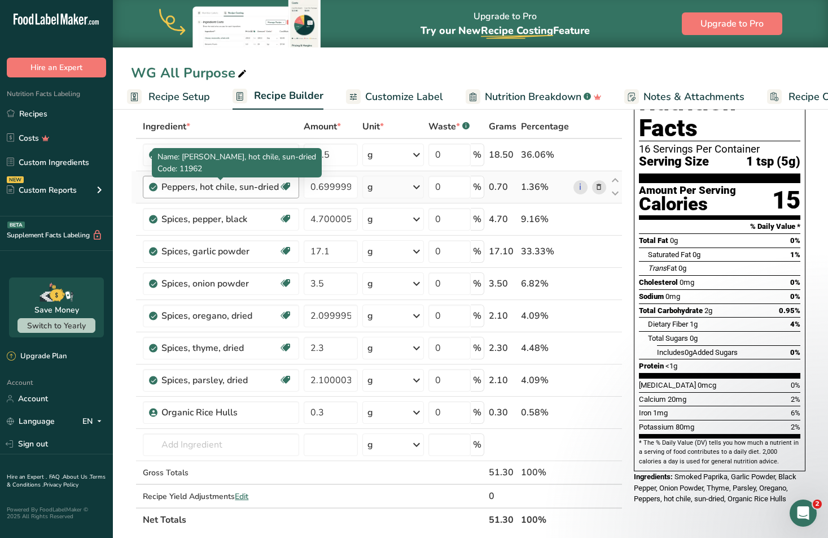
click at [253, 191] on div "Peppers, hot chile, sun-dried" at bounding box center [219, 187] width 117 height 14
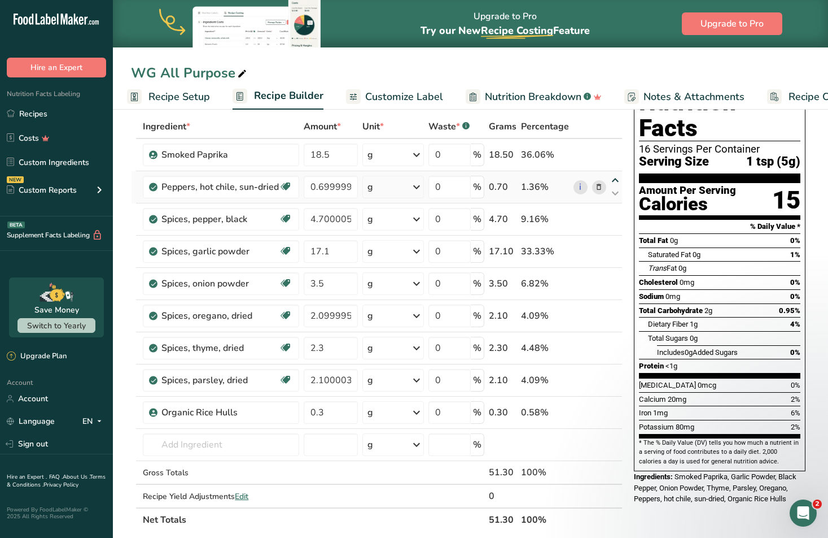
click at [617, 180] on icon at bounding box center [616, 180] width 14 height 8
type input "0.699999"
type input "18.5"
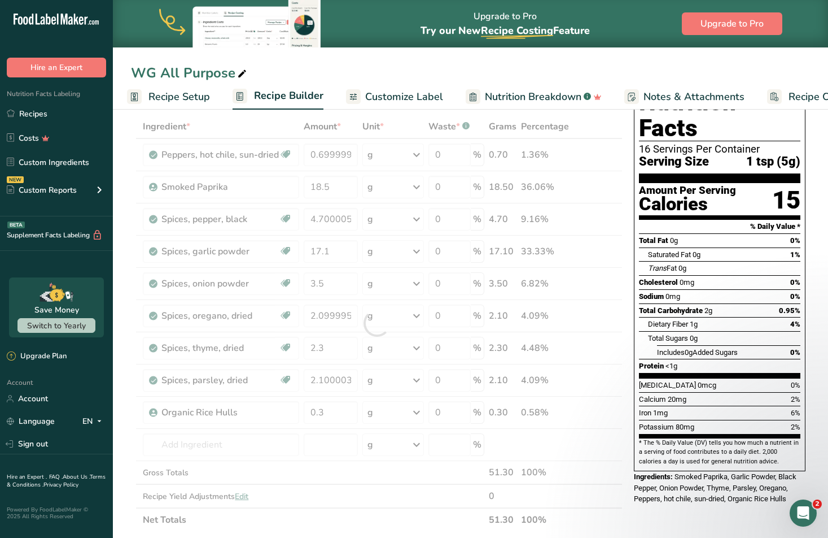
click at [619, 194] on div at bounding box center [377, 323] width 492 height 417
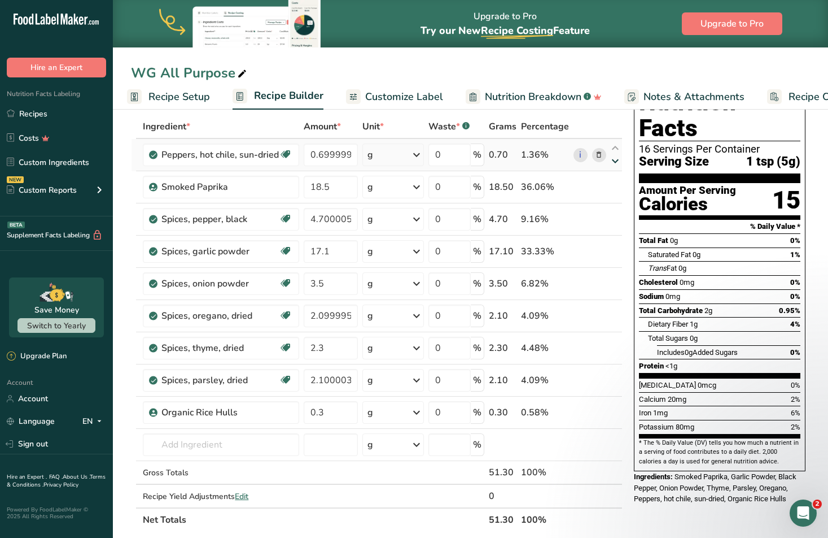
click at [611, 157] on icon at bounding box center [616, 161] width 14 height 8
type input "18.5"
type input "0.699999"
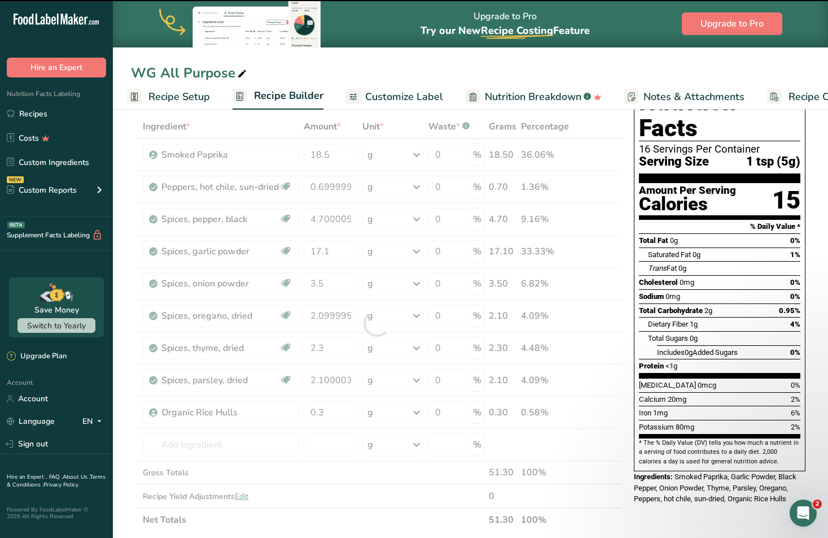
click at [242, 185] on div at bounding box center [377, 323] width 492 height 417
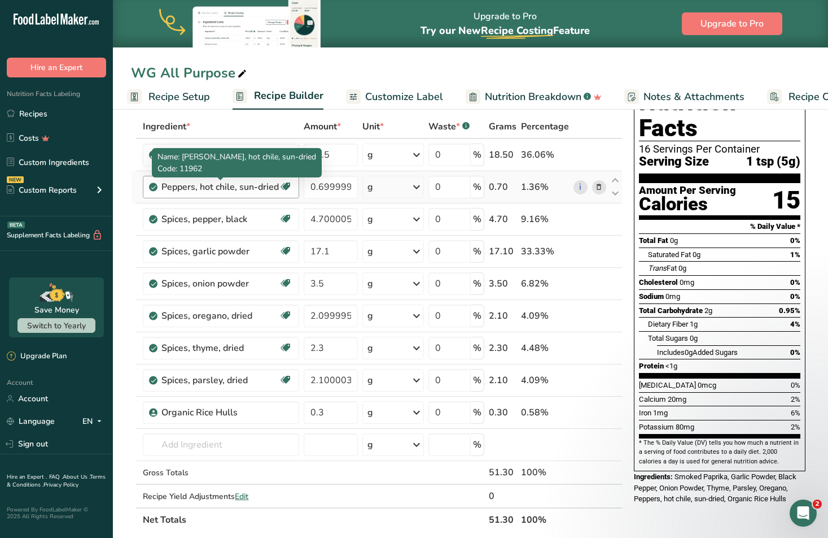
click at [254, 186] on div "Peppers, hot chile, sun-dried" at bounding box center [219, 187] width 117 height 14
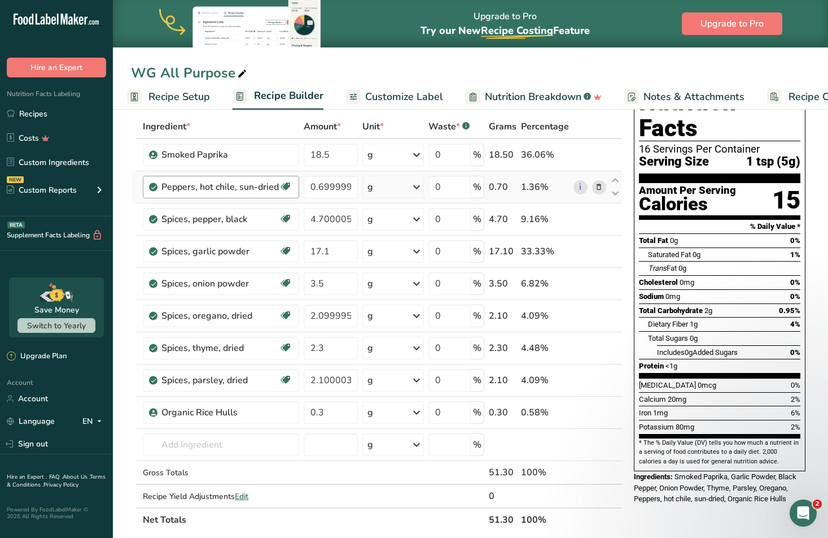
click at [254, 186] on div "Peppers, hot chile, sun-dried" at bounding box center [219, 187] width 117 height 14
click at [302, 97] on span "Recipe Builder" at bounding box center [288, 95] width 69 height 15
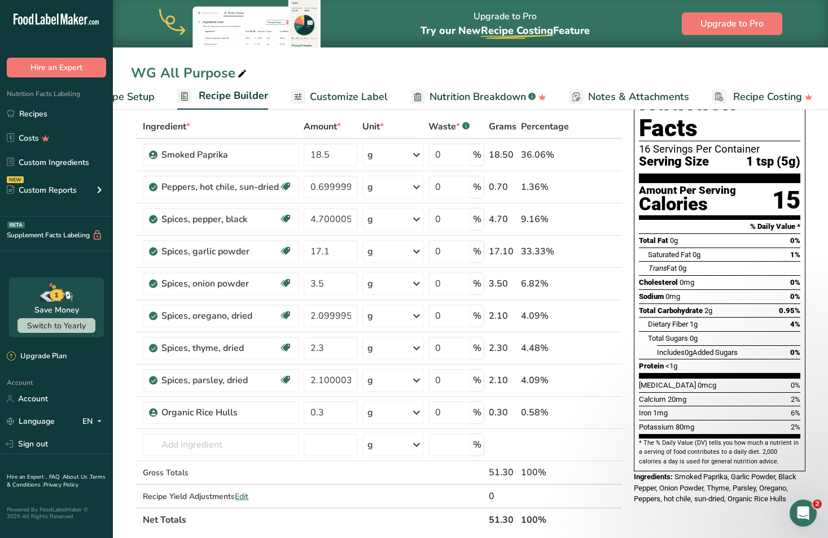
scroll to position [0, 62]
click at [238, 97] on span "Recipe Builder" at bounding box center [230, 95] width 69 height 15
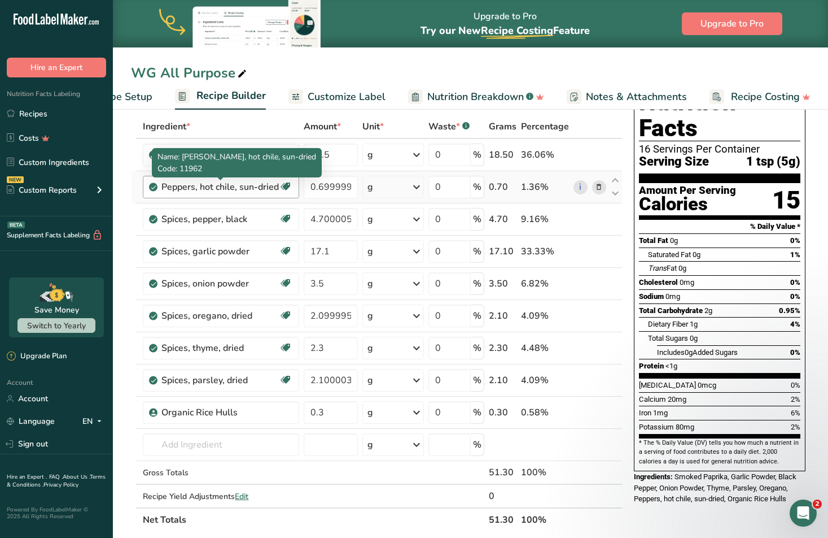
click at [222, 192] on div "Peppers, hot chile, sun-dried" at bounding box center [219, 187] width 117 height 14
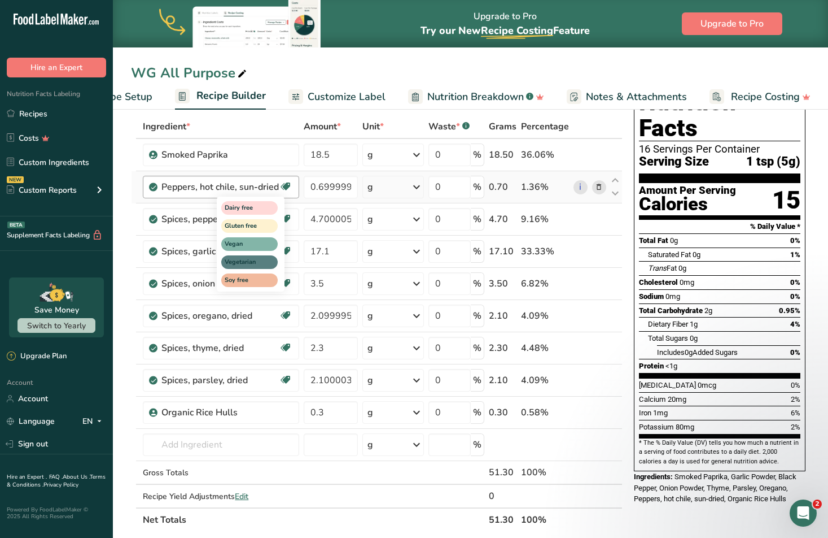
click at [281, 185] on icon at bounding box center [285, 187] width 11 height 18
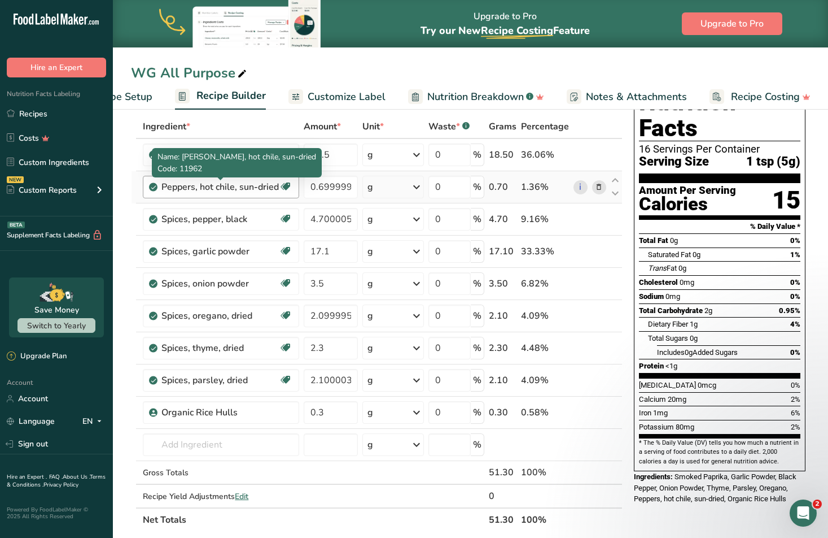
click at [278, 187] on div "Peppers, hot chile, sun-dried" at bounding box center [219, 187] width 117 height 14
click at [250, 188] on div "Peppers, hot chile, sun-dried" at bounding box center [219, 187] width 117 height 14
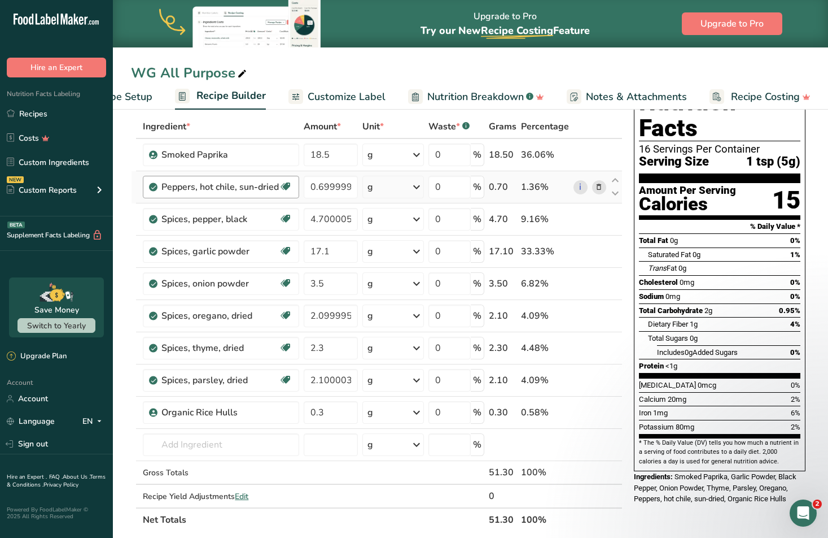
click at [237, 188] on div "Peppers, hot chile, sun-dried" at bounding box center [219, 187] width 117 height 14
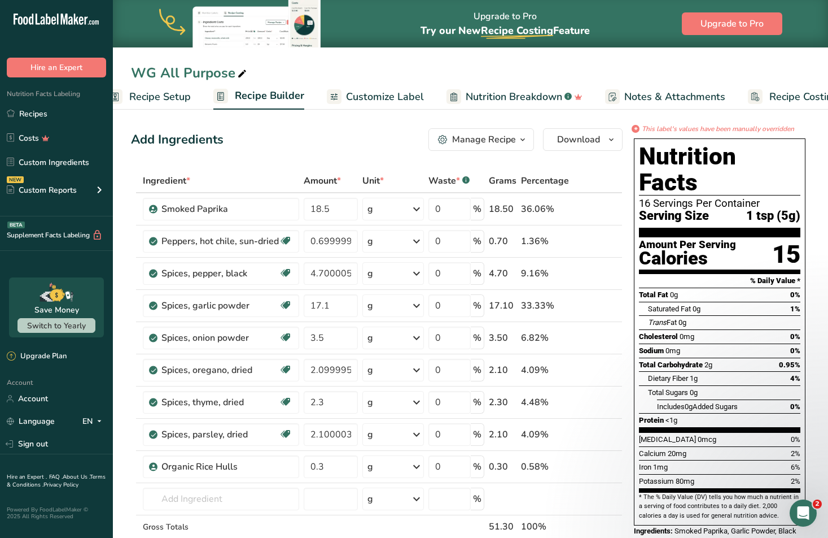
scroll to position [0, 0]
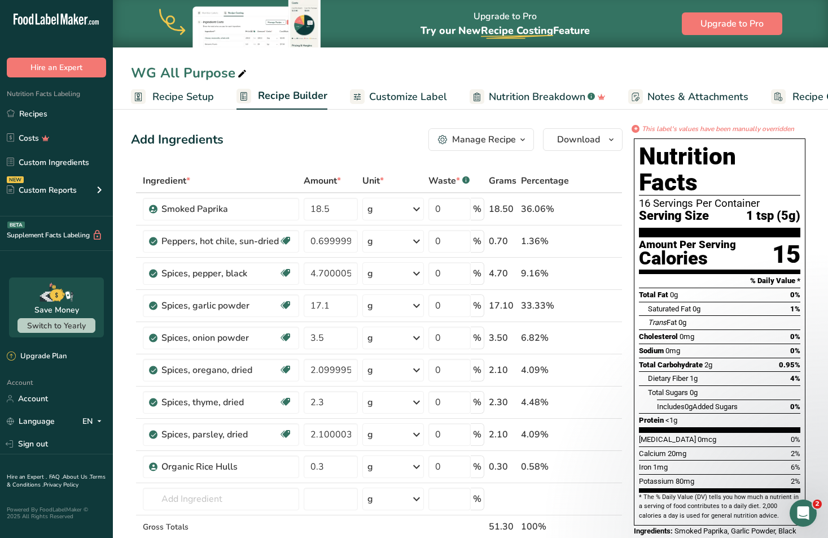
click at [272, 92] on span "Recipe Builder" at bounding box center [292, 95] width 69 height 15
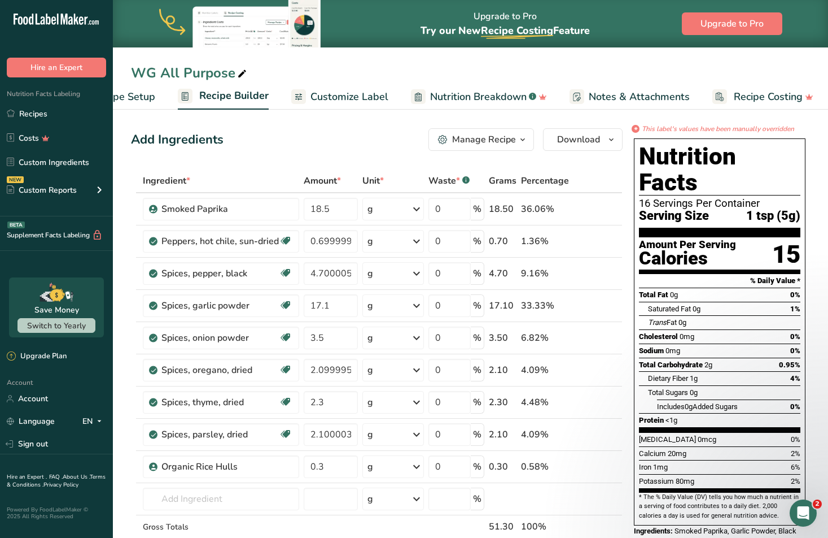
scroll to position [0, 62]
click at [242, 95] on span "Recipe Builder" at bounding box center [230, 95] width 69 height 15
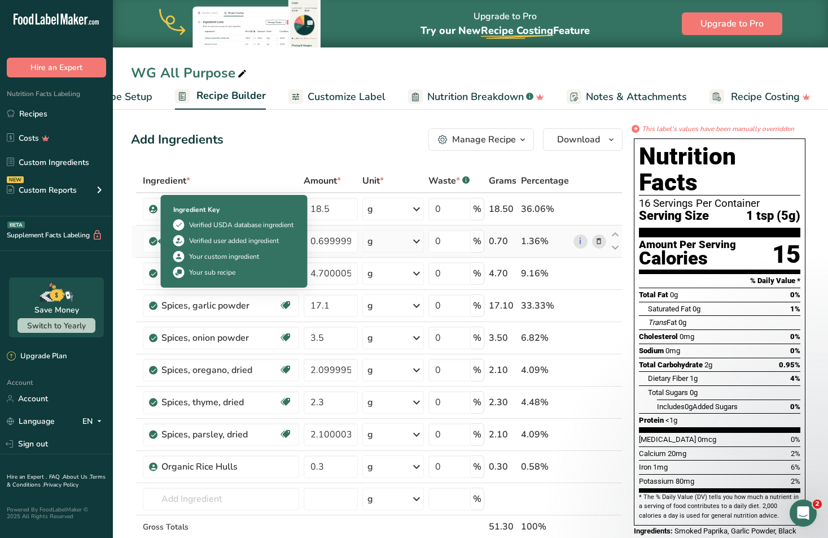
click at [152, 241] on icon at bounding box center [153, 241] width 7 height 10
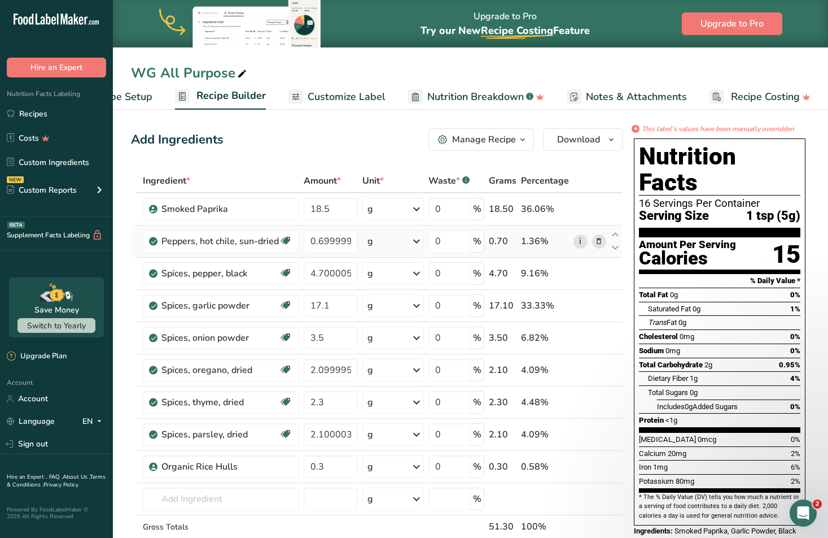
click at [583, 239] on link "i" at bounding box center [581, 241] width 14 height 14
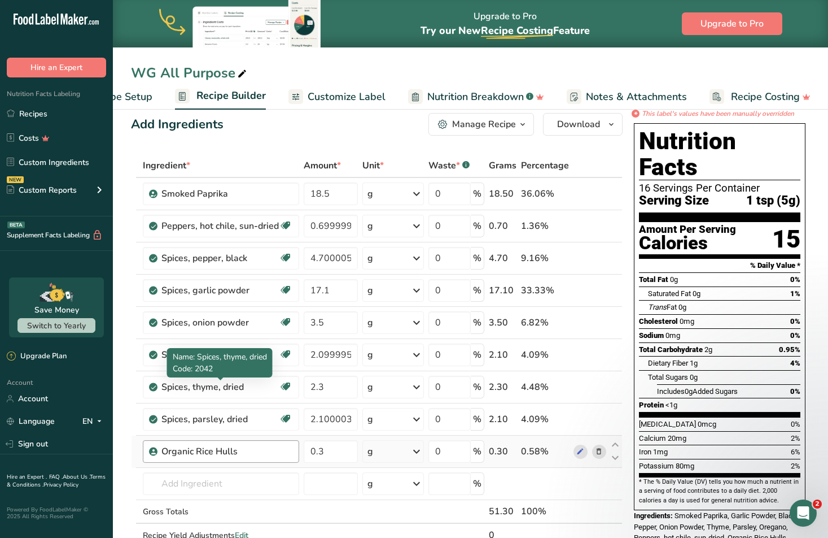
scroll to position [0, 0]
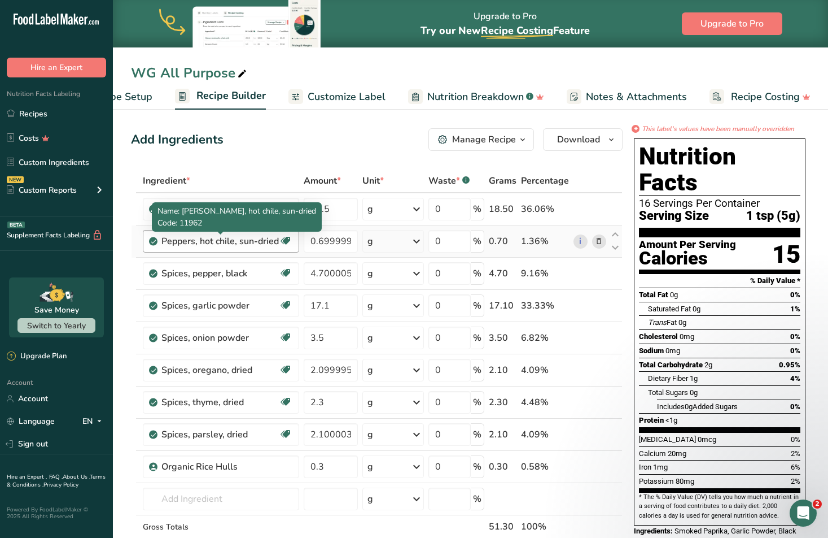
click at [274, 241] on div "Peppers, hot chile, sun-dried" at bounding box center [219, 241] width 117 height 14
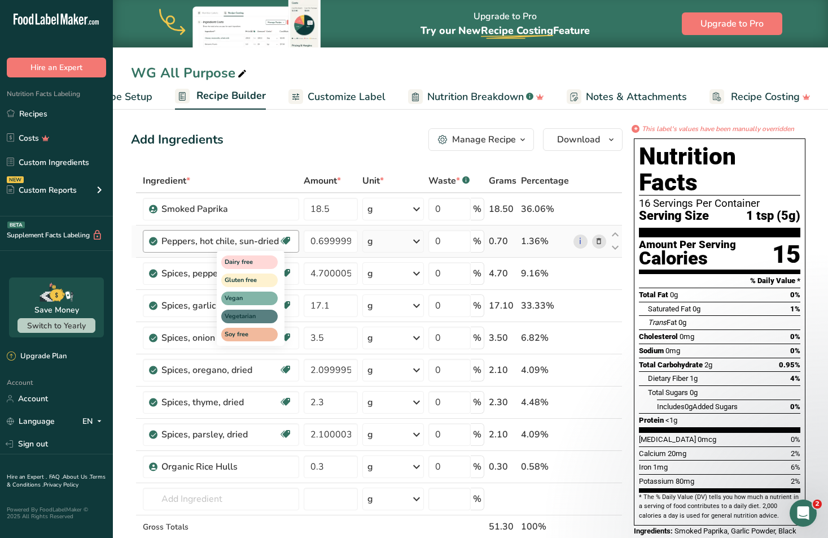
click at [286, 240] on icon at bounding box center [285, 241] width 11 height 18
click at [148, 238] on div "Peppers, hot chile, sun-dried Dairy free Gluten free Vegan Vegetarian Soy free" at bounding box center [221, 241] width 156 height 23
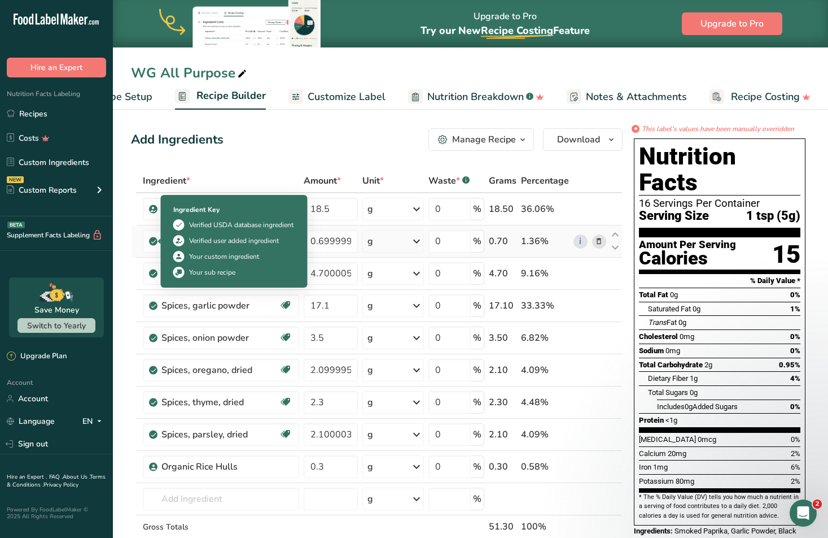
click at [152, 239] on icon at bounding box center [153, 241] width 7 height 10
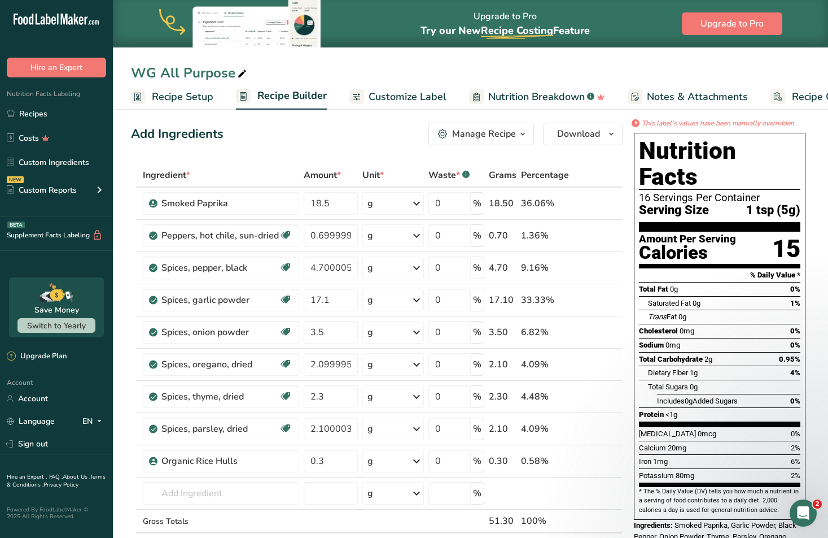
scroll to position [6, 0]
click at [501, 136] on div "Manage Recipe" at bounding box center [484, 133] width 64 height 14
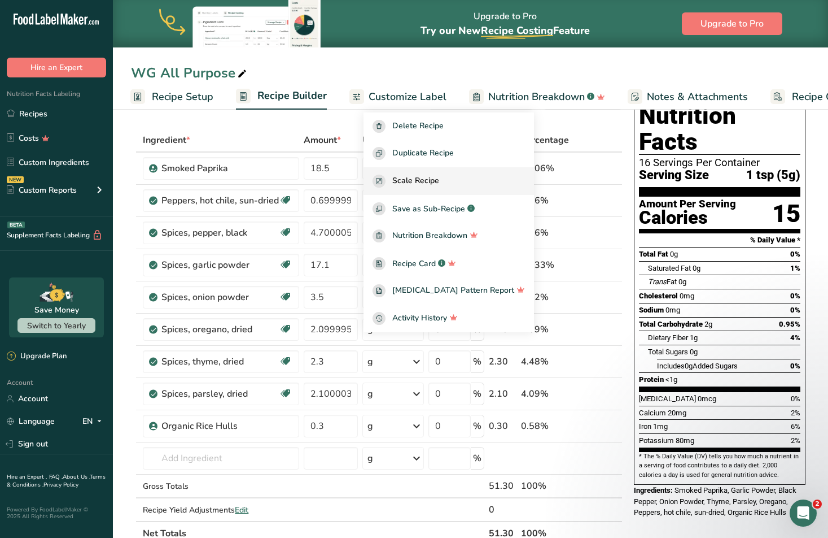
scroll to position [0, 0]
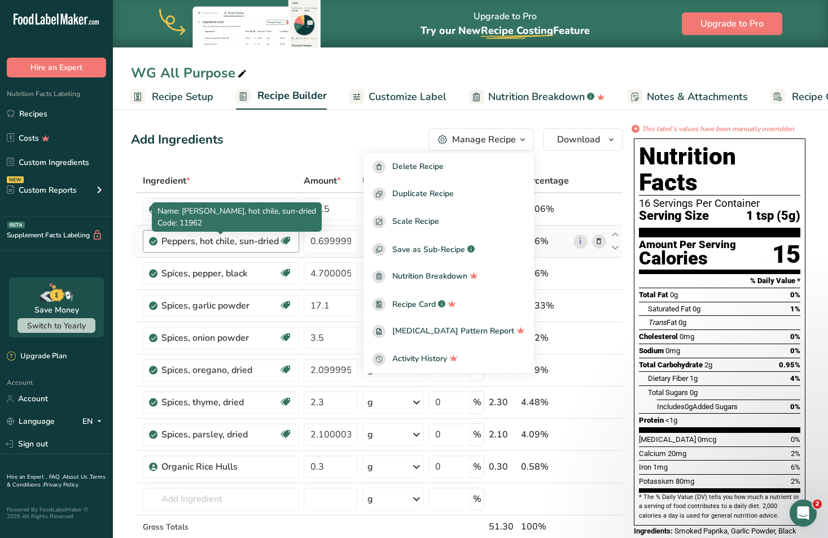
click at [253, 244] on div "Peppers, hot chile, sun-dried" at bounding box center [219, 241] width 117 height 14
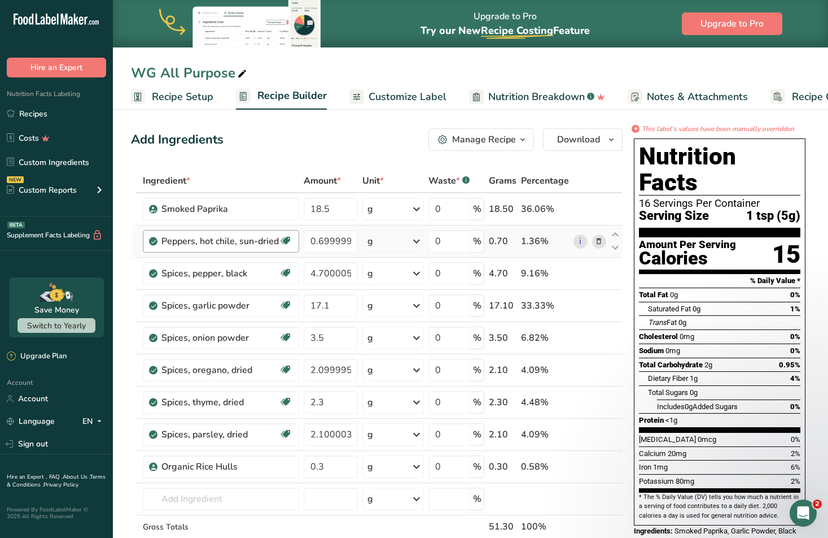
drag, startPoint x: 247, startPoint y: 240, endPoint x: 202, endPoint y: 238, distance: 44.7
click at [202, 238] on div "Peppers, hot chile, sun-dried" at bounding box center [219, 241] width 117 height 14
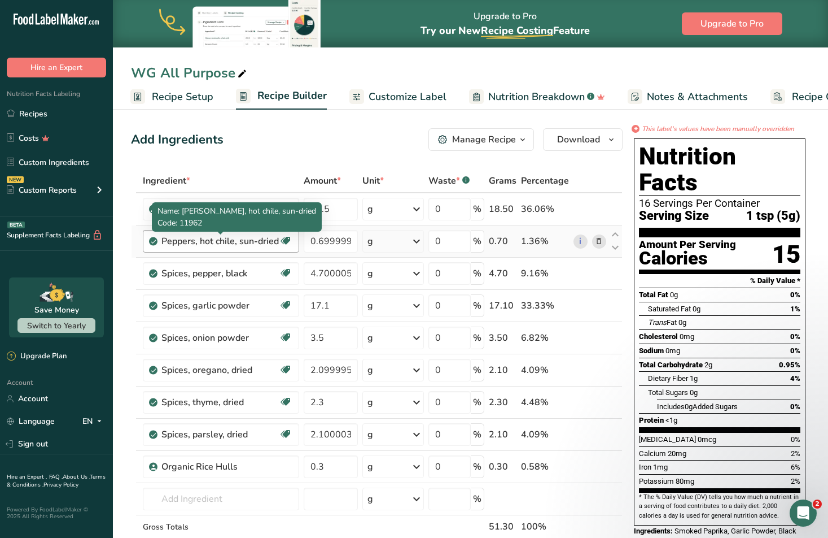
drag, startPoint x: 263, startPoint y: 239, endPoint x: 254, endPoint y: 238, distance: 9.1
click at [254, 238] on div "Peppers, hot chile, sun-dried Dairy free Gluten free Vegan Vegetarian Soy free" at bounding box center [221, 241] width 156 height 23
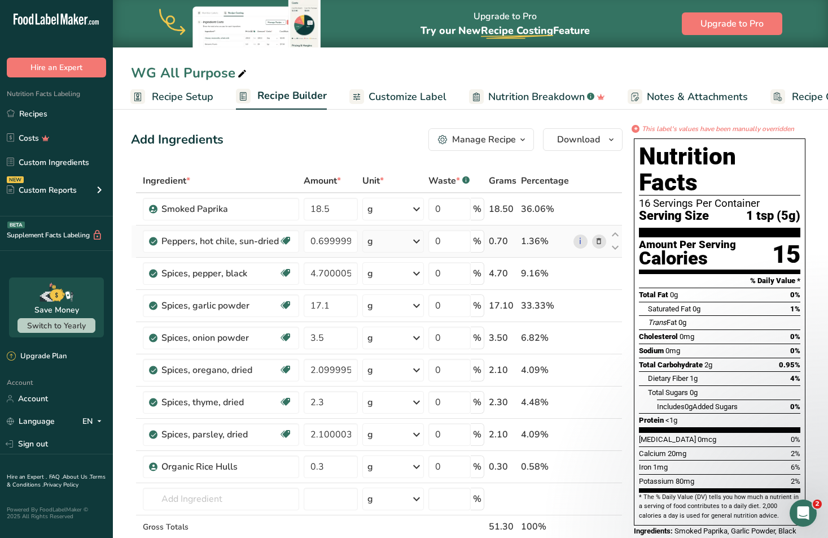
drag, startPoint x: 277, startPoint y: 239, endPoint x: 135, endPoint y: 230, distance: 142.6
click at [135, 230] on tr "Peppers, hot chile, sun-dried Dairy free Gluten free Vegan Vegetarian Soy free …" at bounding box center [377, 241] width 491 height 32
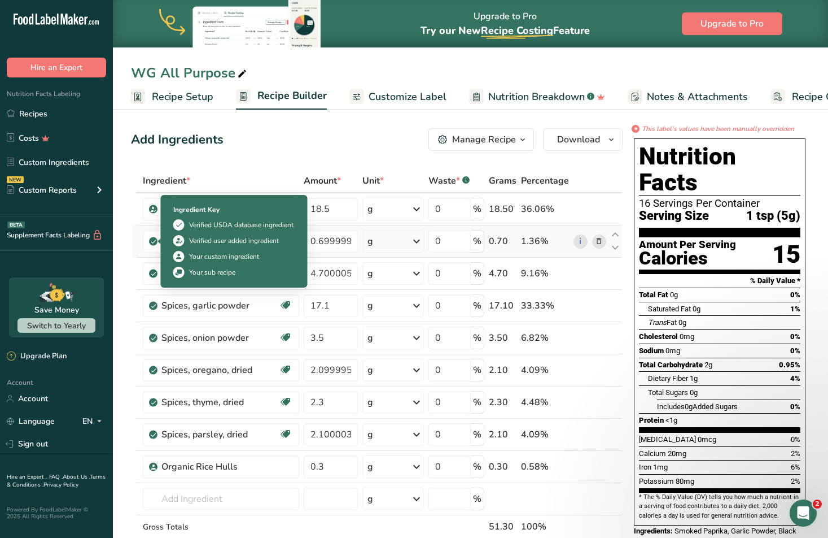
click at [154, 242] on icon at bounding box center [153, 241] width 7 height 10
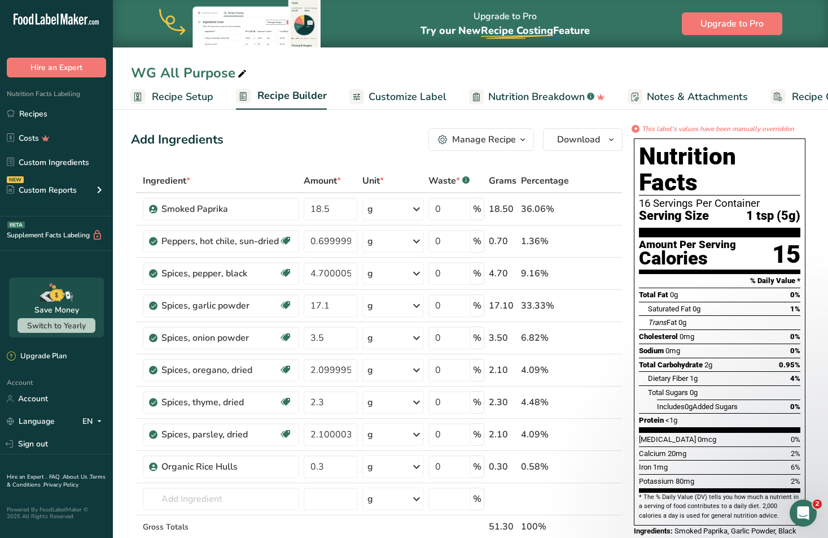
click at [181, 93] on span "Recipe Setup" at bounding box center [183, 96] width 62 height 15
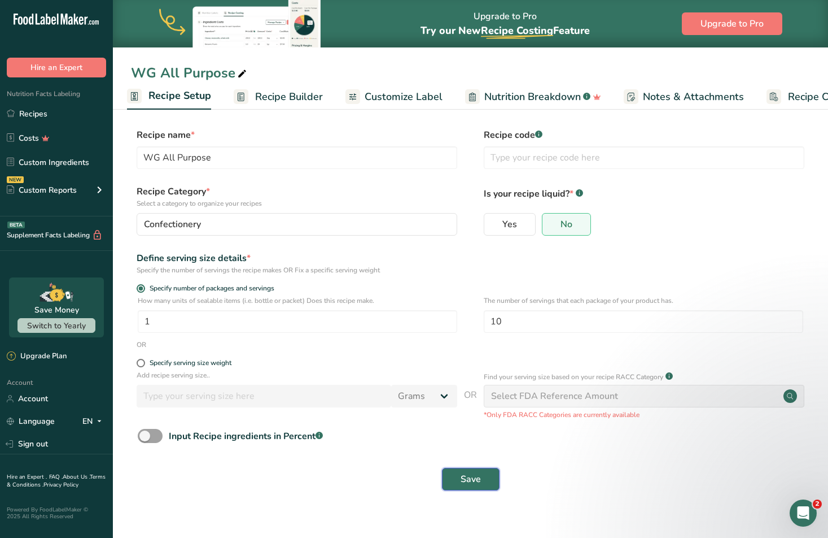
click at [466, 479] on span "Save" at bounding box center [471, 479] width 20 height 14
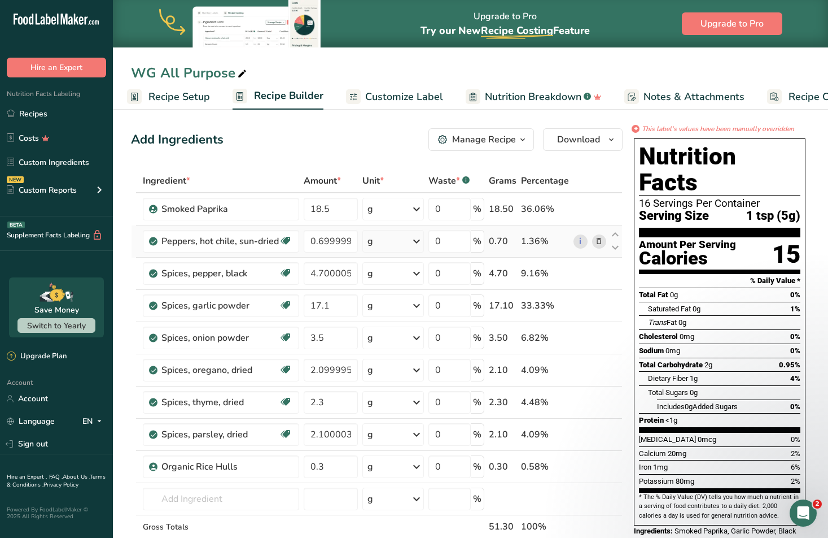
scroll to position [2, 0]
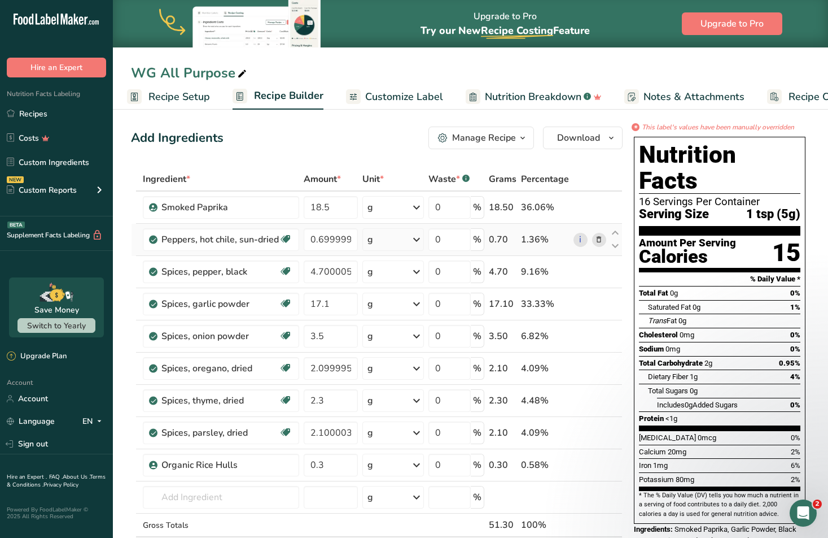
click at [597, 237] on icon at bounding box center [599, 240] width 8 height 12
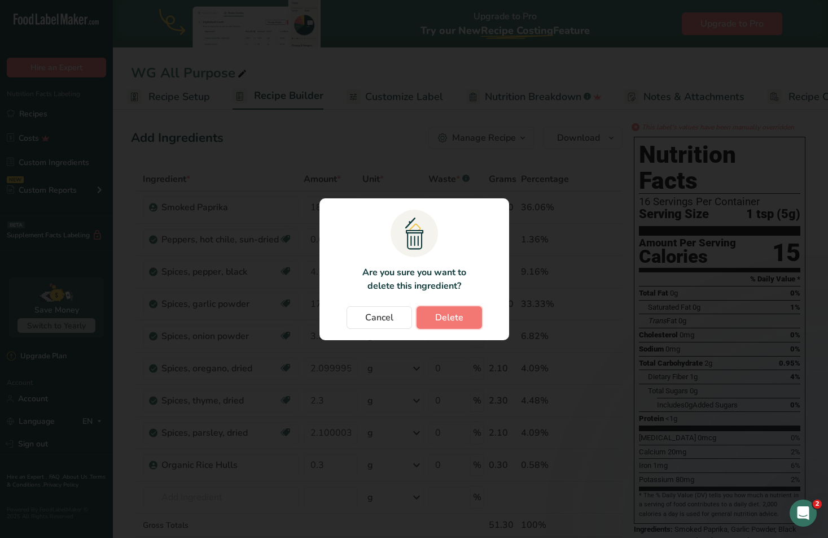
click at [438, 321] on span "Delete" at bounding box center [449, 318] width 28 height 14
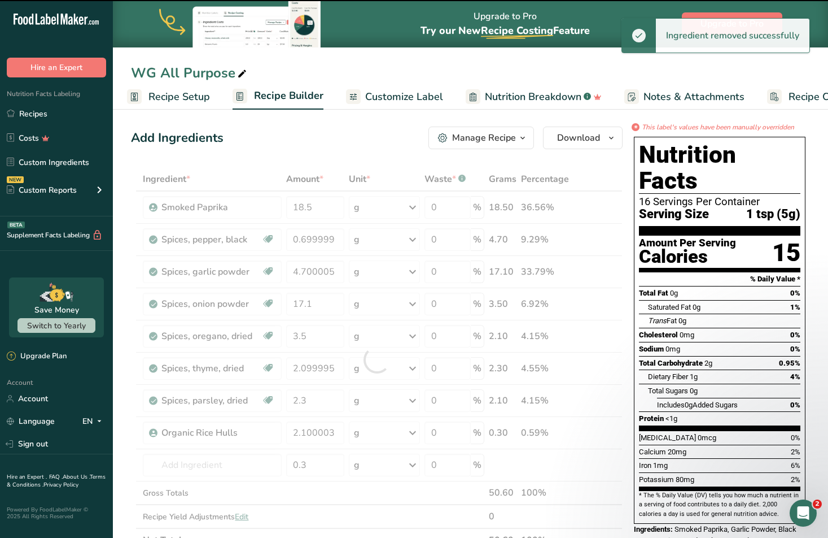
type input "4.700005"
type input "17.1"
type input "3.5"
type input "2.099995"
type input "2.3"
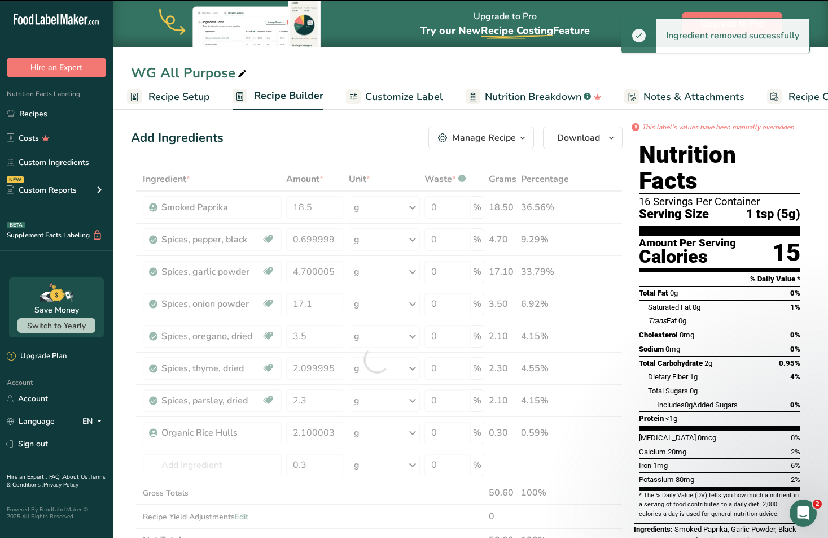
type input "2.100003"
type input "0.3"
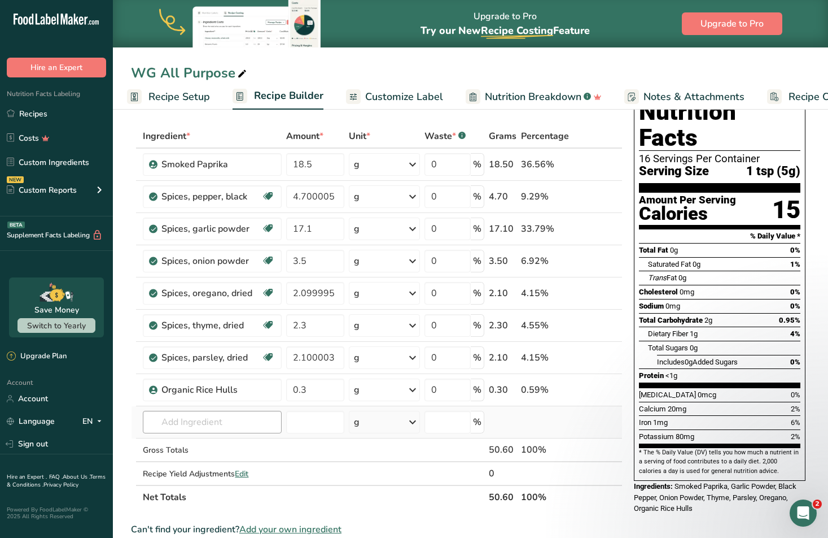
scroll to position [46, 0]
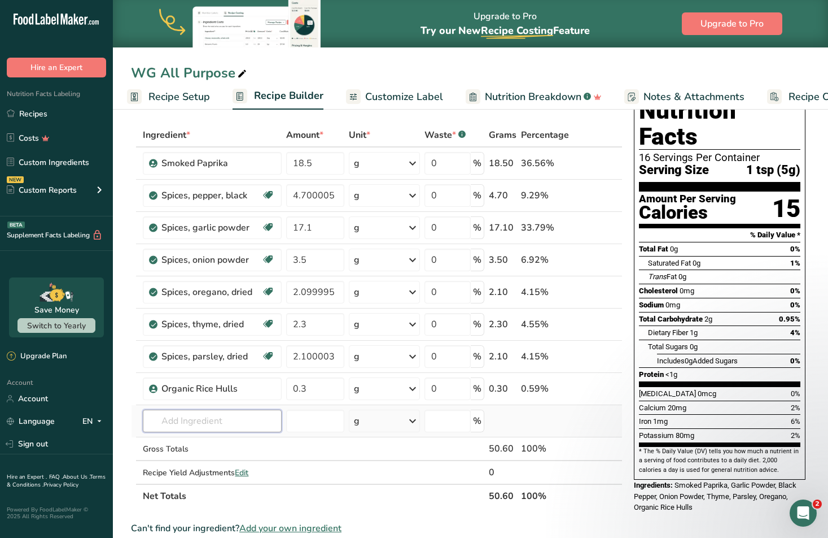
click at [200, 423] on input "text" at bounding box center [212, 420] width 138 height 23
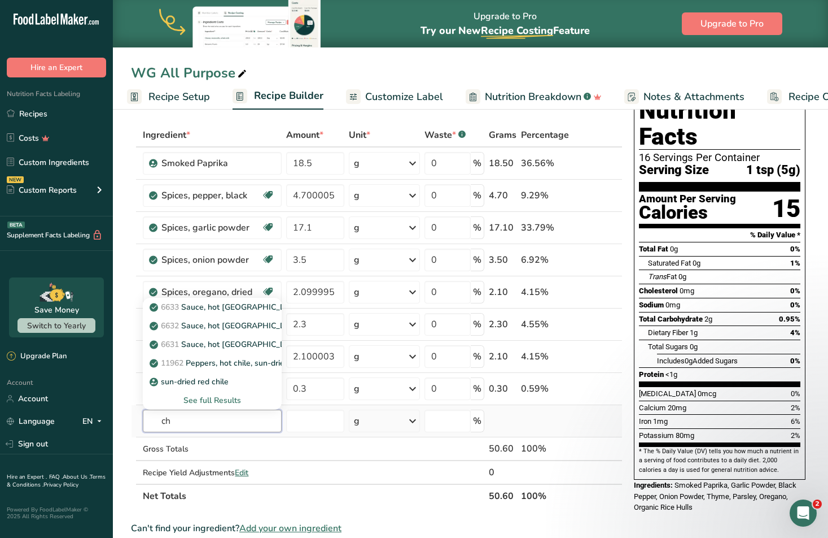
type input "c"
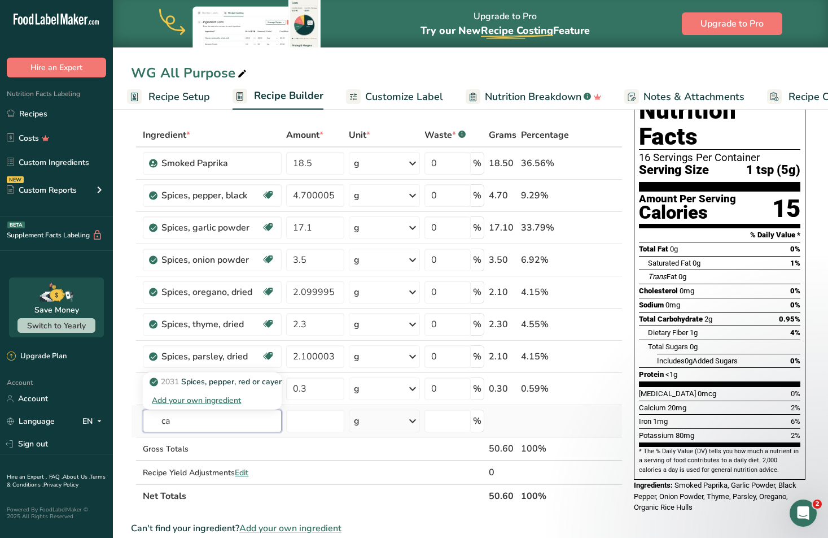
type input "c"
type input "s"
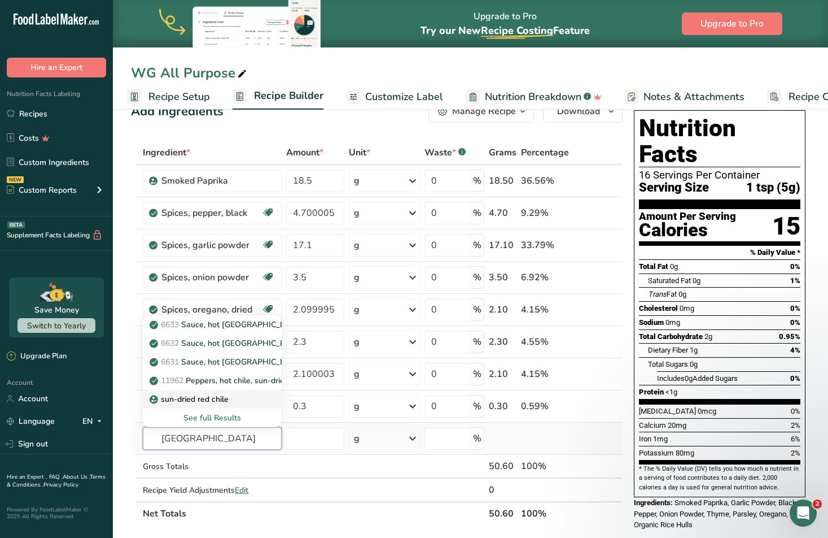
scroll to position [26, 0]
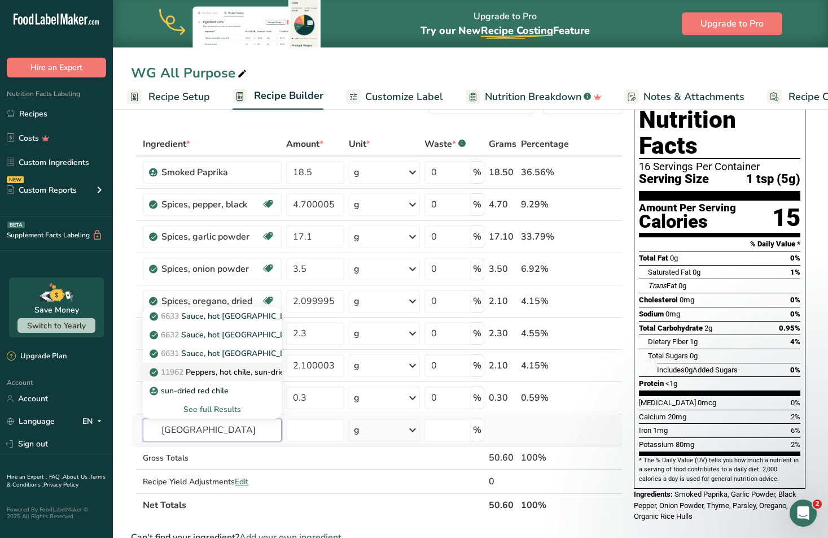
type input "chile"
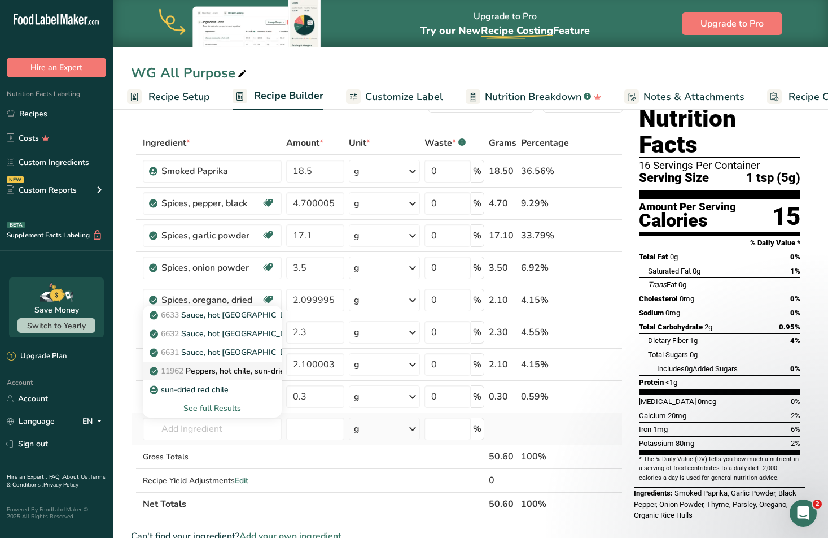
click at [237, 369] on p "11962 Peppers, hot chile, sun-dried" at bounding box center [220, 371] width 137 height 12
type input "Peppers, hot chile, sun-dried"
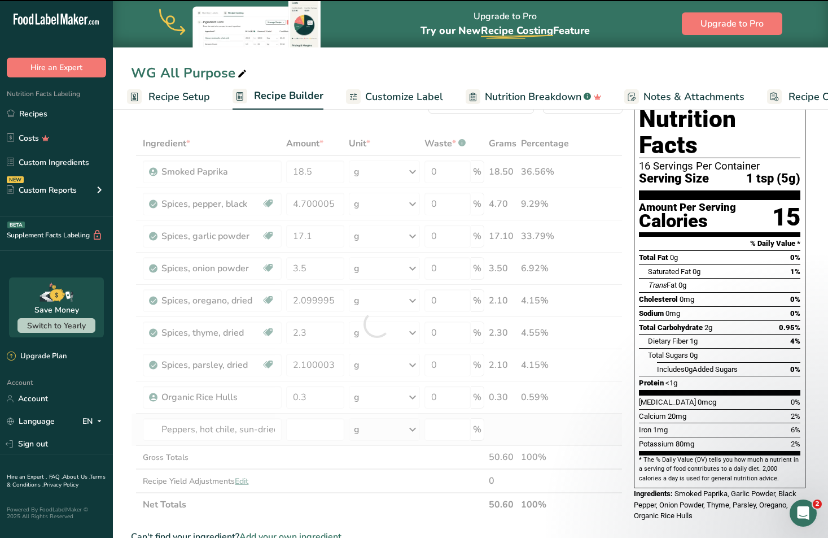
scroll to position [36, 0]
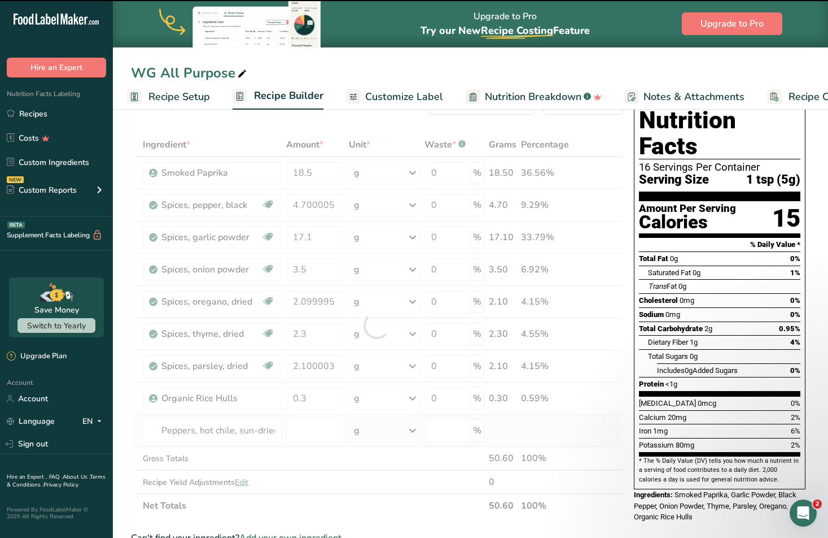
type input "0"
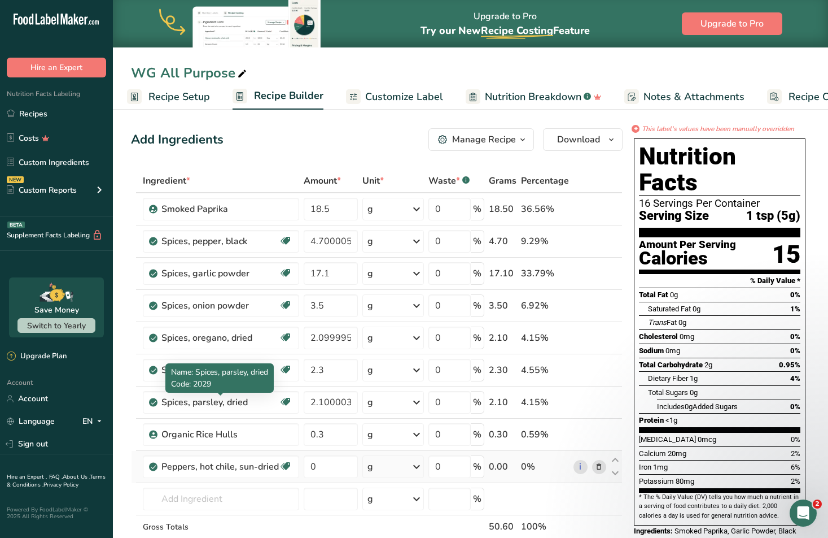
scroll to position [0, 0]
click at [316, 469] on input "0" at bounding box center [331, 466] width 54 height 23
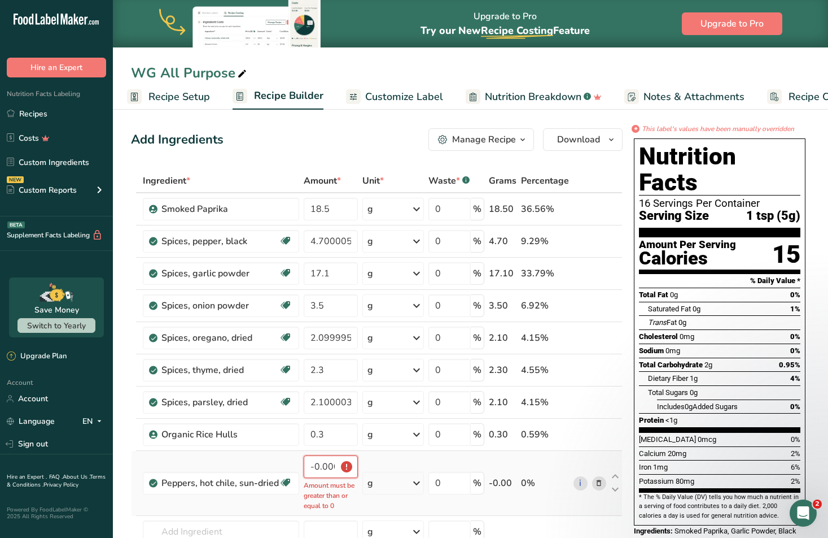
type input "0"
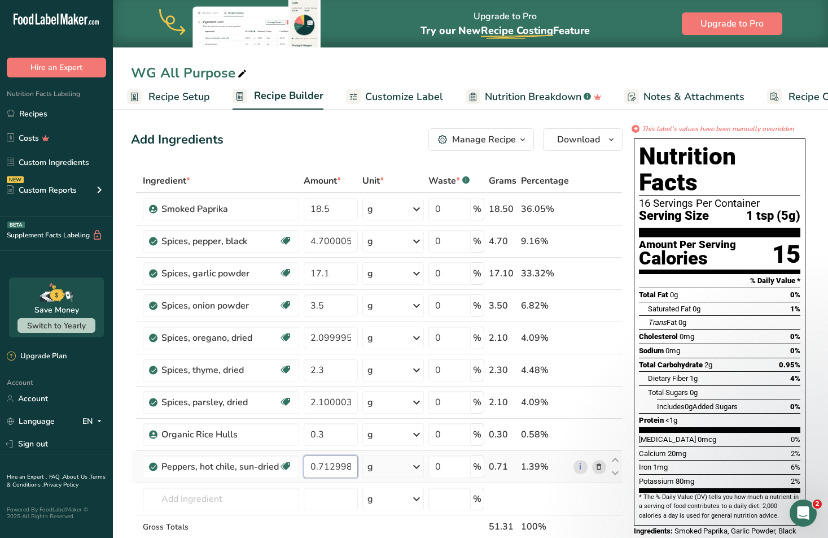
scroll to position [2, 0]
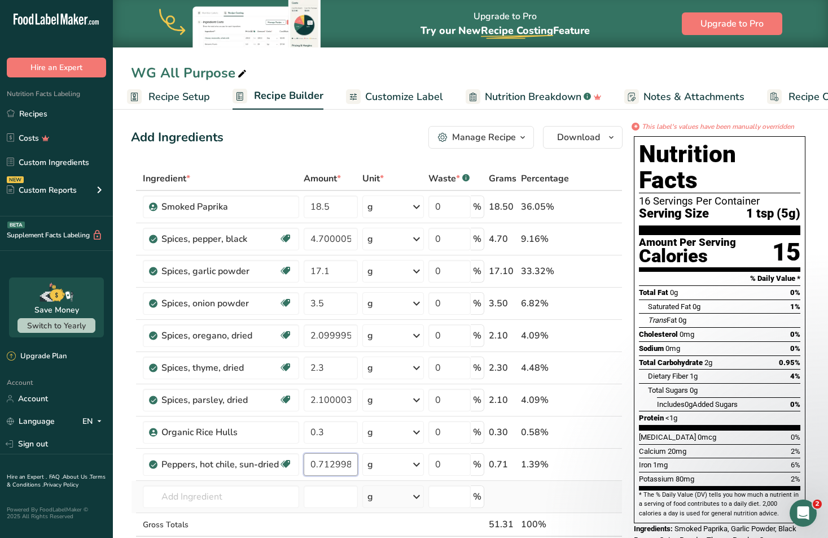
type input "0.712998"
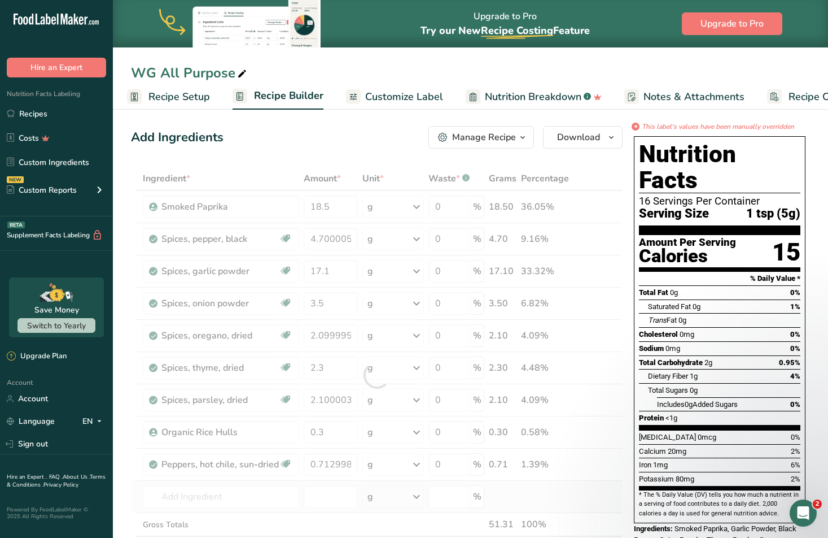
click at [571, 502] on div "Ingredient * Amount * Unit * Waste * .a-a{fill:#347362;}.b-a{fill:#fff;} Grams …" at bounding box center [377, 375] width 492 height 417
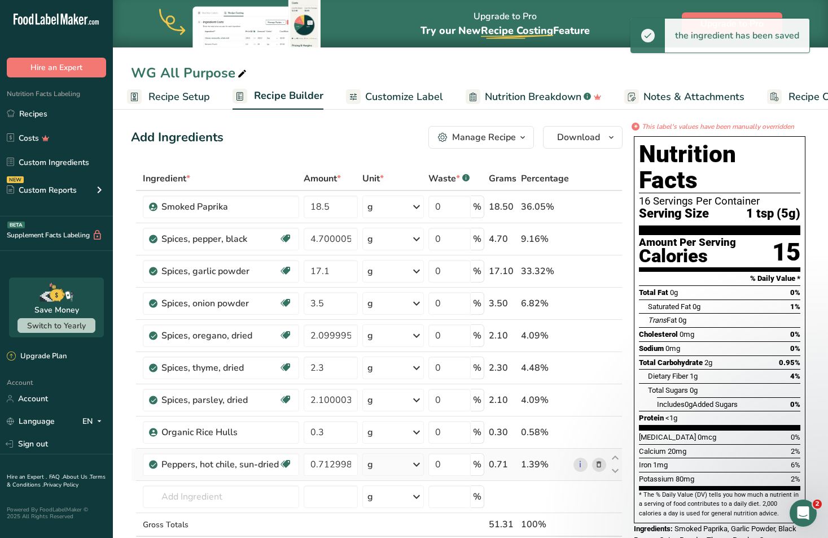
scroll to position [2, 0]
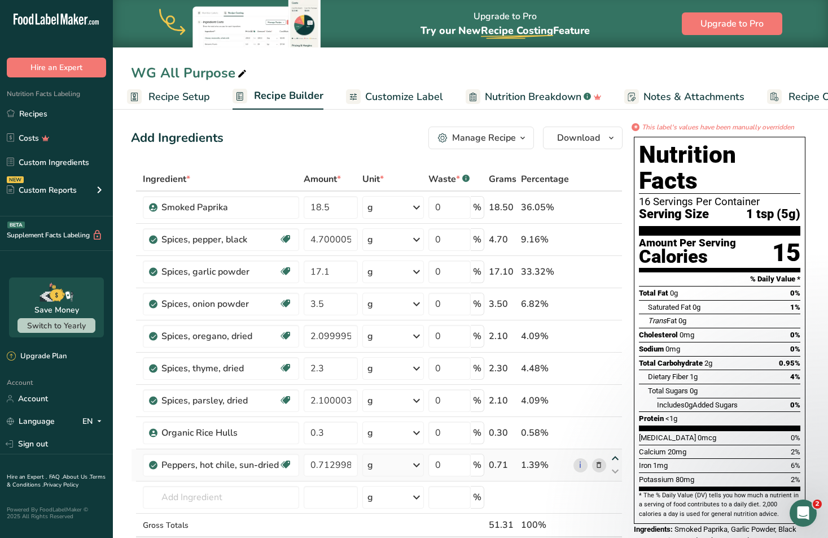
click at [613, 458] on icon at bounding box center [616, 458] width 14 height 8
type input "0.712998"
type input "0.3"
click at [613, 458] on icon at bounding box center [616, 458] width 14 height 8
type input "0.3"
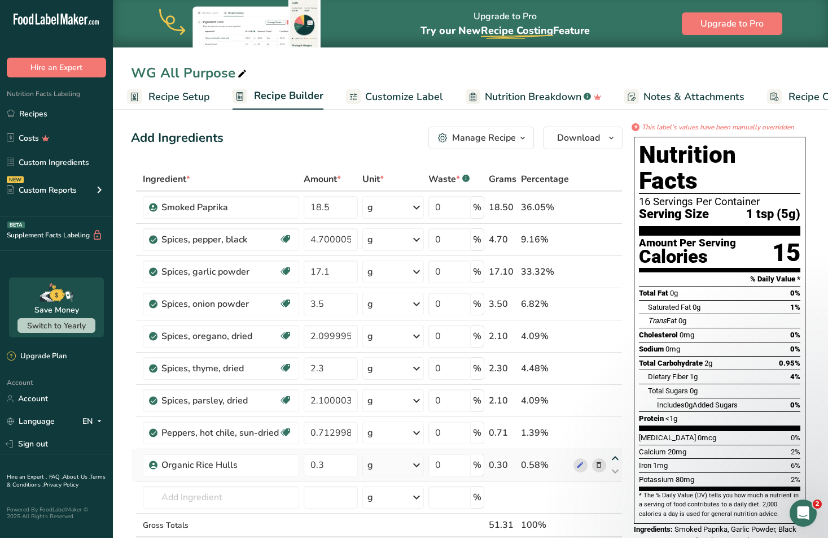
type input "0.712998"
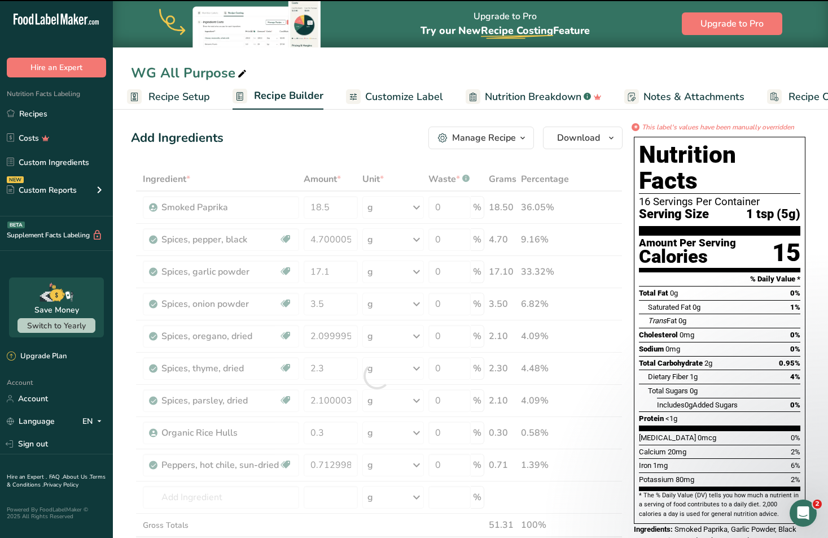
click at [613, 458] on div at bounding box center [377, 375] width 492 height 417
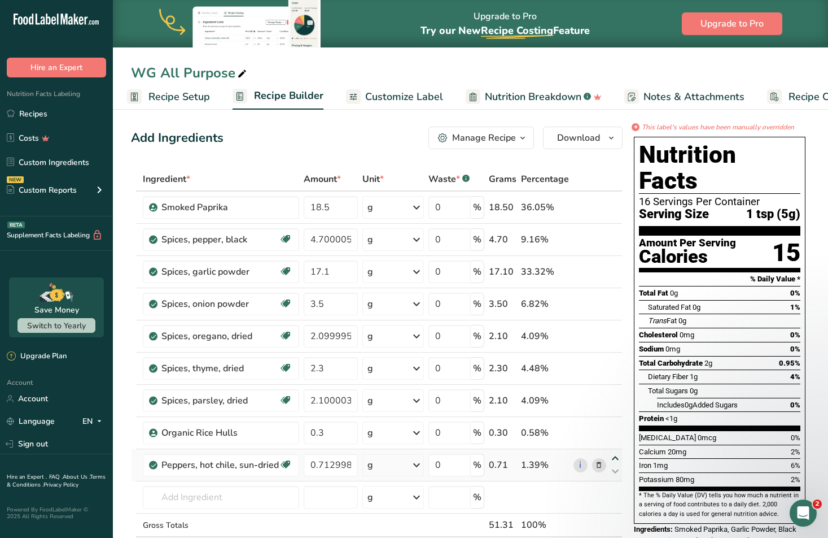
click at [619, 457] on icon at bounding box center [616, 458] width 14 height 8
type input "0.712998"
type input "0.3"
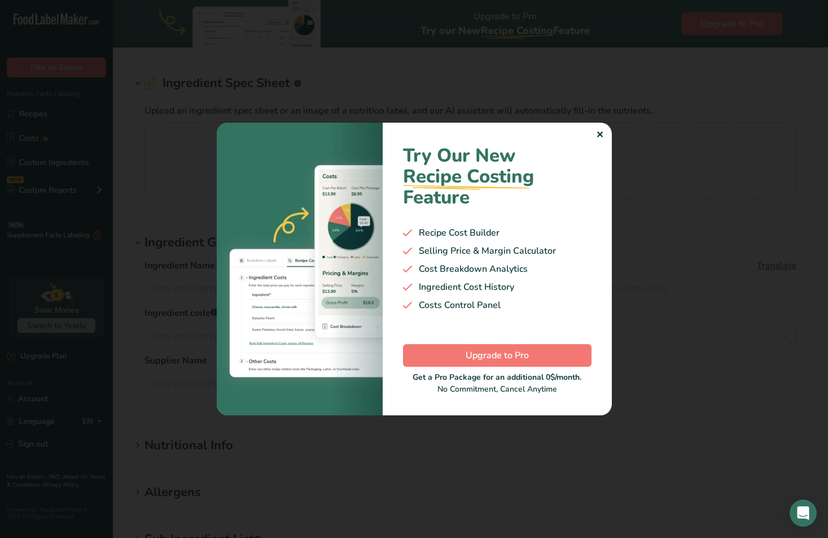
type input "Peppers, hot chile, sun-dried"
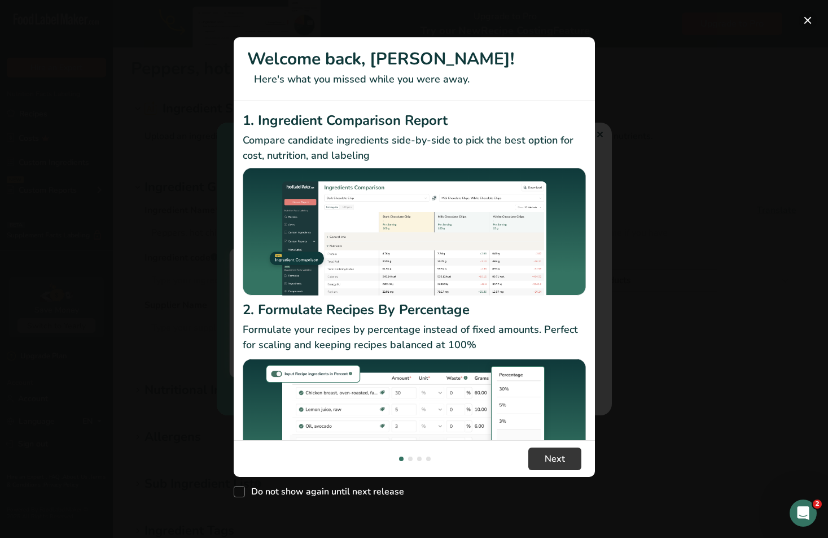
click at [803, 21] on button "New Features" at bounding box center [808, 20] width 18 height 18
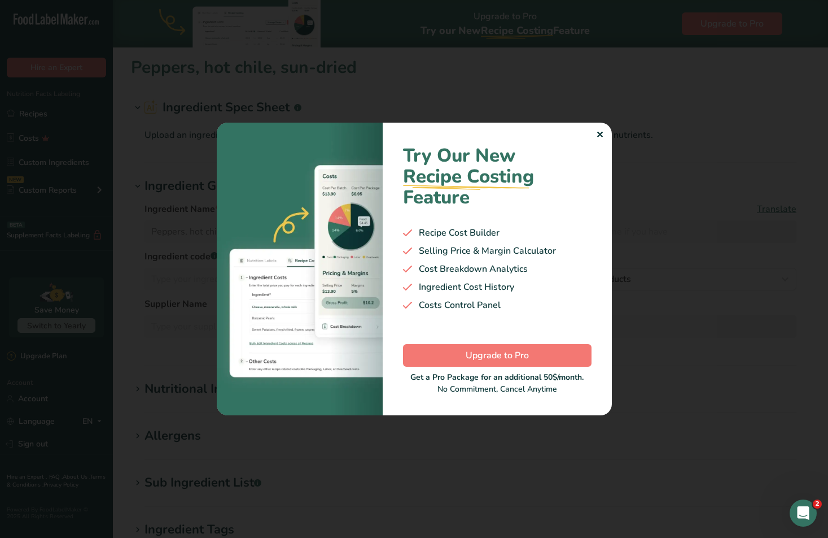
click at [744, 110] on div at bounding box center [414, 269] width 828 height 538
click at [598, 132] on div "✕" at bounding box center [599, 135] width 7 height 14
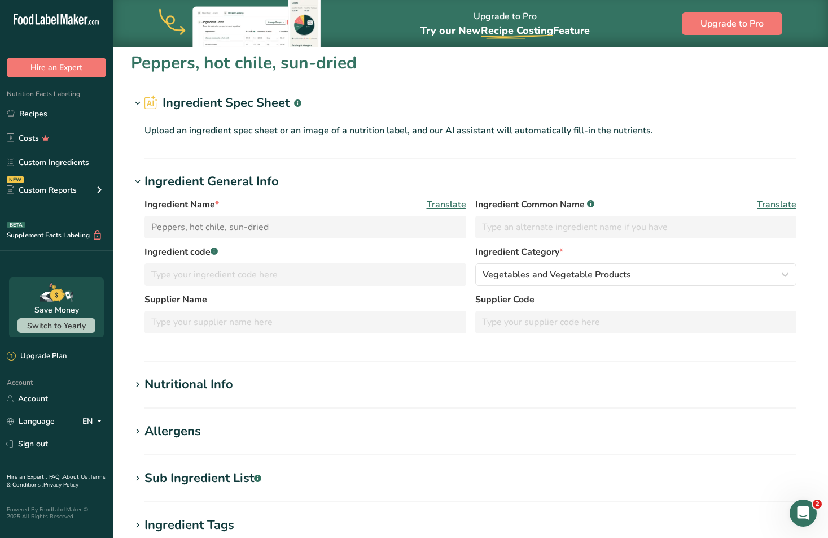
scroll to position [0, 0]
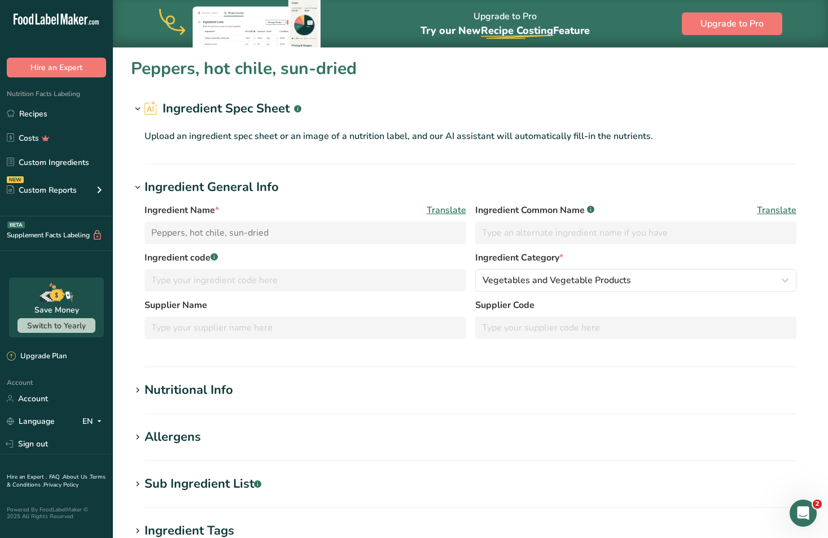
click at [243, 212] on div "Ingredient Name * Translate" at bounding box center [306, 210] width 322 height 14
